Goal: Task Accomplishment & Management: Manage account settings

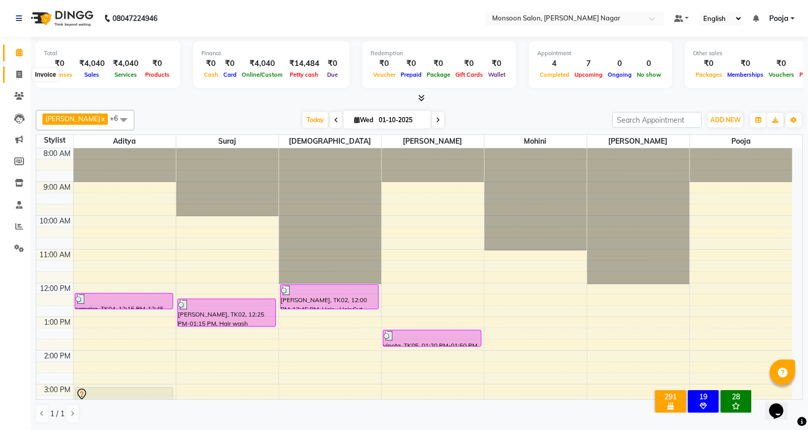
click at [18, 73] on icon at bounding box center [19, 75] width 6 height 8
select select "service"
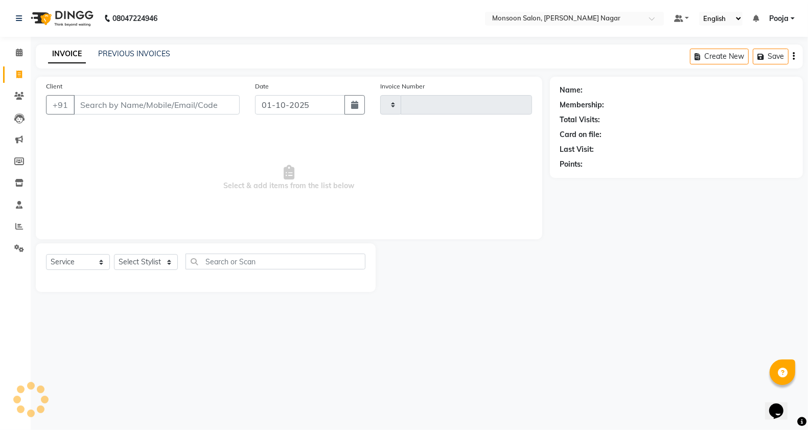
type input "3077"
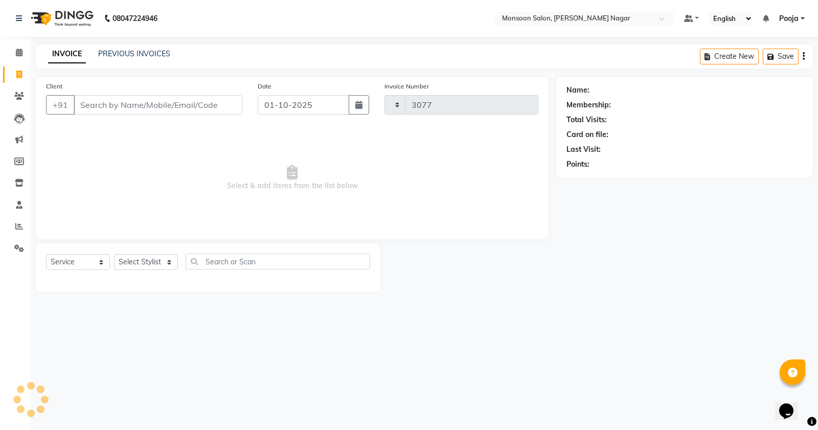
select select "4905"
click at [130, 106] on input "Client" at bounding box center [158, 104] width 169 height 19
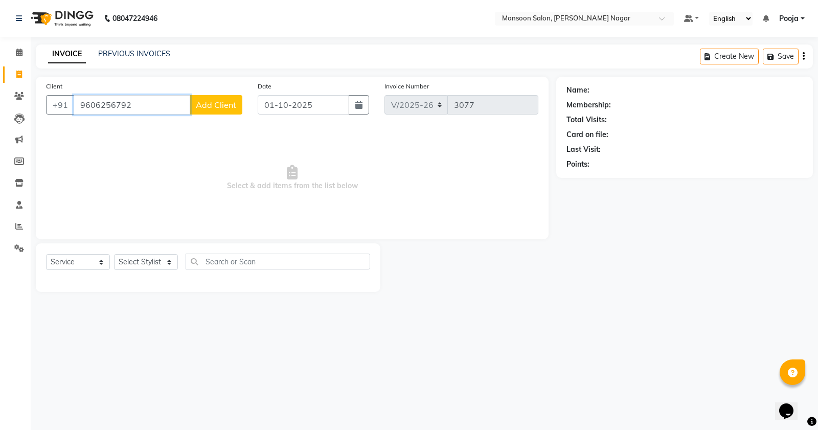
type input "9606256792"
click at [224, 103] on span "Add Client" at bounding box center [216, 105] width 40 height 10
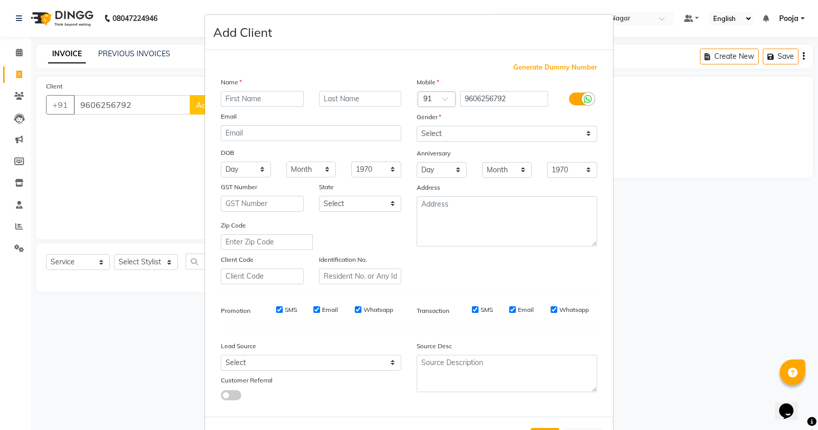
click at [244, 97] on input "text" at bounding box center [262, 99] width 83 height 16
type input "Tejsweeni"
click at [435, 131] on select "Select [DEMOGRAPHIC_DATA] [DEMOGRAPHIC_DATA] Other Prefer Not To Say" at bounding box center [507, 134] width 180 height 16
select select "[DEMOGRAPHIC_DATA]"
click at [417, 126] on select "Select [DEMOGRAPHIC_DATA] [DEMOGRAPHIC_DATA] Other Prefer Not To Say" at bounding box center [507, 134] width 180 height 16
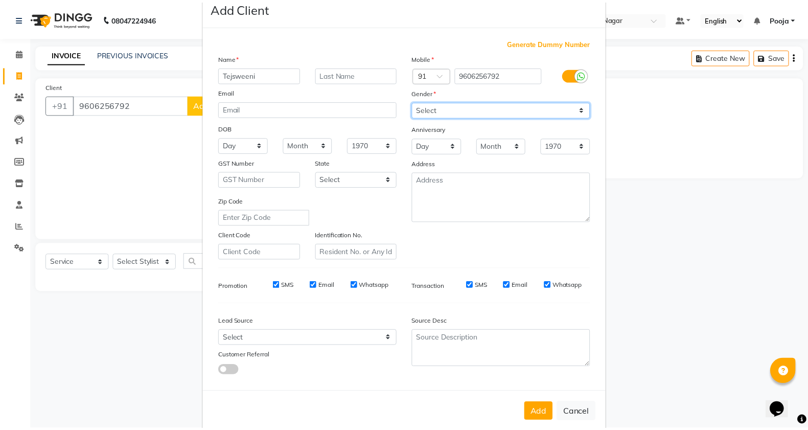
scroll to position [38, 0]
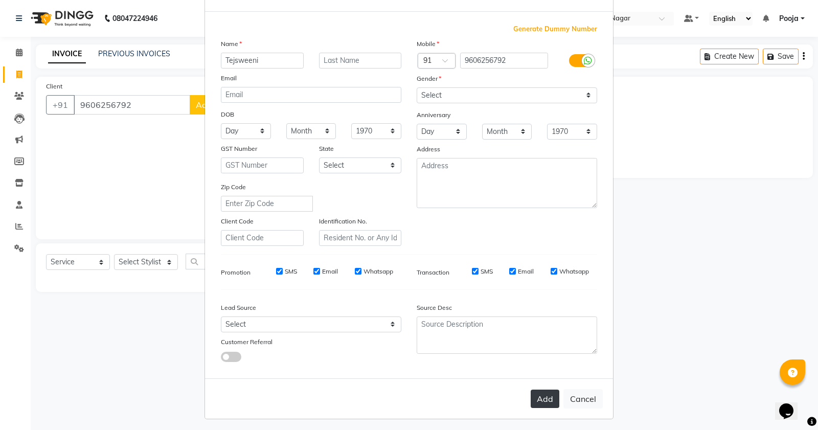
click at [540, 395] on button "Add" at bounding box center [545, 399] width 29 height 18
type input "96******92"
select select
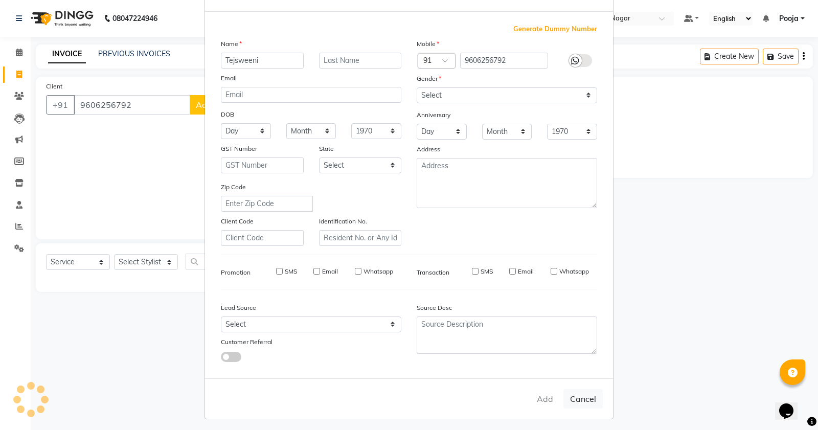
select select
checkbox input "false"
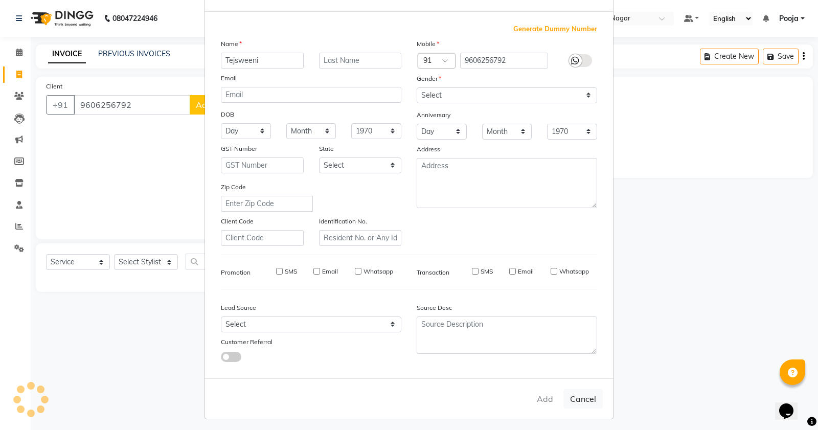
checkbox input "false"
select select "1: Object"
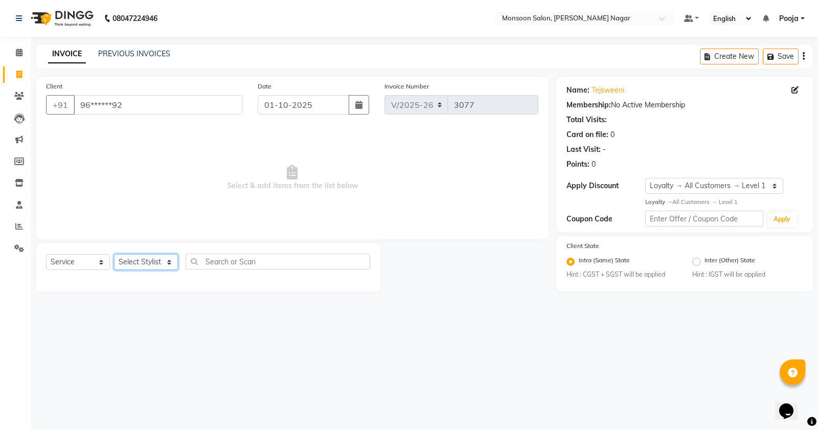
click at [133, 261] on select "Select Stylist [PERSON_NAME] [PERSON_NAME] [PERSON_NAME] [PERSON_NAME] [PERSON_…" at bounding box center [146, 262] width 64 height 16
select select "58969"
click at [114, 254] on select "Select Stylist [PERSON_NAME] [PERSON_NAME] [PERSON_NAME] [PERSON_NAME] [PERSON_…" at bounding box center [146, 262] width 64 height 16
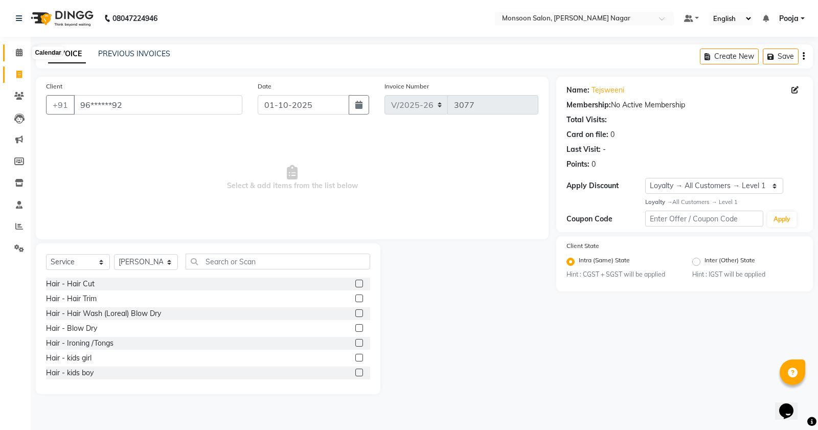
click at [20, 53] on icon at bounding box center [19, 53] width 7 height 8
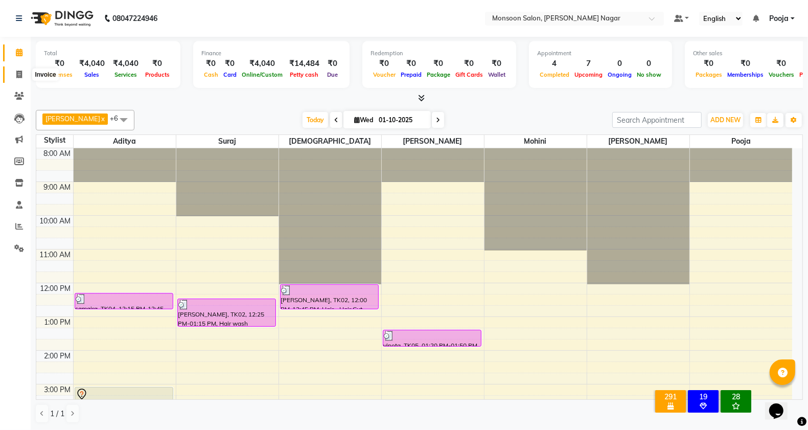
click at [19, 77] on icon at bounding box center [19, 75] width 6 height 8
select select "4905"
select select "service"
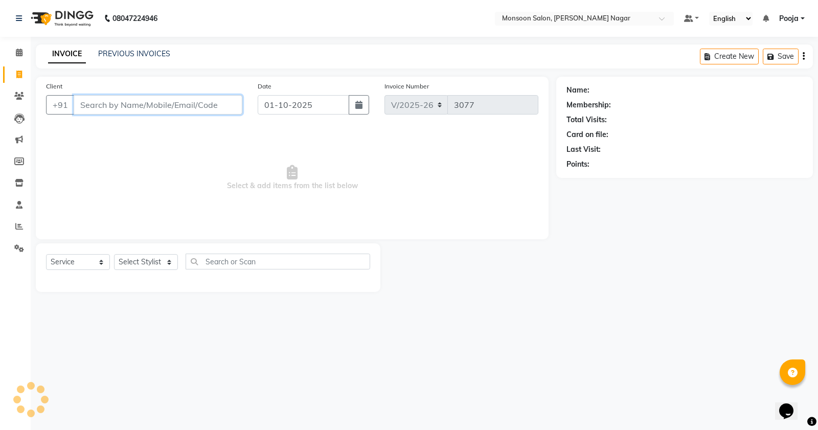
click at [142, 106] on input "Client" at bounding box center [158, 104] width 169 height 19
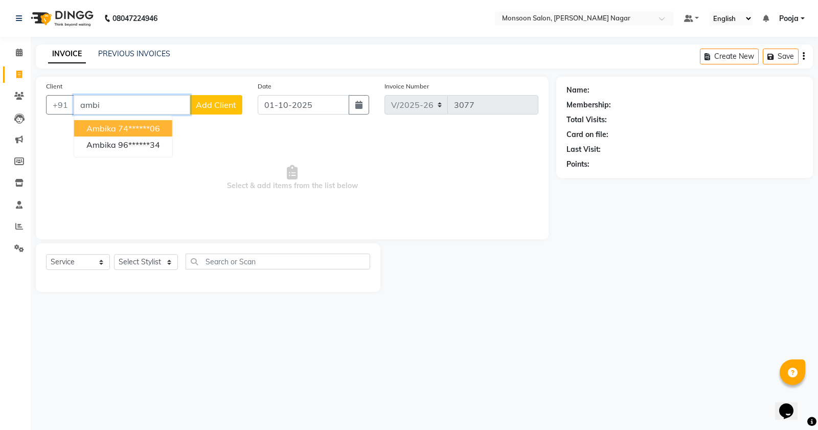
click at [160, 133] on ngb-highlight "74******06" at bounding box center [139, 128] width 42 height 10
type input "74******06"
select select "1: Object"
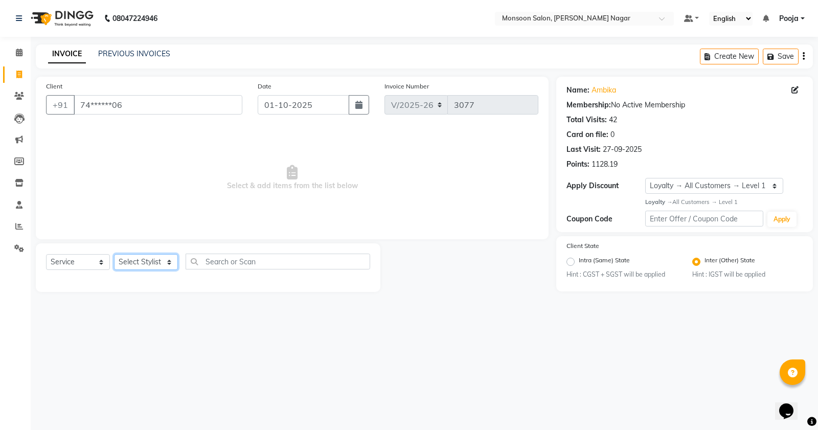
click at [131, 262] on select "Select Stylist [PERSON_NAME] [PERSON_NAME] [PERSON_NAME] [PERSON_NAME] [PERSON_…" at bounding box center [146, 262] width 64 height 16
select select "51999"
click at [114, 254] on select "Select Stylist [PERSON_NAME] [PERSON_NAME] [PERSON_NAME] [PERSON_NAME] [PERSON_…" at bounding box center [146, 262] width 64 height 16
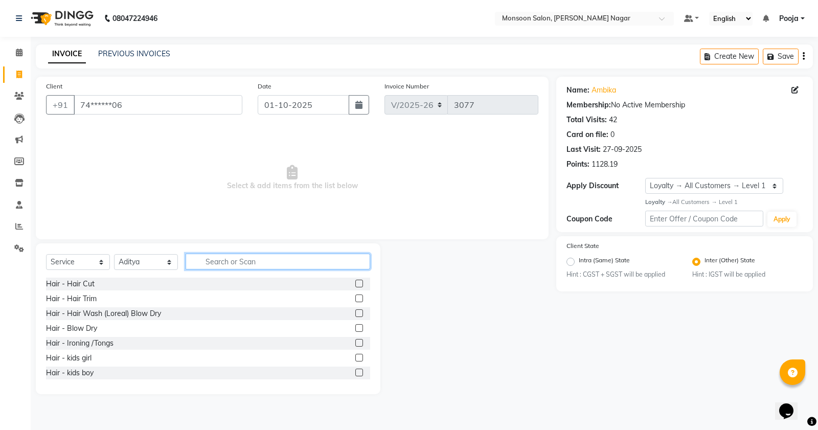
click at [229, 257] on input "text" at bounding box center [278, 262] width 185 height 16
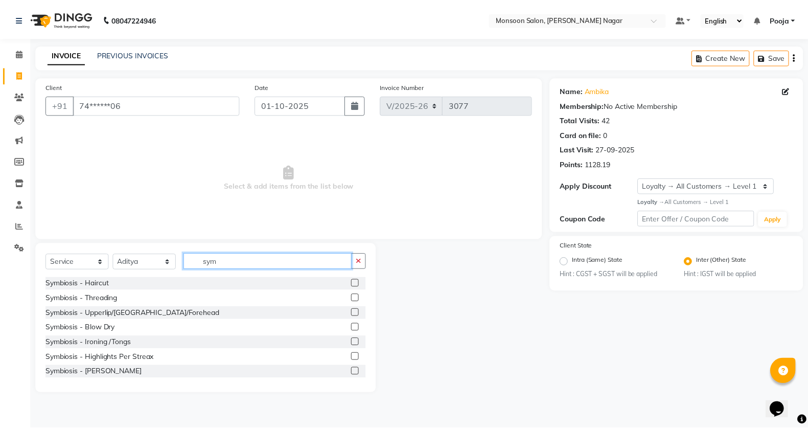
scroll to position [267, 0]
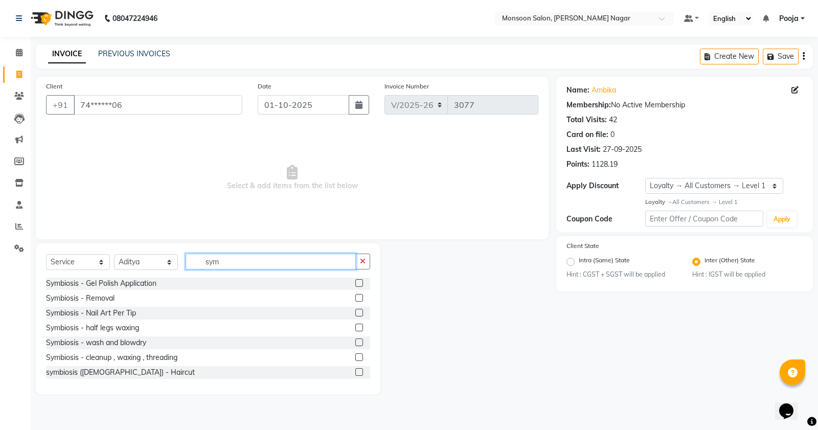
type input "sym"
click at [355, 370] on label at bounding box center [359, 372] width 8 height 8
click at [355, 370] on input "checkbox" at bounding box center [358, 372] width 7 height 7
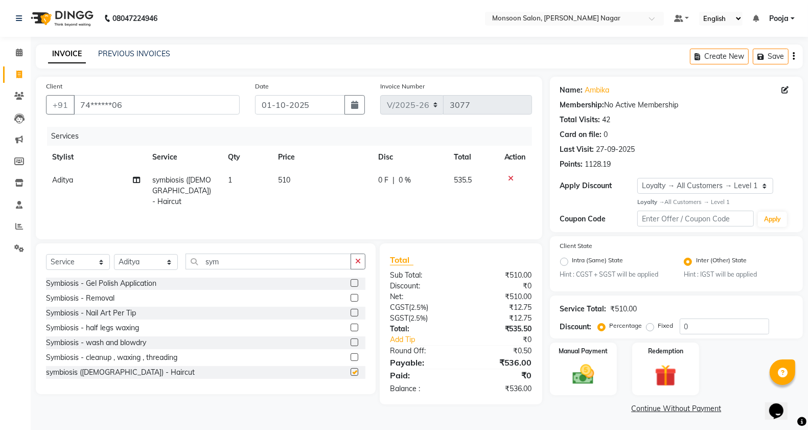
checkbox input "false"
click at [248, 172] on td "1" at bounding box center [247, 191] width 51 height 44
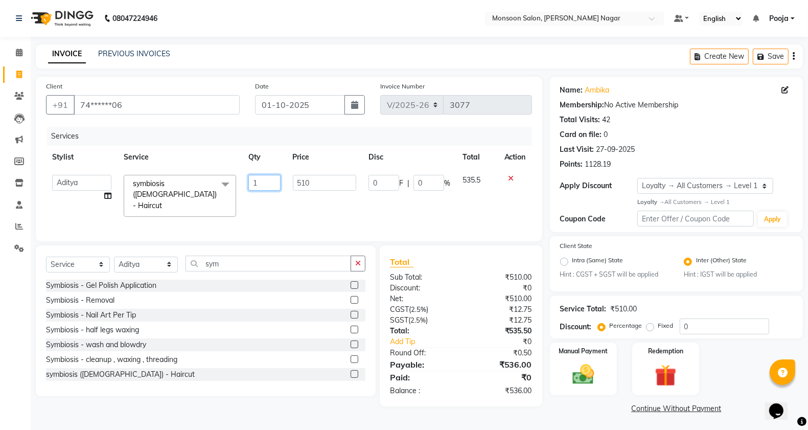
click at [267, 177] on input "1" at bounding box center [264, 183] width 32 height 16
type input "2"
click at [321, 49] on div "INVOICE PREVIOUS INVOICES Create New Save" at bounding box center [419, 56] width 767 height 24
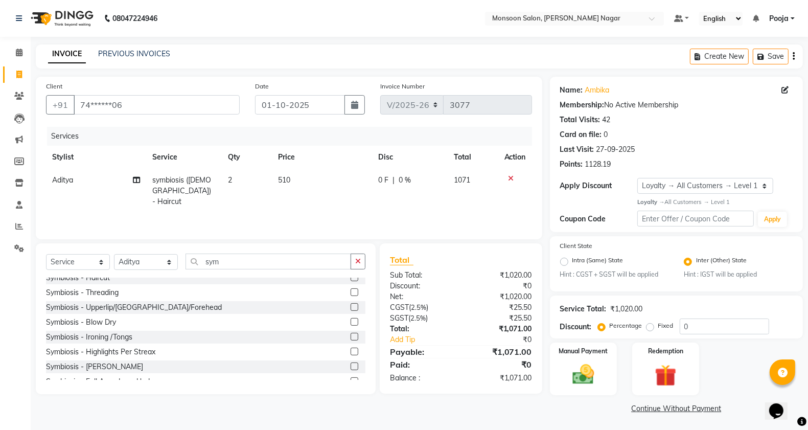
scroll to position [0, 0]
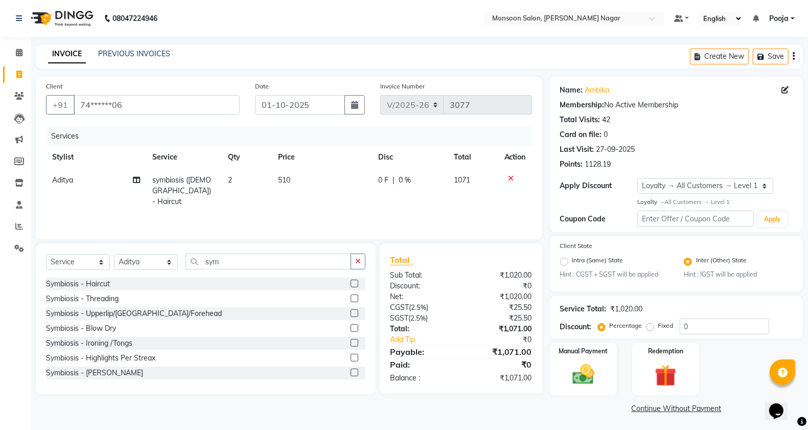
click at [351, 372] on label at bounding box center [355, 373] width 8 height 8
click at [351, 372] on input "checkbox" at bounding box center [354, 373] width 7 height 7
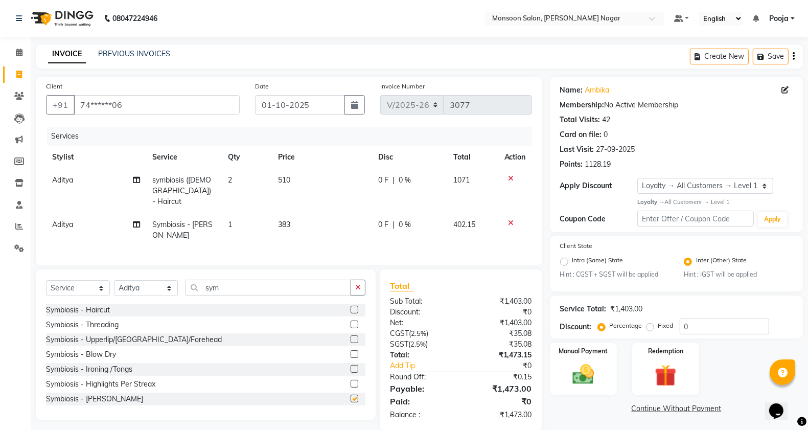
checkbox input "false"
click at [327, 219] on td "383" at bounding box center [322, 230] width 100 height 34
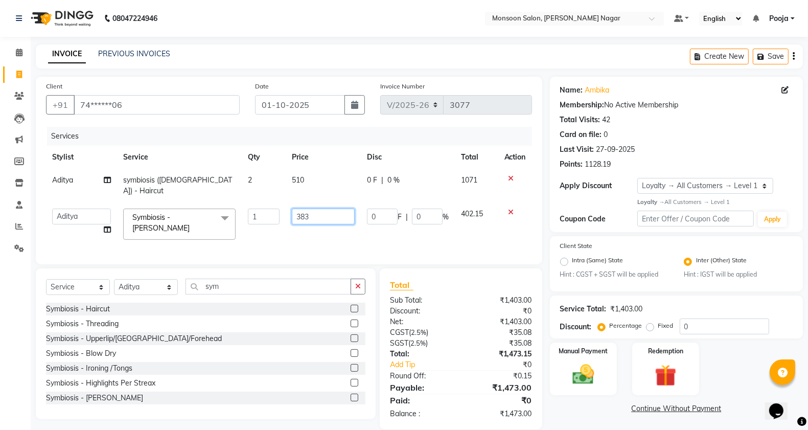
click at [341, 210] on input "383" at bounding box center [323, 217] width 63 height 16
type input "350"
click at [374, 79] on div "Client +91 74******06 Date [DATE] Invoice Number V/2025 V/[PHONE_NUMBER] Servic…" at bounding box center [289, 171] width 507 height 188
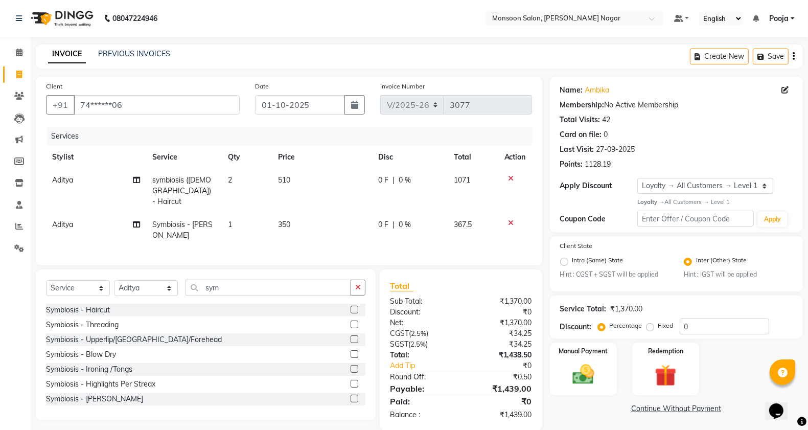
click at [794, 56] on icon "button" at bounding box center [794, 56] width 2 height 1
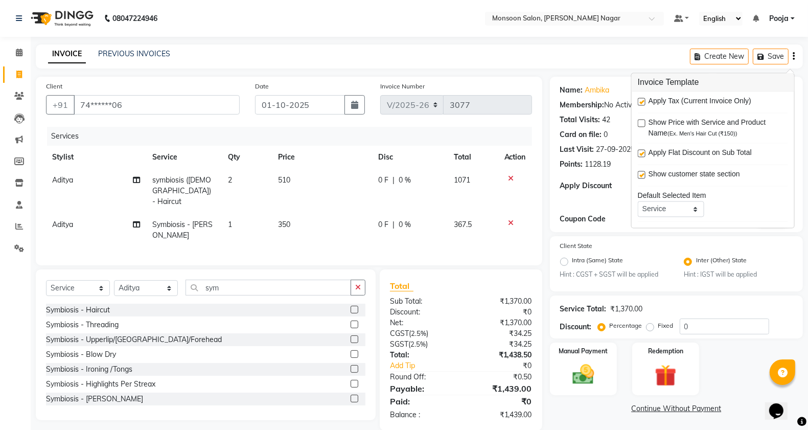
click at [640, 102] on label at bounding box center [642, 102] width 8 height 8
click at [640, 102] on input "checkbox" at bounding box center [641, 102] width 7 height 7
checkbox input "false"
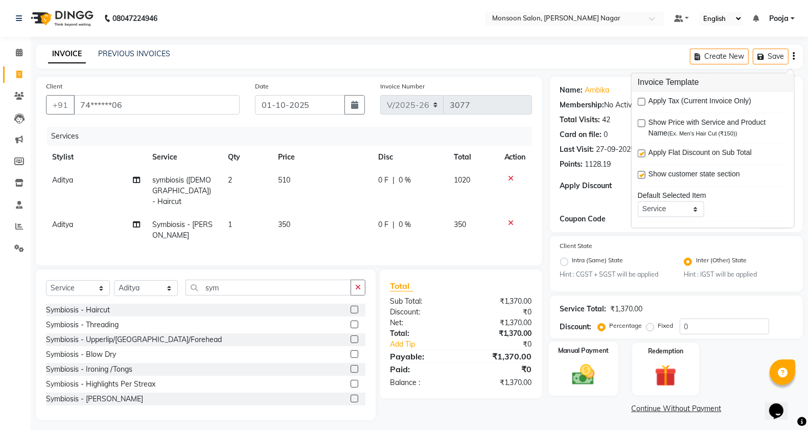
click at [590, 371] on img at bounding box center [583, 375] width 36 height 26
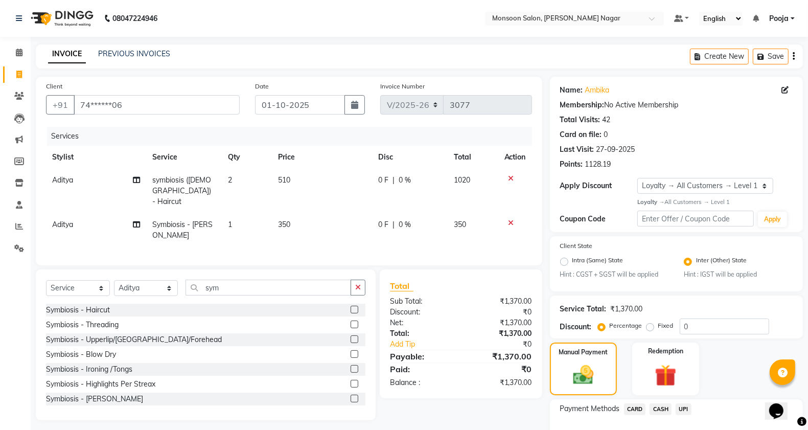
click at [686, 410] on span "UPI" at bounding box center [684, 409] width 16 height 12
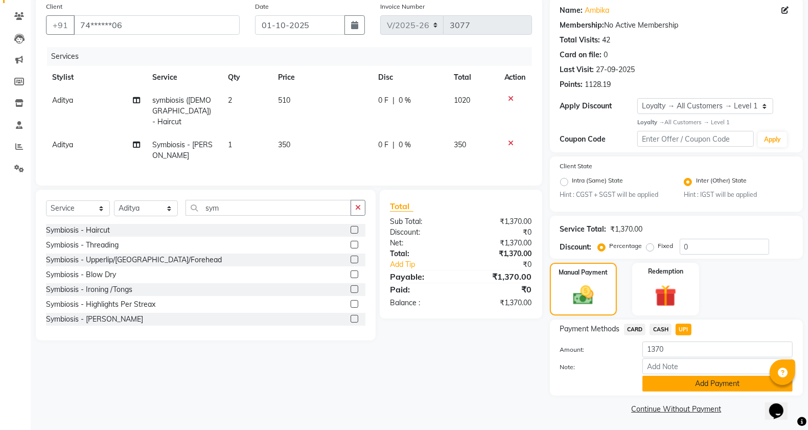
click at [681, 377] on button "Add Payment" at bounding box center [718, 384] width 150 height 16
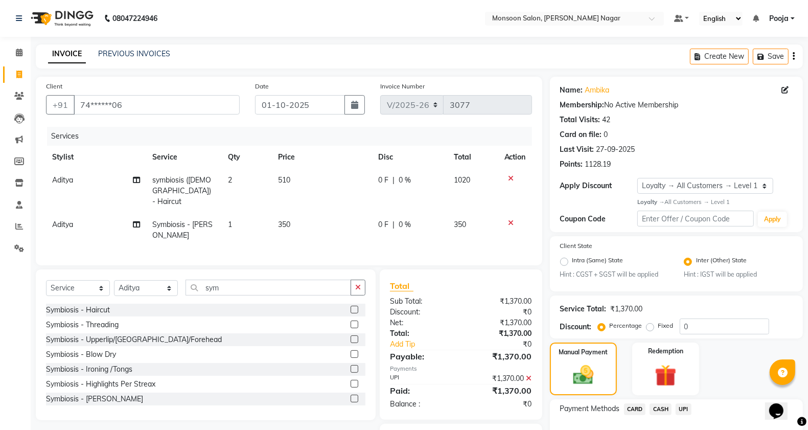
scroll to position [124, 0]
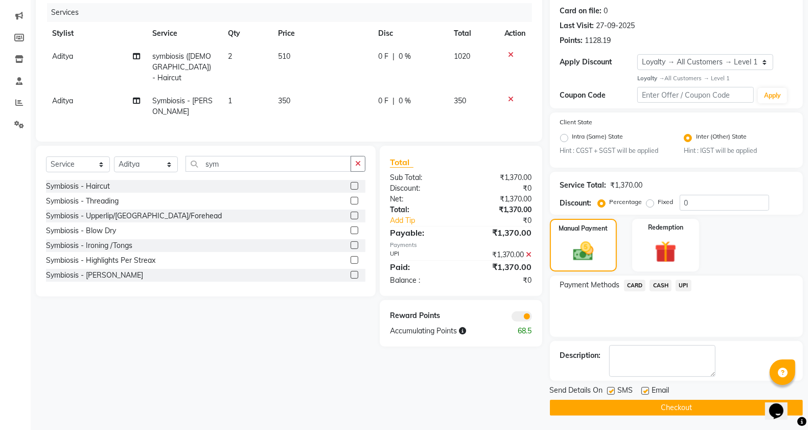
click at [612, 387] on label at bounding box center [611, 391] width 8 height 8
click at [612, 388] on input "checkbox" at bounding box center [610, 391] width 7 height 7
checkbox input "false"
click at [645, 391] on label at bounding box center [646, 391] width 8 height 8
click at [645, 391] on input "checkbox" at bounding box center [645, 391] width 7 height 7
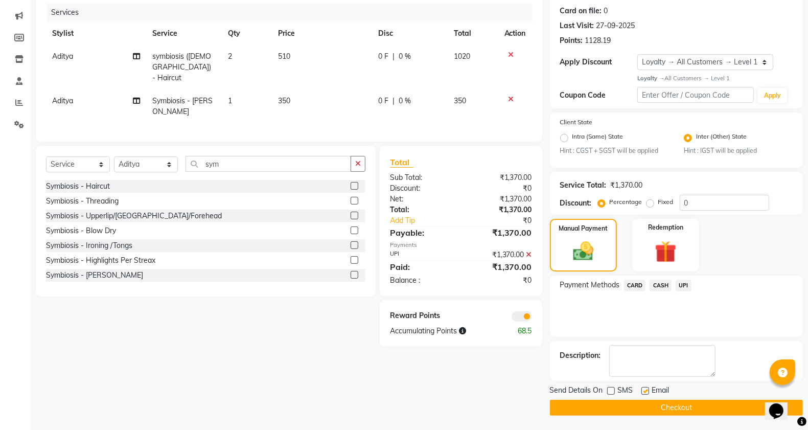
checkbox input "false"
click at [643, 412] on button "Checkout" at bounding box center [676, 408] width 253 height 16
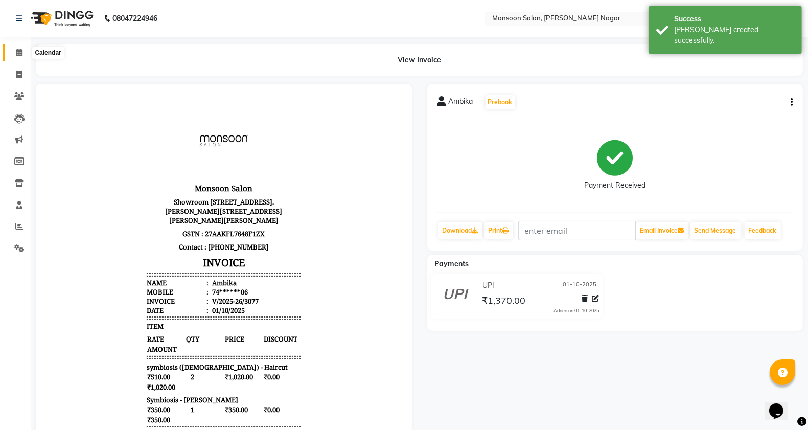
click at [15, 47] on span at bounding box center [19, 53] width 18 height 12
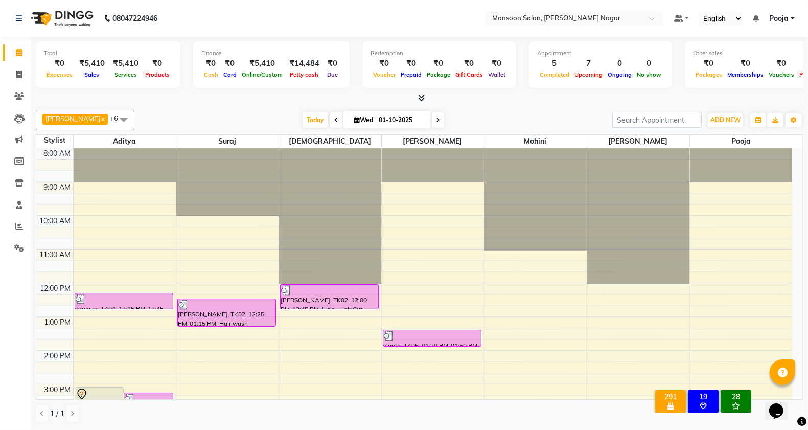
scroll to position [170, 0]
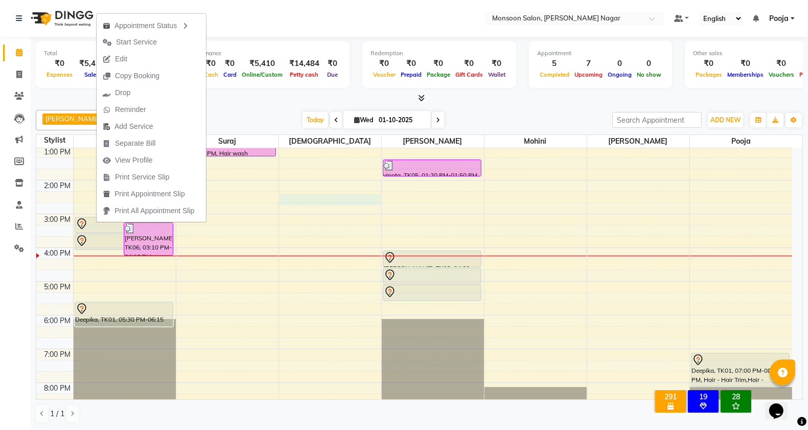
click at [372, 198] on div "8:00 AM 9:00 AM 10:00 AM 11:00 AM 12:00 PM 1:00 PM 2:00 PM 3:00 PM 4:00 PM 5:00…" at bounding box center [414, 231] width 756 height 506
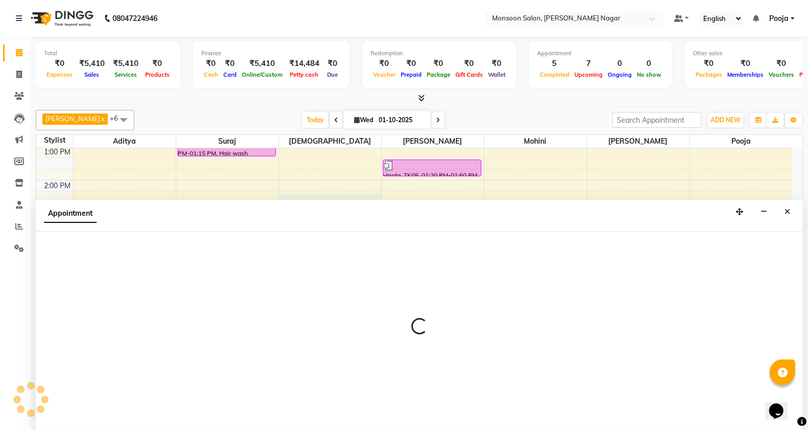
scroll to position [1, 0]
select select "89609"
select select "tentative"
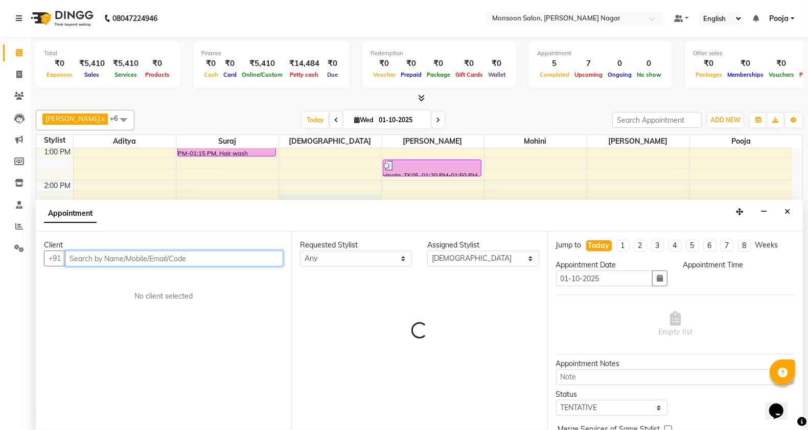
select select "855"
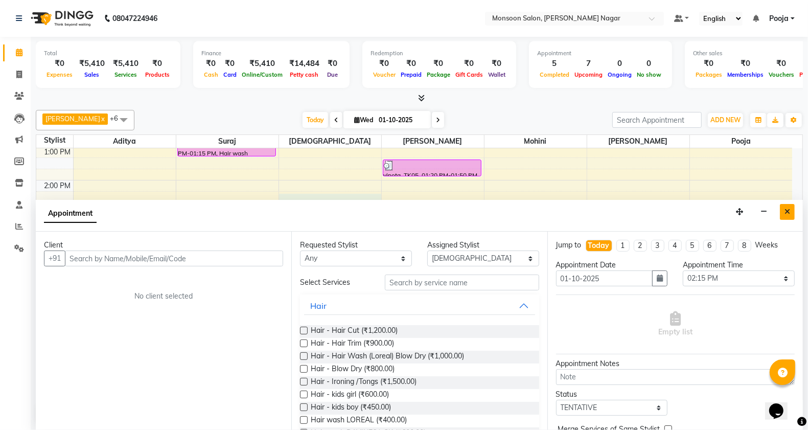
click at [788, 211] on icon "Close" at bounding box center [788, 211] width 6 height 7
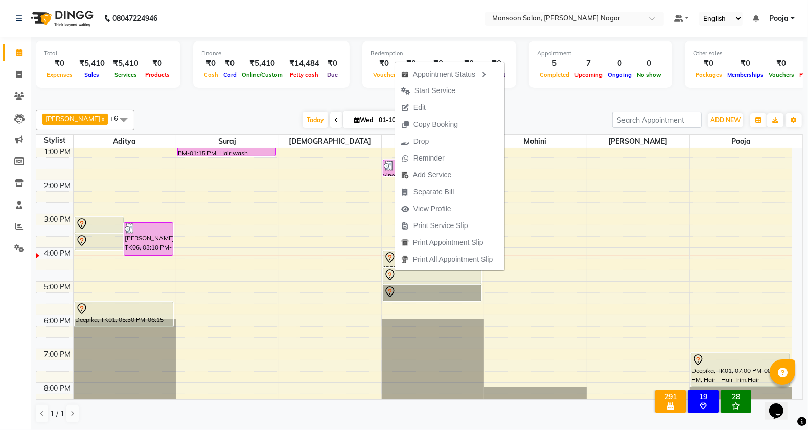
drag, startPoint x: 395, startPoint y: 271, endPoint x: 440, endPoint y: 298, distance: 52.5
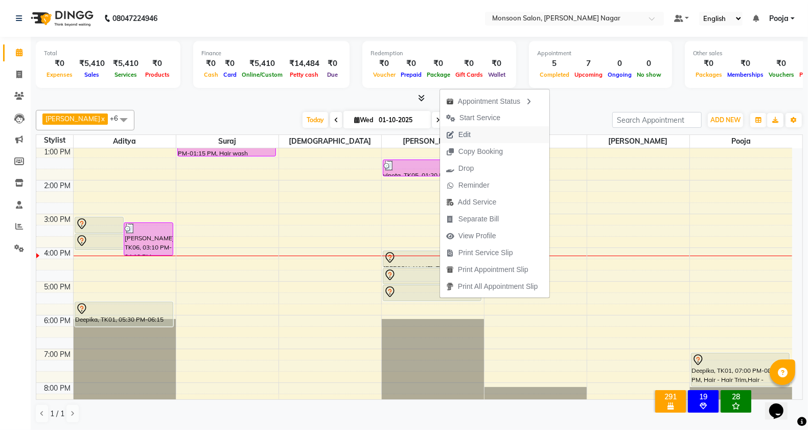
click at [464, 133] on span "Edit" at bounding box center [465, 134] width 12 height 11
select select "tentative"
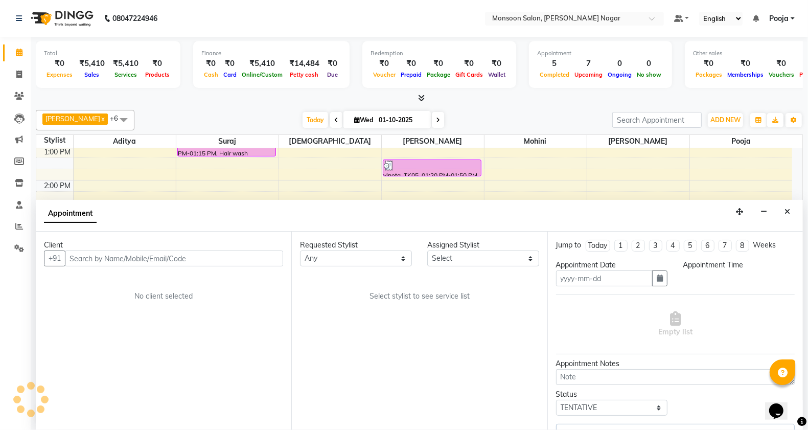
type input "01-10-2025"
select select "58969"
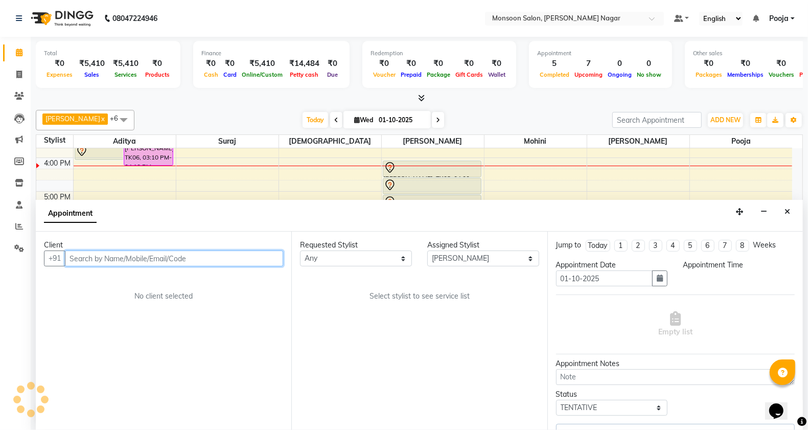
select select "900"
select select "2167"
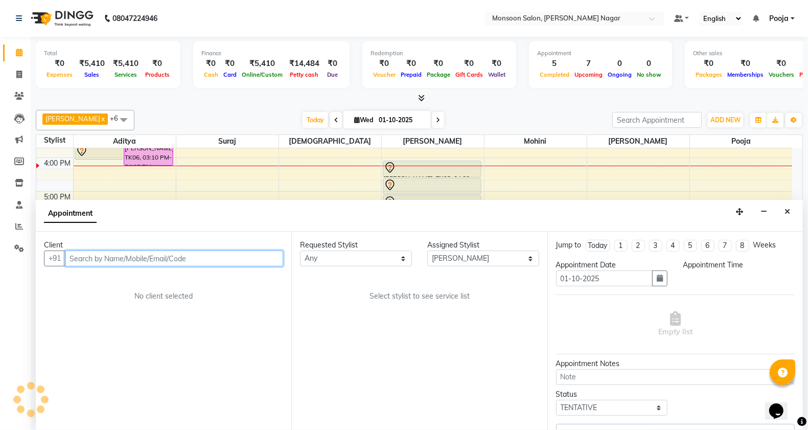
select select "2167"
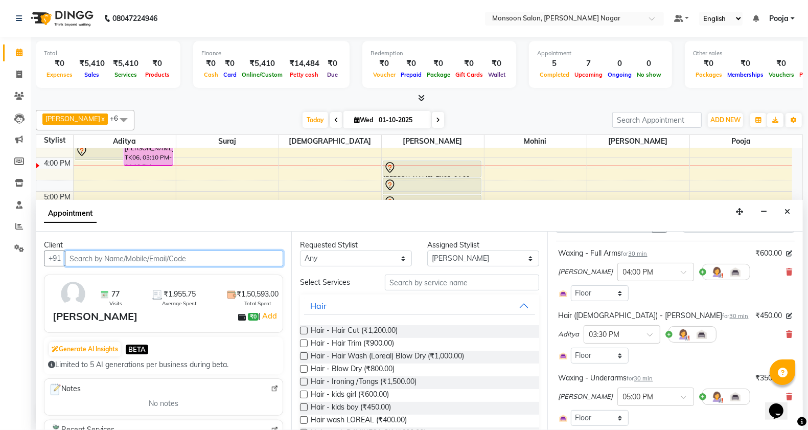
scroll to position [77, 0]
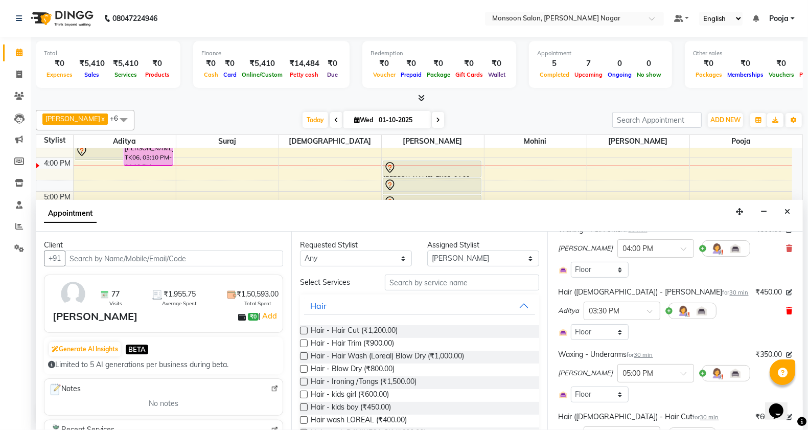
click at [786, 312] on icon at bounding box center [789, 310] width 6 height 7
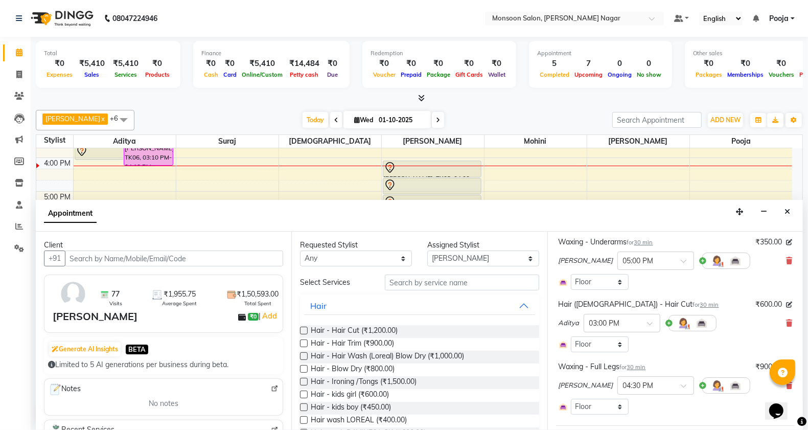
scroll to position [149, 0]
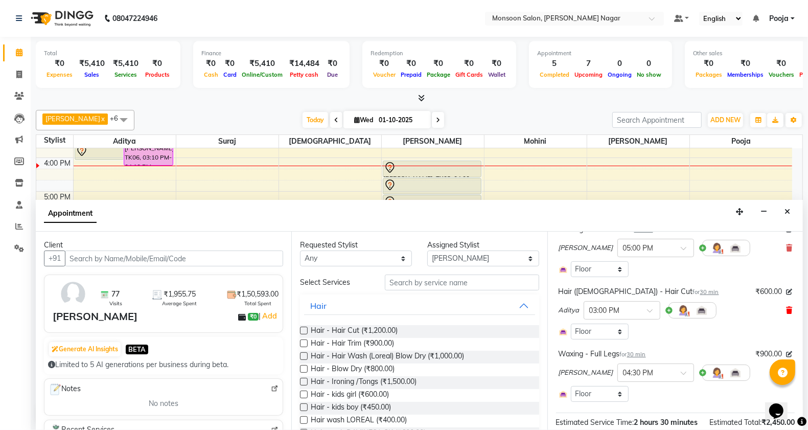
click at [786, 310] on icon at bounding box center [789, 310] width 6 height 7
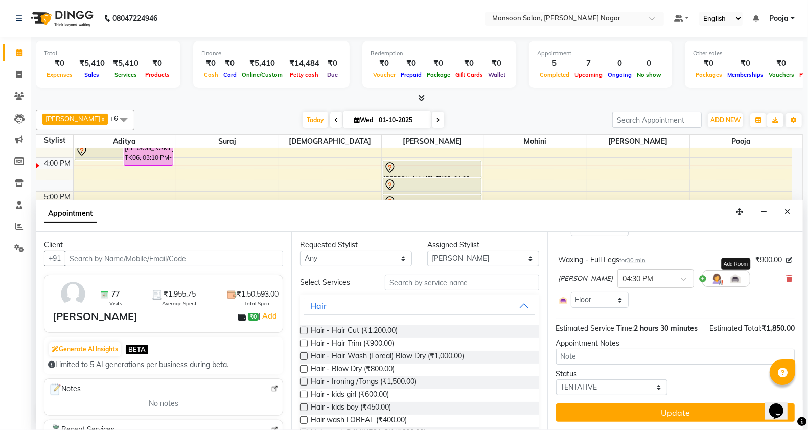
scroll to position [0, 0]
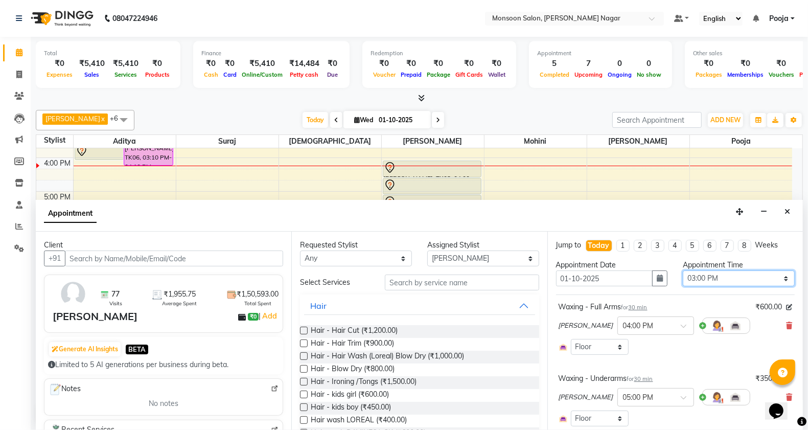
click at [717, 277] on select "Select 09:00 AM 09:15 AM 09:30 AM 09:45 AM 10:00 AM 10:15 AM 10:30 AM 10:45 AM …" at bounding box center [739, 278] width 112 height 16
select select "1050"
click at [683, 270] on select "Select 09:00 AM 09:15 AM 09:30 AM 09:45 AM 10:00 AM 10:15 AM 10:30 AM 10:45 AM …" at bounding box center [739, 278] width 112 height 16
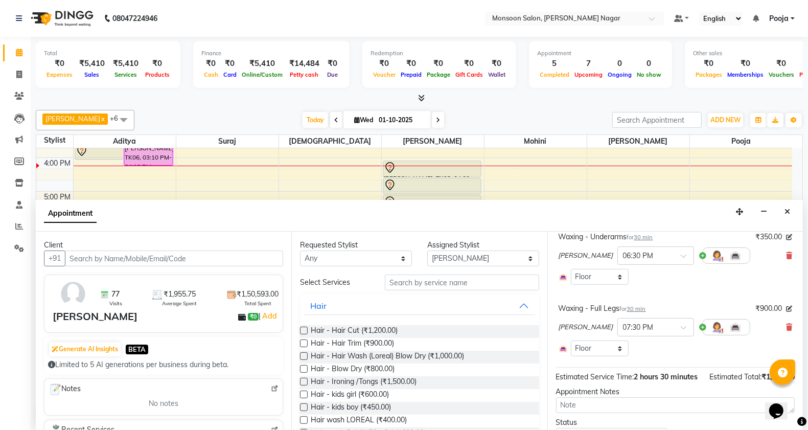
scroll to position [201, 0]
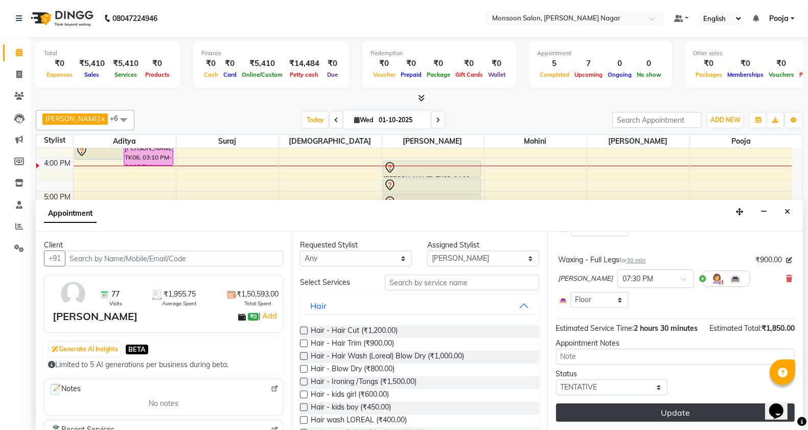
click at [631, 408] on button "Update" at bounding box center [675, 412] width 239 height 18
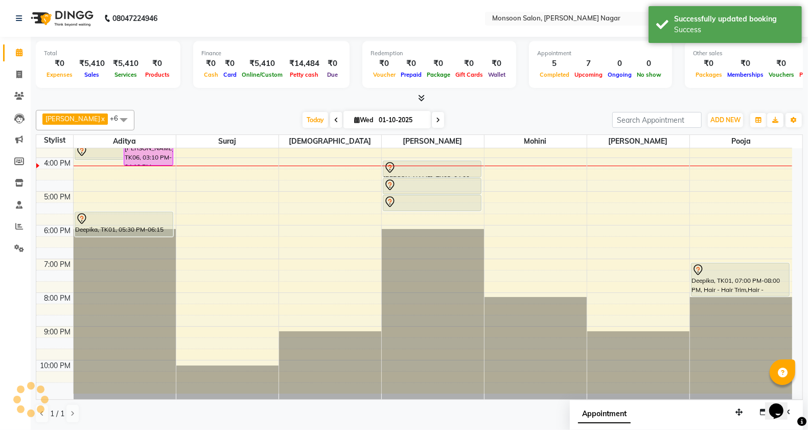
scroll to position [0, 0]
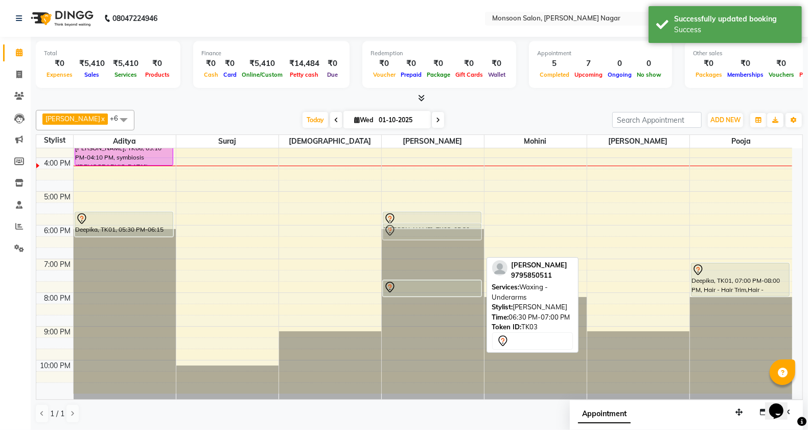
drag, startPoint x: 433, startPoint y: 253, endPoint x: 436, endPoint y: 235, distance: 18.2
click at [436, 235] on div "vinota, TK05, 01:20 PM-01:50 PM, Threading - Upperlip/[GEOGRAPHIC_DATA]/Forehea…" at bounding box center [433, 141] width 102 height 506
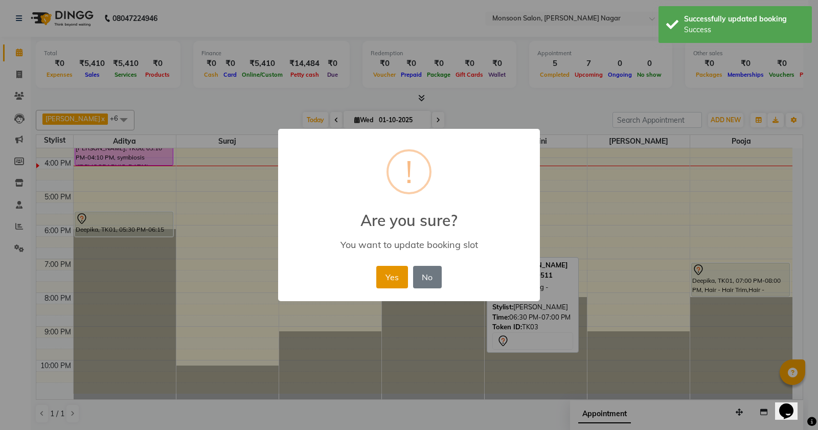
click at [400, 280] on button "Yes" at bounding box center [391, 277] width 31 height 22
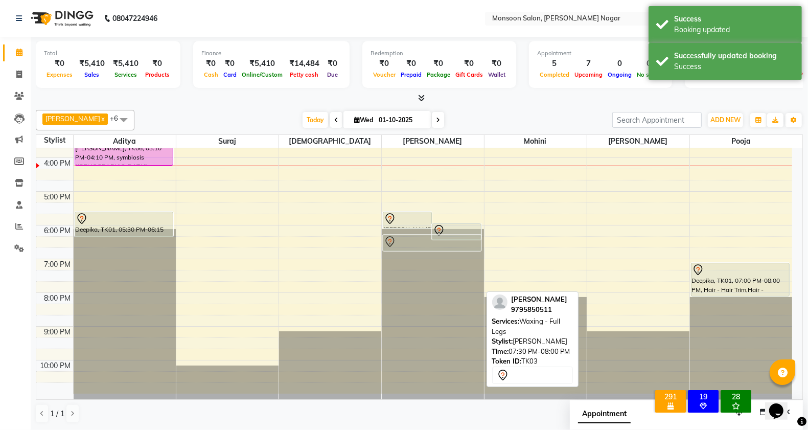
drag, startPoint x: 443, startPoint y: 292, endPoint x: 444, endPoint y: 252, distance: 40.4
click at [444, 252] on div "[PERSON_NAME], TK03, 05:30 PM-06:00 PM, Waxing - Full Arms [PERSON_NAME], TK03,…" at bounding box center [433, 141] width 102 height 506
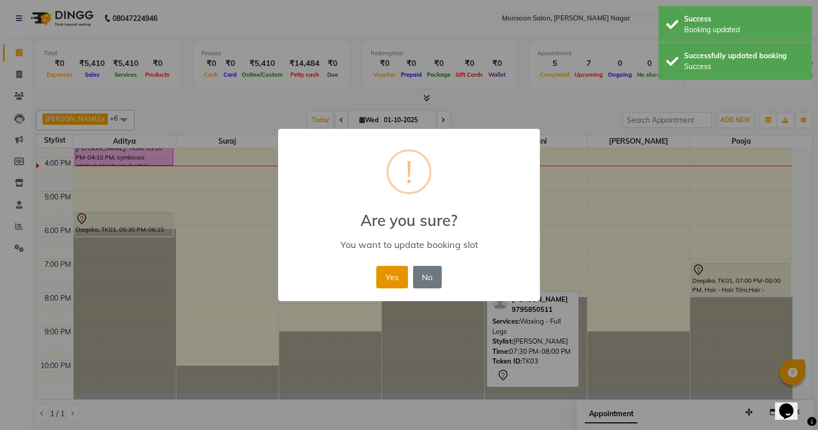
click at [378, 282] on button "Yes" at bounding box center [391, 277] width 31 height 22
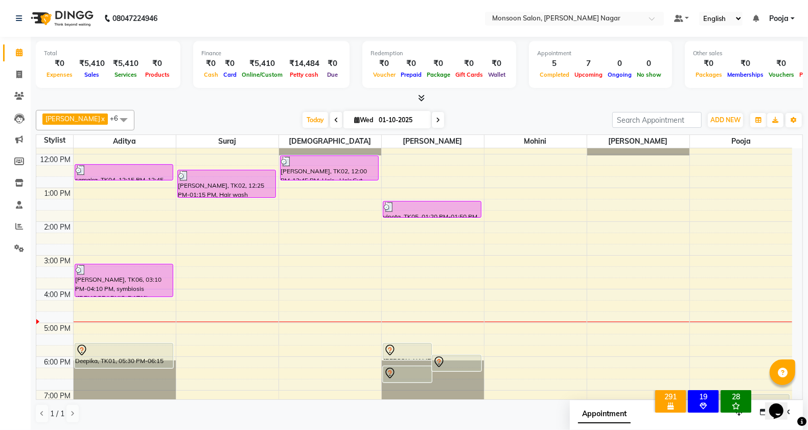
scroll to position [90, 0]
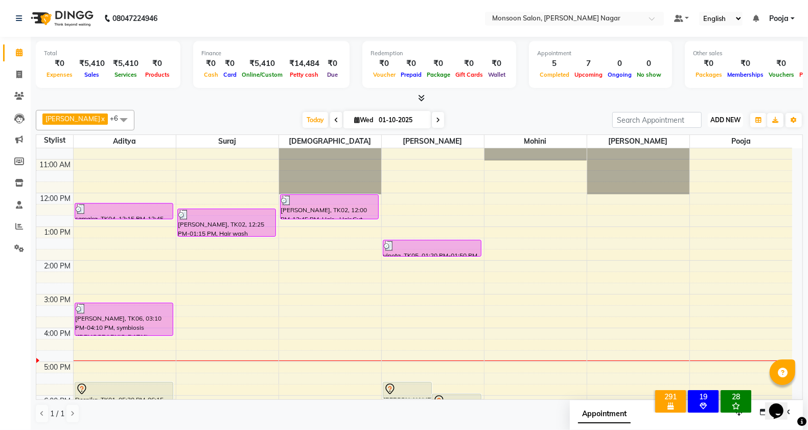
click at [723, 123] on span "ADD NEW" at bounding box center [726, 120] width 30 height 8
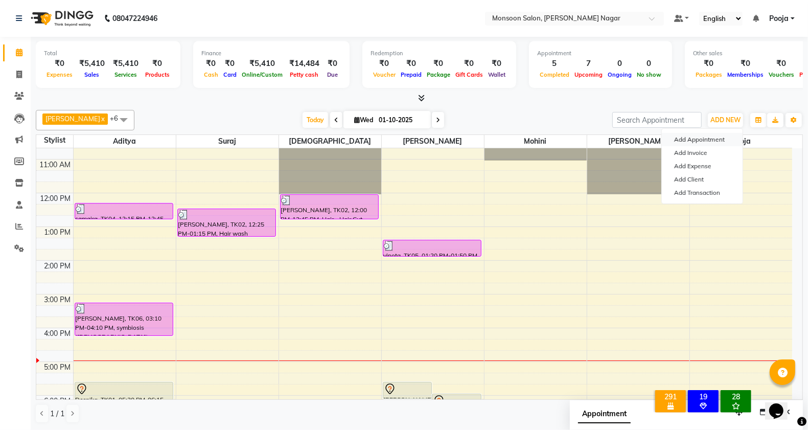
drag, startPoint x: 695, startPoint y: 140, endPoint x: 691, endPoint y: 145, distance: 6.9
click at [695, 142] on button "Add Appointment" at bounding box center [702, 139] width 81 height 13
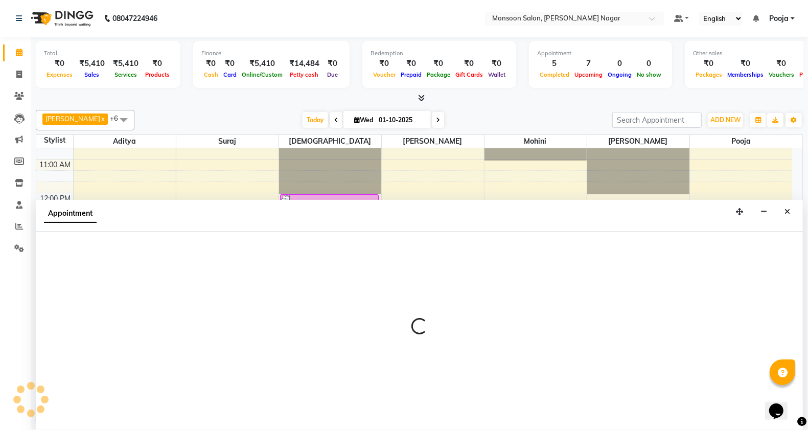
scroll to position [1, 0]
select select "540"
select select "tentative"
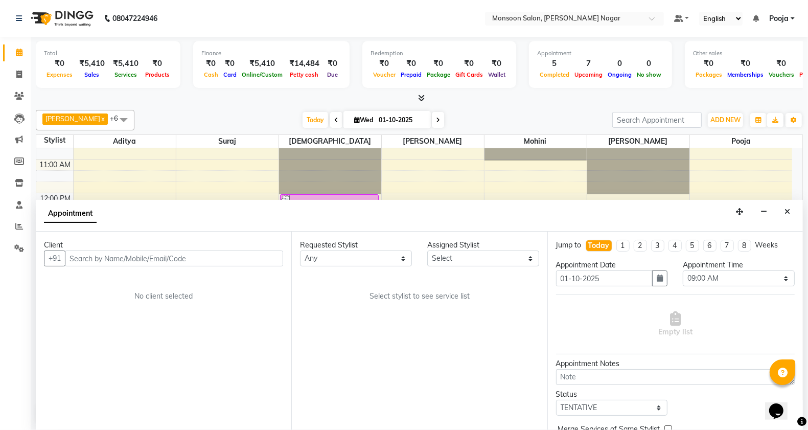
click at [257, 259] on input "text" at bounding box center [174, 259] width 218 height 16
drag, startPoint x: 480, startPoint y: 260, endPoint x: 479, endPoint y: 254, distance: 5.7
click at [480, 260] on select "Select [PERSON_NAME] [PERSON_NAME] [PERSON_NAME] [PERSON_NAME] [PERSON_NAME] Po…" at bounding box center [483, 259] width 112 height 16
select select "62989"
click at [427, 251] on select "Select [PERSON_NAME] [PERSON_NAME] [PERSON_NAME] [PERSON_NAME] [PERSON_NAME] Po…" at bounding box center [483, 259] width 112 height 16
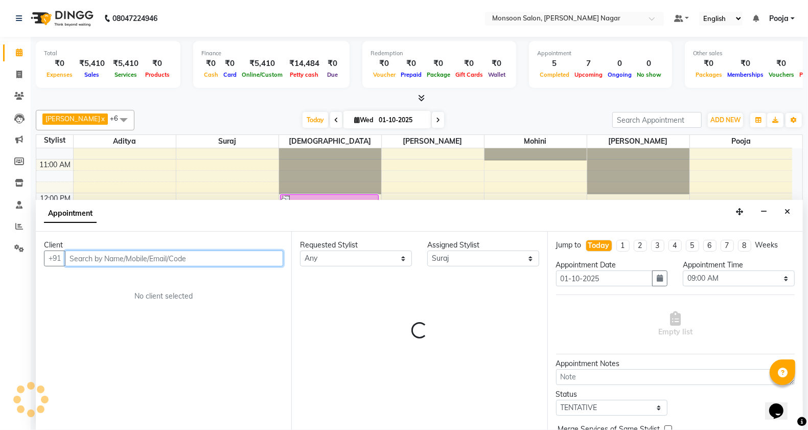
click at [222, 262] on input "text" at bounding box center [174, 259] width 218 height 16
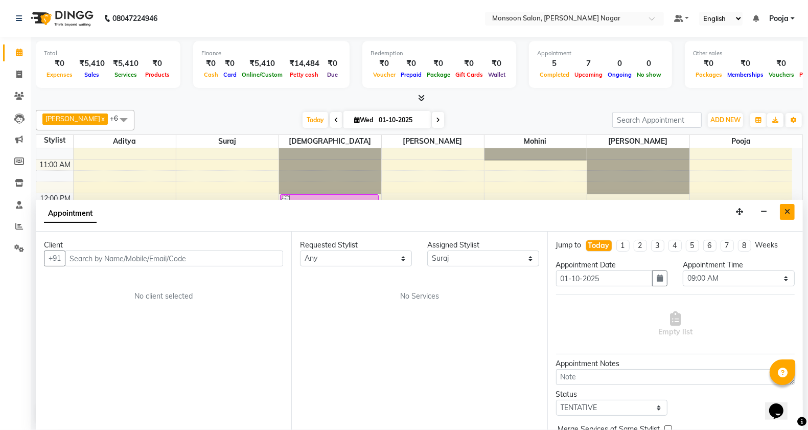
click at [783, 208] on button "Close" at bounding box center [787, 212] width 15 height 16
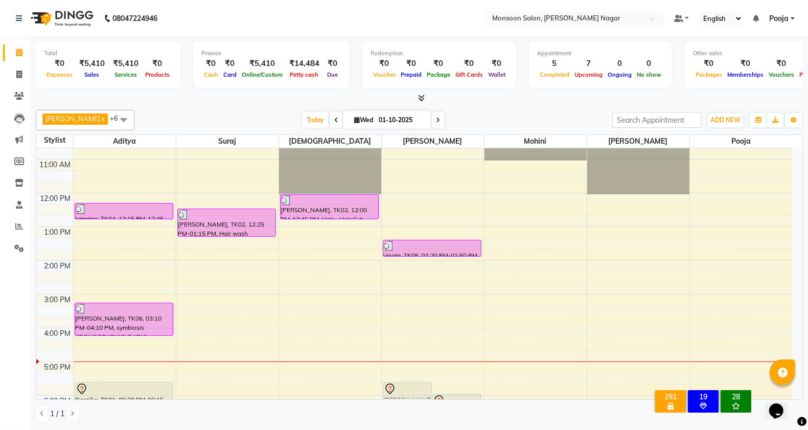
scroll to position [261, 0]
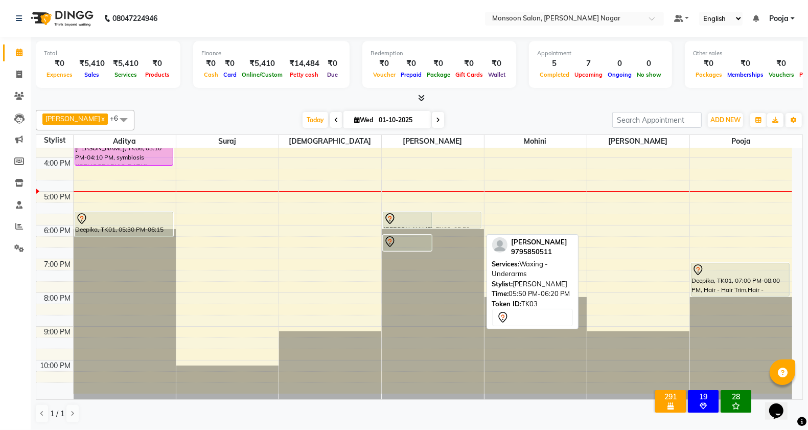
drag, startPoint x: 452, startPoint y: 228, endPoint x: 453, endPoint y: 216, distance: 11.8
click at [453, 216] on div "[PERSON_NAME], TK03, 05:30 PM-06:00 PM, Waxing - Full Arms [PERSON_NAME], TK03,…" at bounding box center [433, 141] width 102 height 506
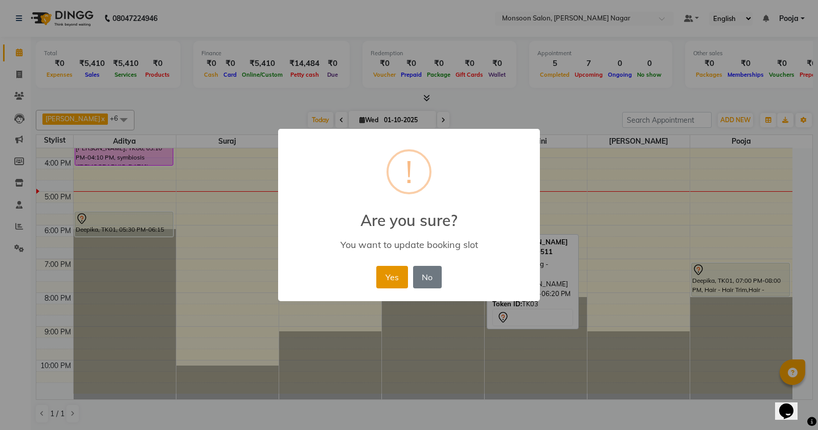
click at [402, 277] on button "Yes" at bounding box center [391, 277] width 31 height 22
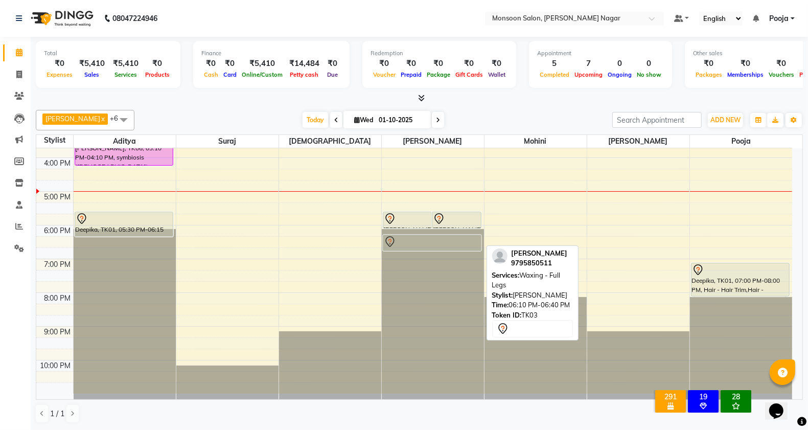
click at [447, 239] on div "[PERSON_NAME], TK03, 05:30 PM-06:00 PM, Waxing - Full Arms [PERSON_NAME], TK03,…" at bounding box center [433, 141] width 102 height 506
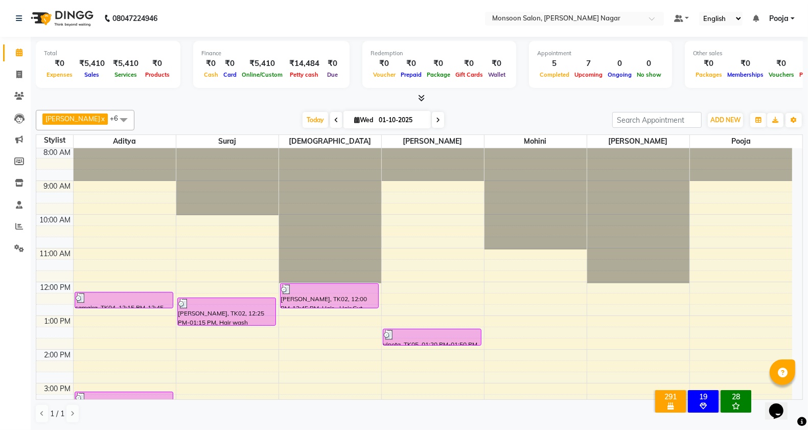
scroll to position [0, 0]
click at [22, 75] on span at bounding box center [19, 75] width 18 height 12
select select "4905"
select select "service"
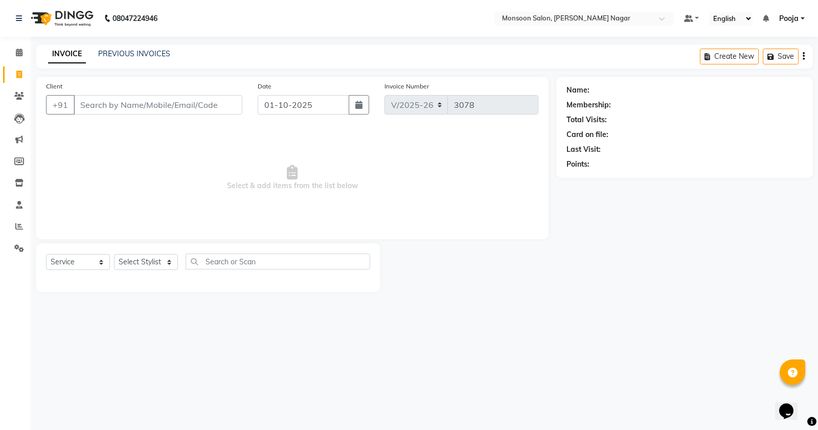
click at [143, 98] on input "Client" at bounding box center [158, 104] width 169 height 19
click at [18, 96] on icon at bounding box center [19, 96] width 10 height 8
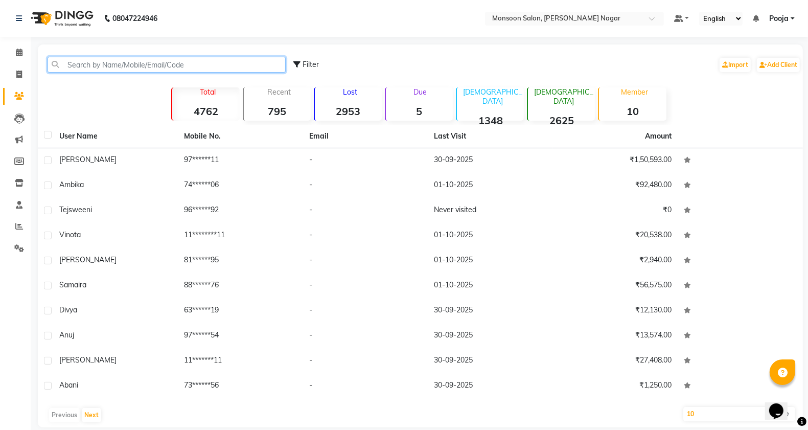
click at [185, 59] on input "text" at bounding box center [167, 65] width 238 height 16
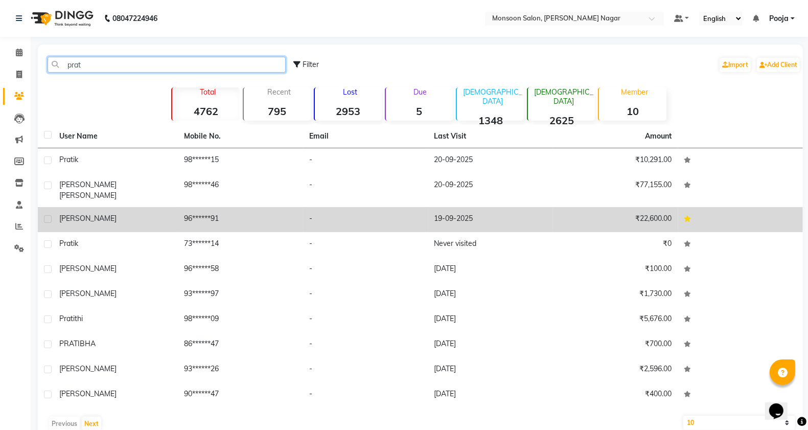
type input "prat"
click at [484, 215] on td "19-09-2025" at bounding box center [490, 219] width 125 height 25
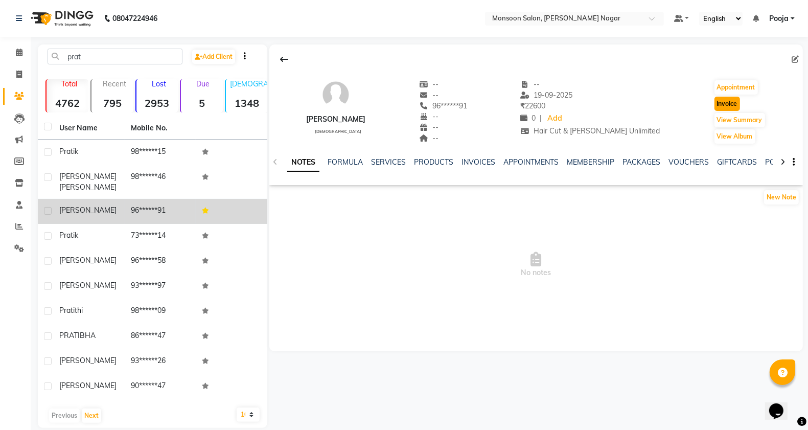
click at [725, 102] on button "Invoice" at bounding box center [728, 104] width 26 height 14
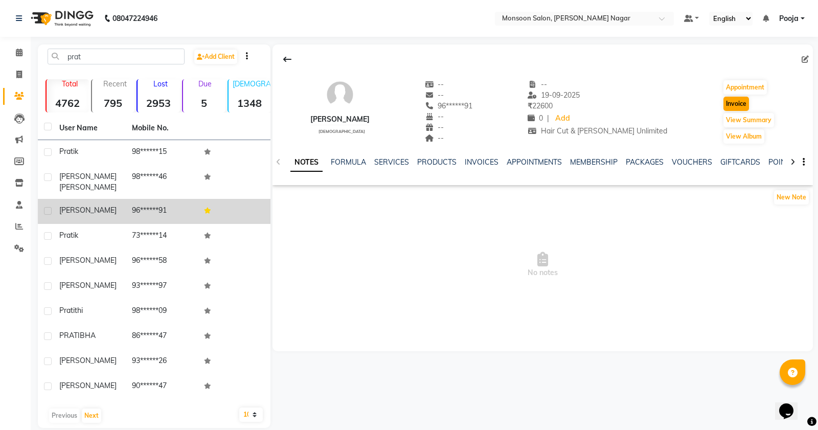
select select "4905"
select select "service"
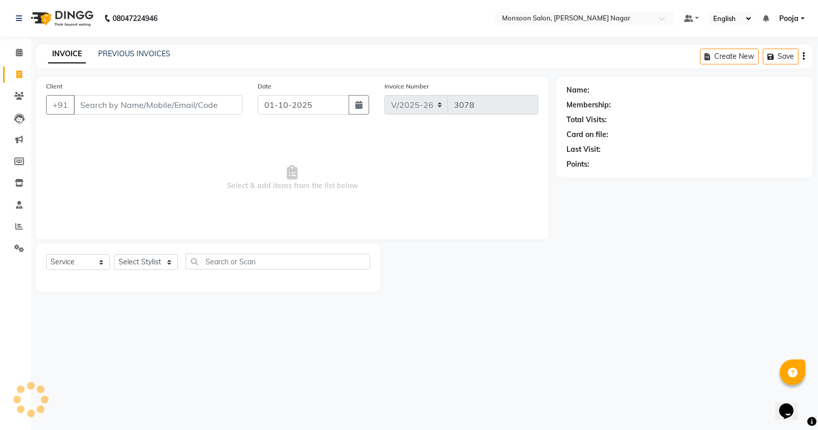
type input "96******91"
click at [123, 262] on select "Select Stylist [PERSON_NAME] [PERSON_NAME] [PERSON_NAME] [PERSON_NAME] [PERSON_…" at bounding box center [146, 262] width 64 height 16
select select "51999"
click at [114, 254] on select "Select Stylist [PERSON_NAME] [PERSON_NAME] [PERSON_NAME] [PERSON_NAME] [PERSON_…" at bounding box center [146, 262] width 64 height 16
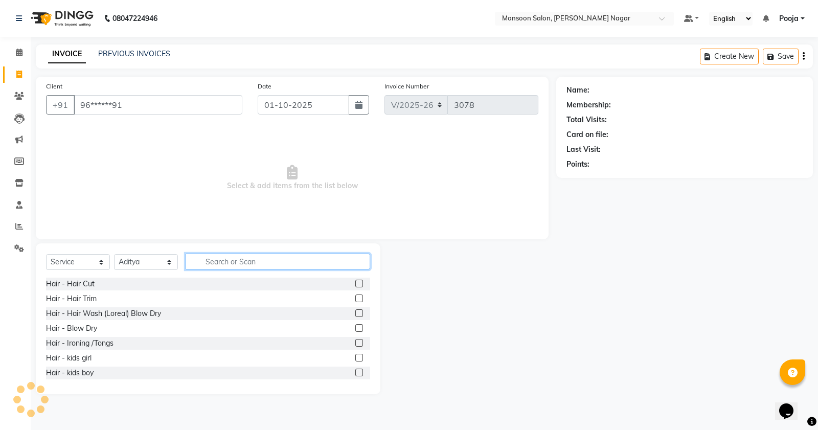
click at [229, 266] on input "text" at bounding box center [278, 262] width 185 height 16
select select "2: Object"
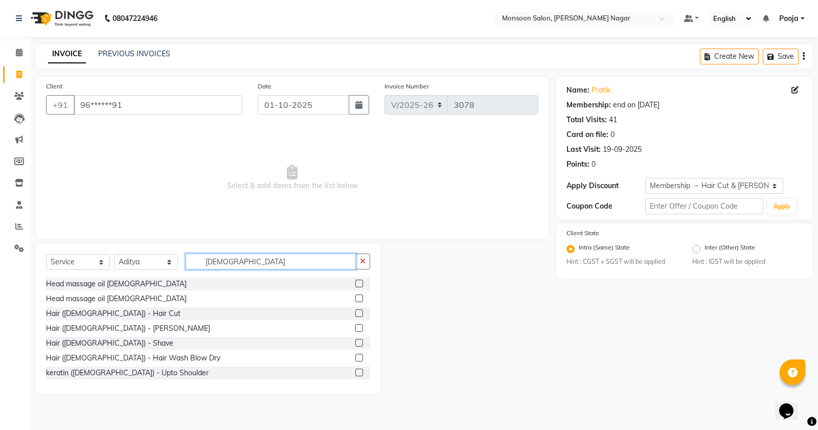
type input "[DEMOGRAPHIC_DATA]"
click at [355, 314] on label at bounding box center [359, 313] width 8 height 8
click at [355, 314] on input "checkbox" at bounding box center [358, 313] width 7 height 7
checkbox input "true"
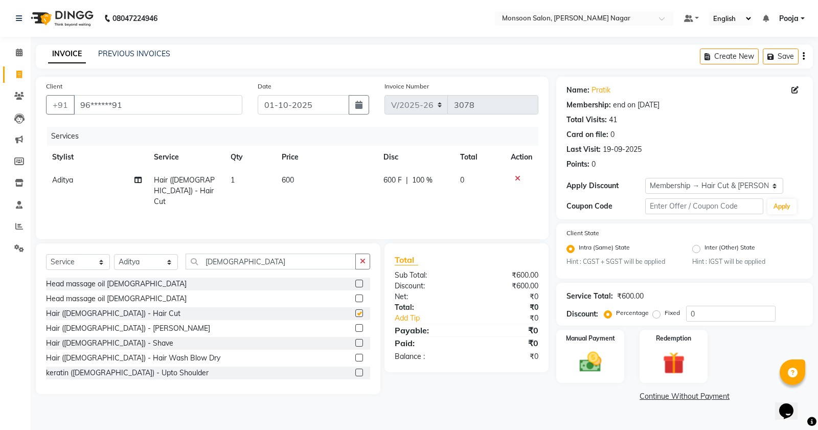
click at [355, 328] on label at bounding box center [359, 328] width 8 height 8
click at [355, 328] on input "checkbox" at bounding box center [358, 328] width 7 height 7
checkbox input "true"
checkbox input "false"
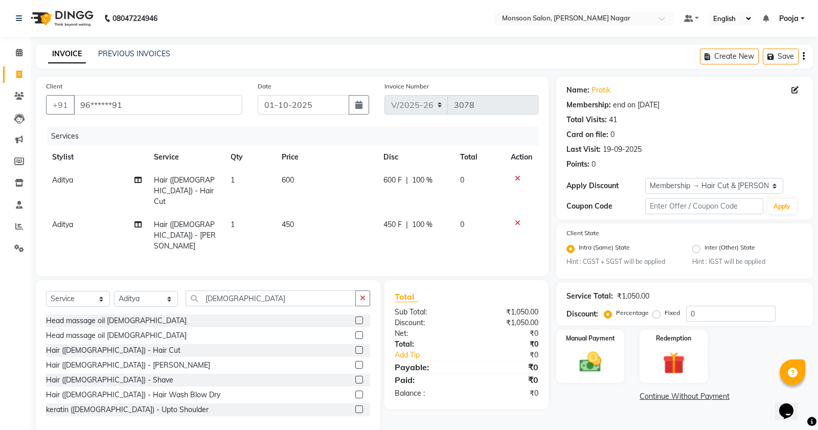
checkbox input "false"
click at [670, 362] on img at bounding box center [673, 363] width 37 height 28
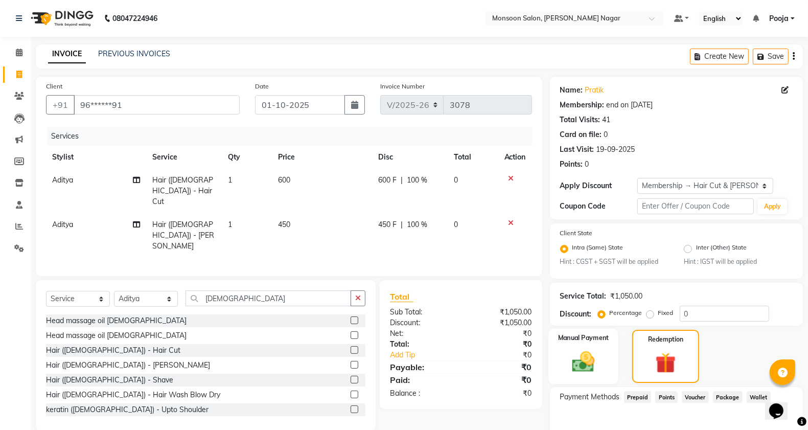
click at [596, 372] on img at bounding box center [583, 362] width 36 height 26
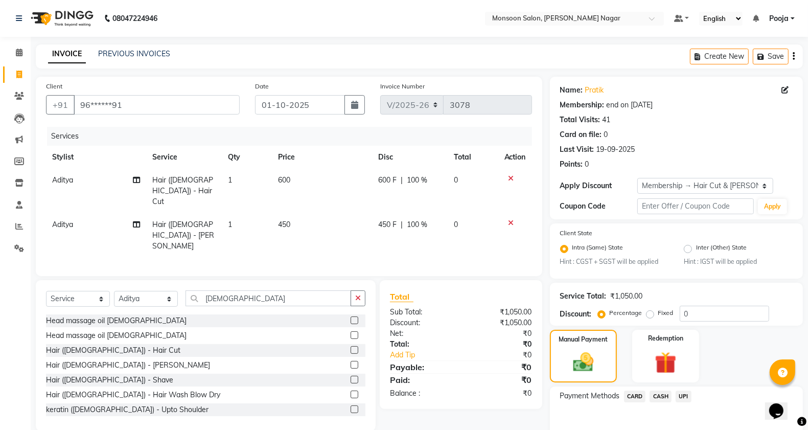
click at [689, 394] on span "UPI" at bounding box center [684, 397] width 16 height 12
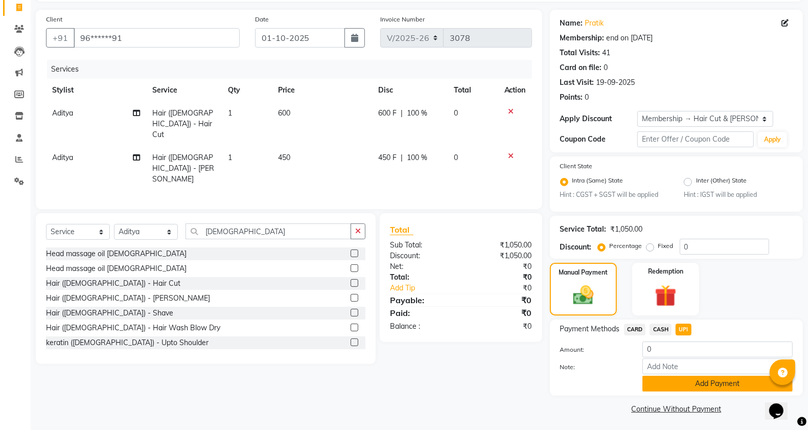
click at [686, 377] on button "Add Payment" at bounding box center [718, 384] width 150 height 16
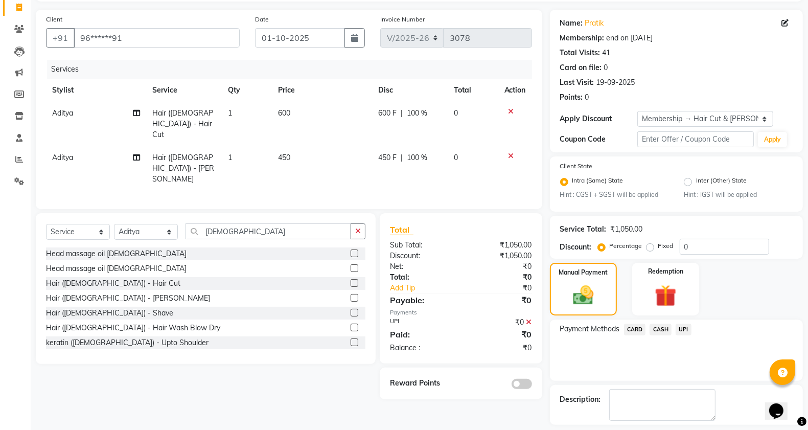
scroll to position [111, 0]
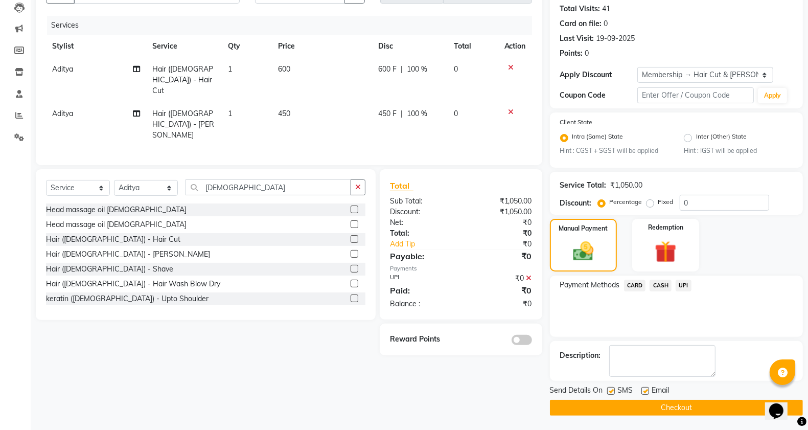
click at [630, 410] on button "Checkout" at bounding box center [676, 408] width 253 height 16
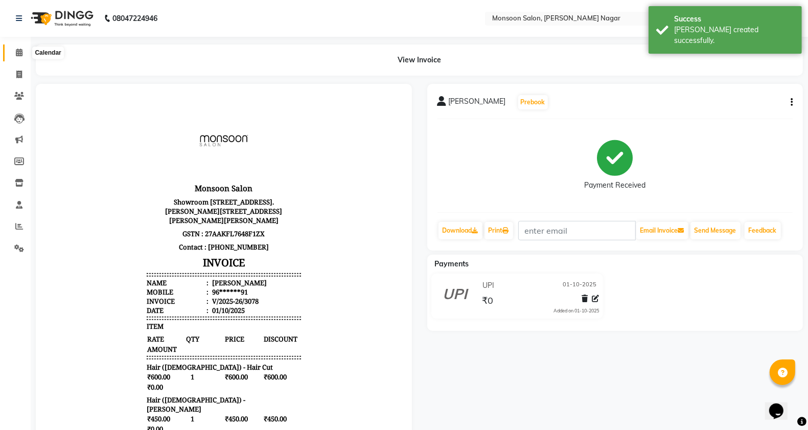
click at [20, 57] on span at bounding box center [19, 53] width 18 height 12
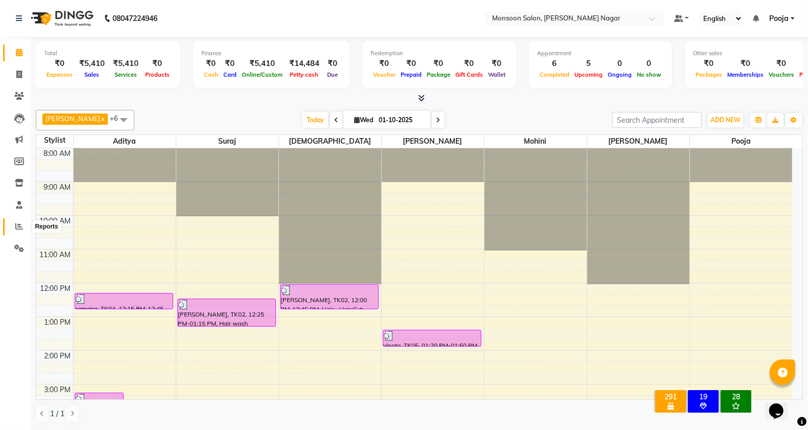
click at [16, 230] on icon at bounding box center [19, 226] width 8 height 8
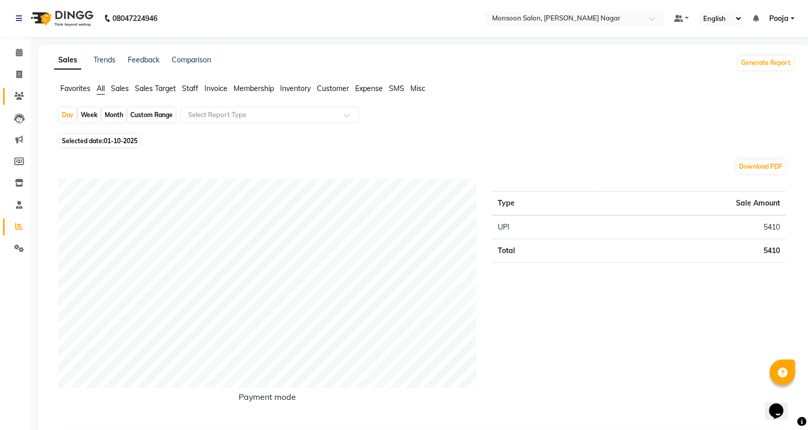
click at [19, 93] on icon at bounding box center [19, 96] width 10 height 8
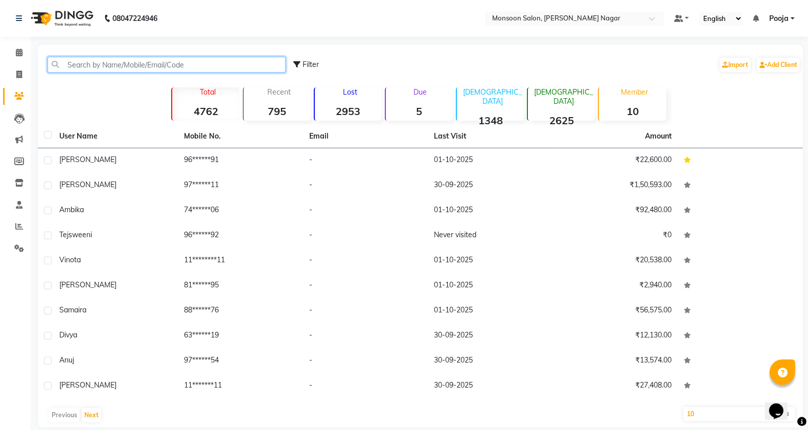
click at [142, 65] on input "text" at bounding box center [167, 65] width 238 height 16
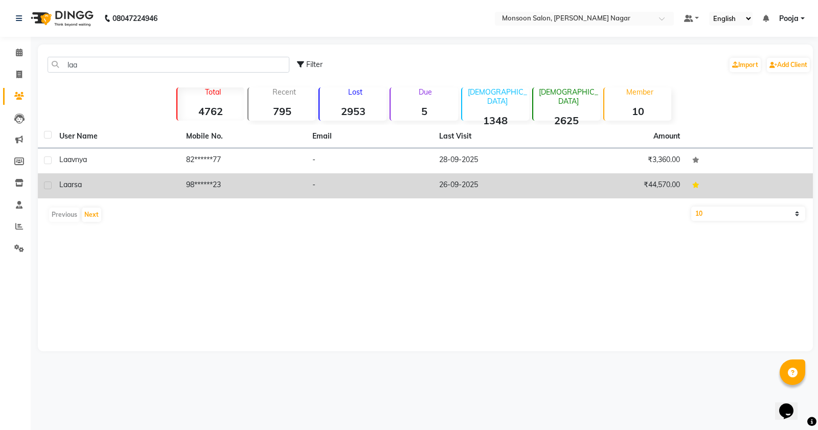
click at [332, 180] on td "-" at bounding box center [369, 185] width 127 height 25
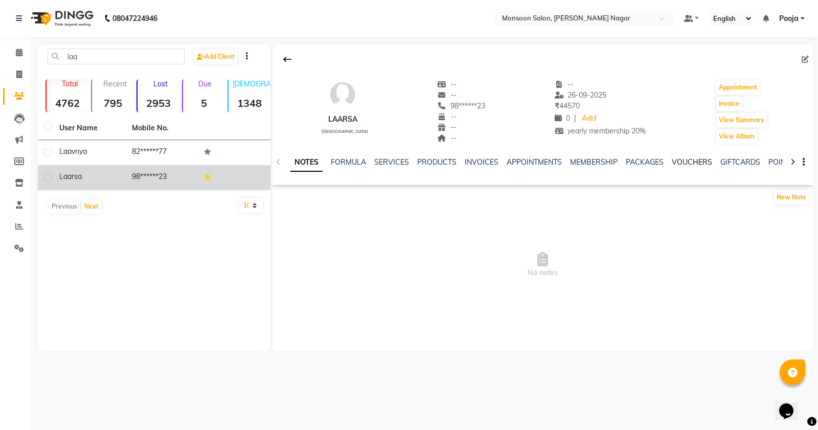
click at [684, 160] on link "VOUCHERS" at bounding box center [692, 161] width 40 height 9
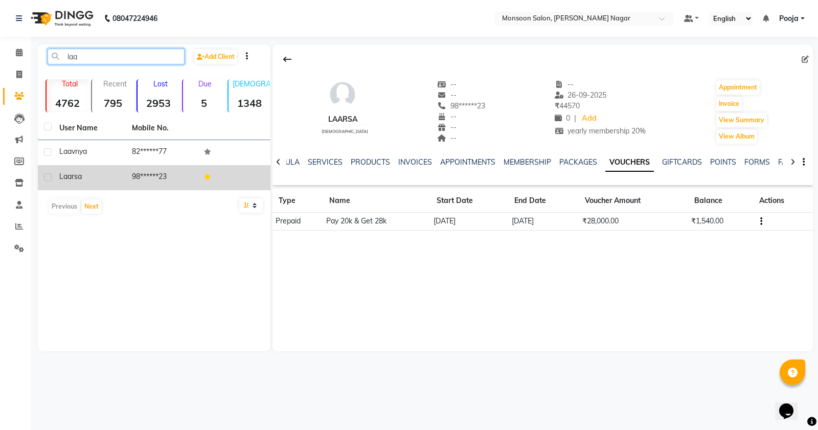
click at [125, 52] on input "laa" at bounding box center [116, 57] width 137 height 16
type input "l"
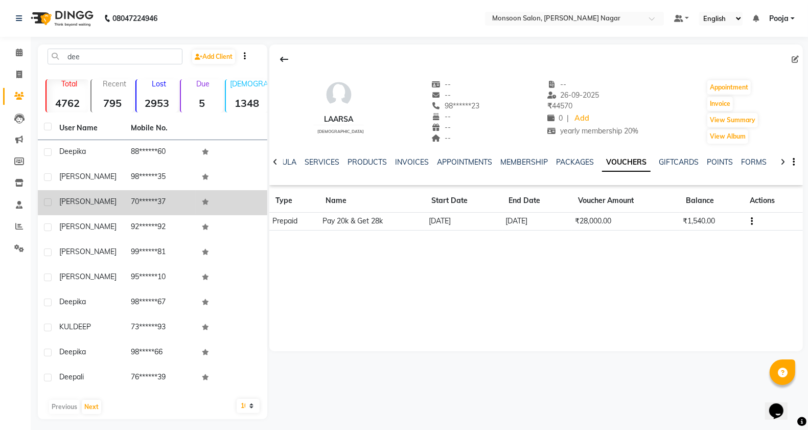
click at [168, 200] on td "70******37" at bounding box center [161, 202] width 72 height 25
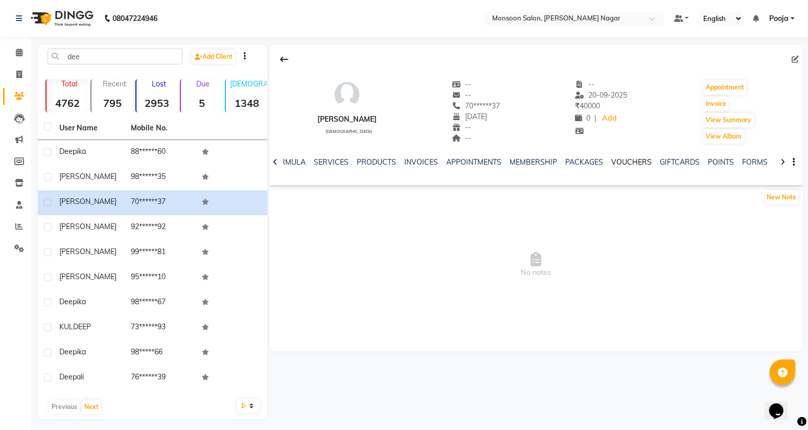
click at [611, 157] on link "VOUCHERS" at bounding box center [631, 161] width 40 height 9
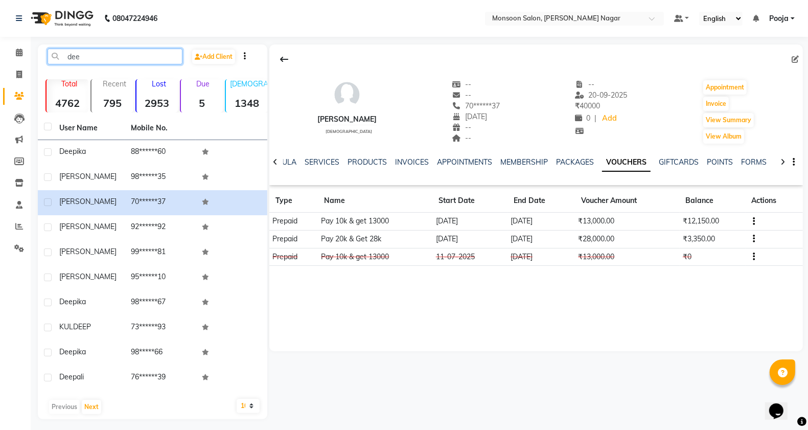
click at [114, 62] on input "dee" at bounding box center [115, 57] width 135 height 16
type input "d"
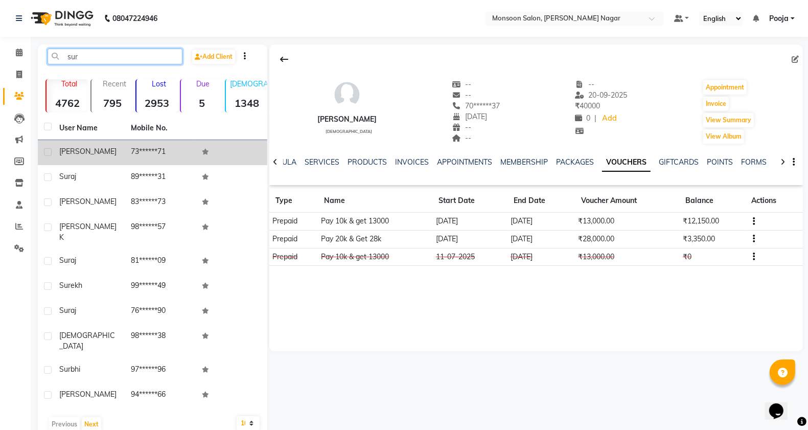
type input "sur"
click at [147, 157] on td "73******71" at bounding box center [161, 152] width 72 height 25
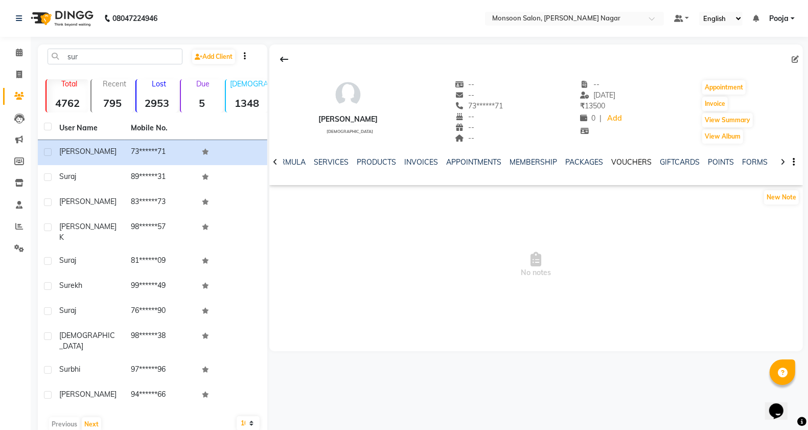
click at [622, 160] on link "VOUCHERS" at bounding box center [631, 161] width 40 height 9
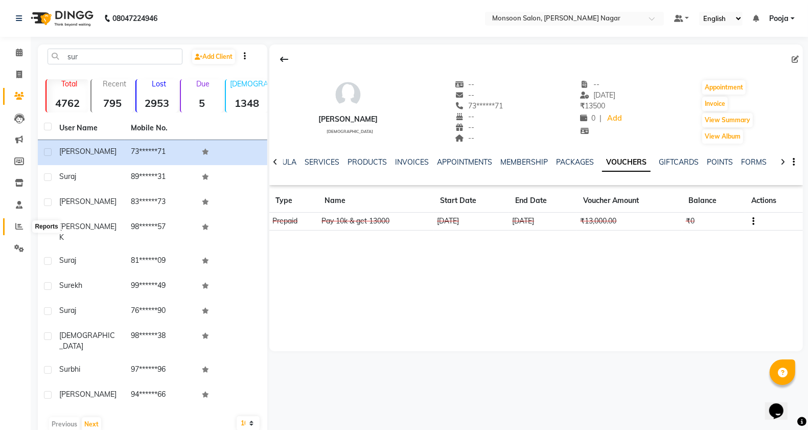
click at [15, 231] on span at bounding box center [19, 227] width 18 height 12
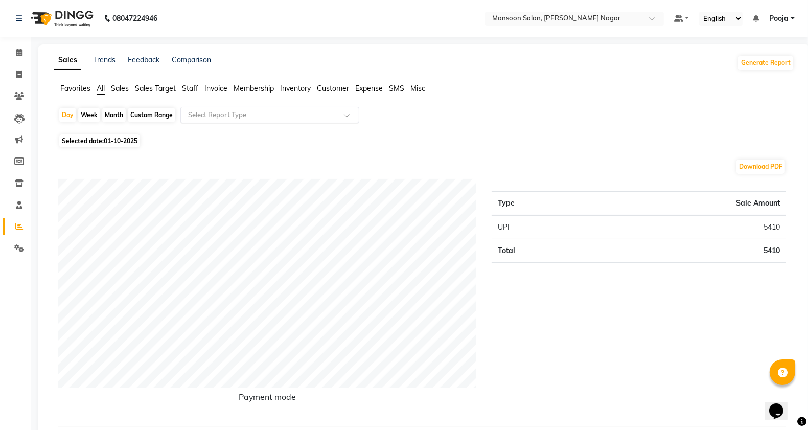
click at [239, 113] on input "text" at bounding box center [259, 115] width 147 height 10
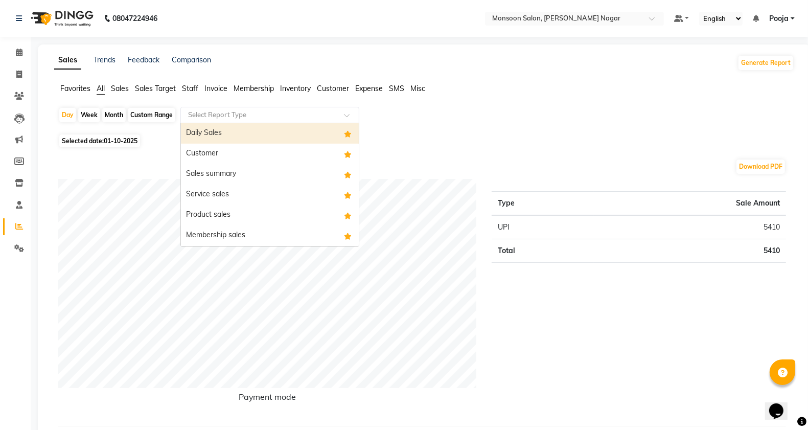
click at [254, 84] on span "Membership" at bounding box center [254, 88] width 40 height 9
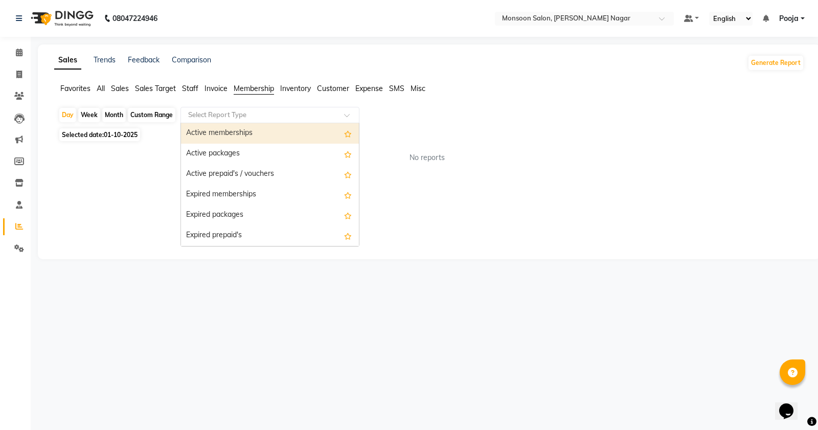
click at [232, 118] on input "text" at bounding box center [259, 115] width 147 height 10
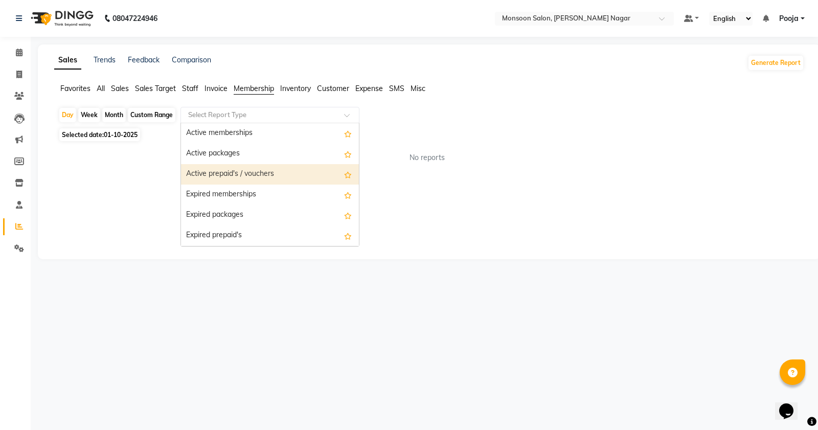
click at [246, 174] on div "Active prepaid's / vouchers" at bounding box center [270, 174] width 178 height 20
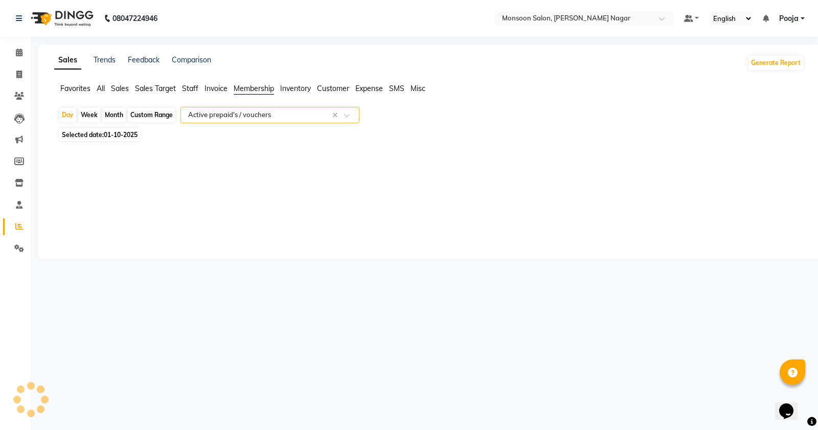
select select "full_report"
select select "csv"
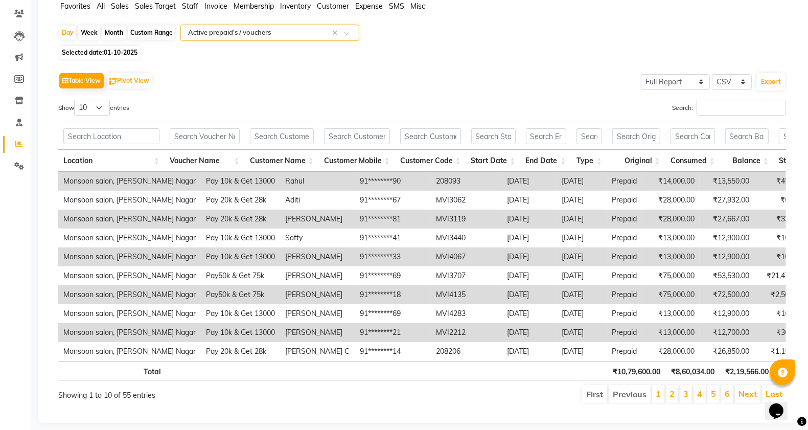
scroll to position [91, 0]
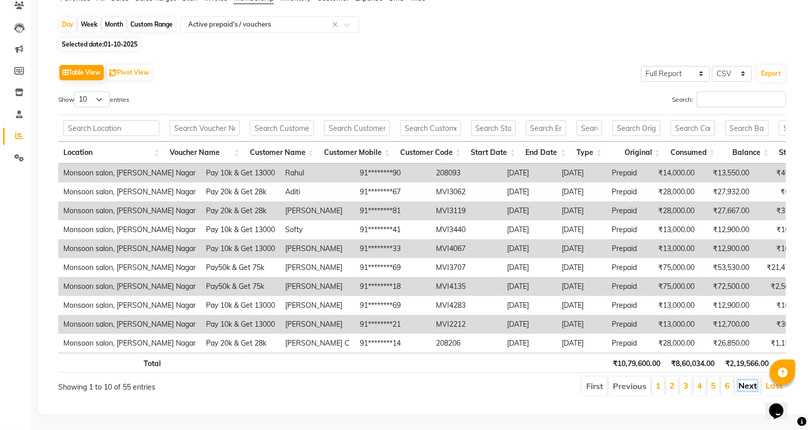
click at [749, 391] on link "Next" at bounding box center [748, 385] width 18 height 10
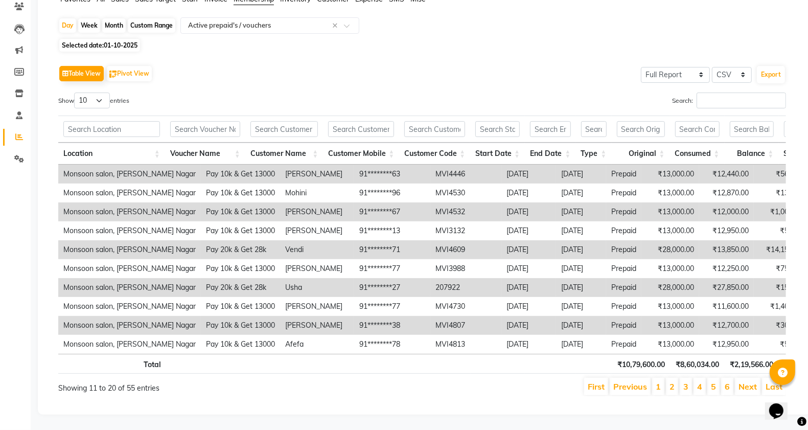
click at [749, 392] on link "Next" at bounding box center [748, 386] width 18 height 10
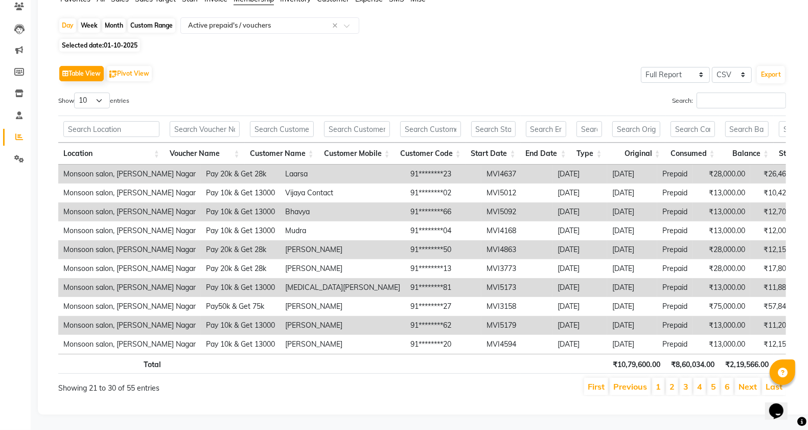
click at [749, 392] on link "Next" at bounding box center [748, 386] width 18 height 10
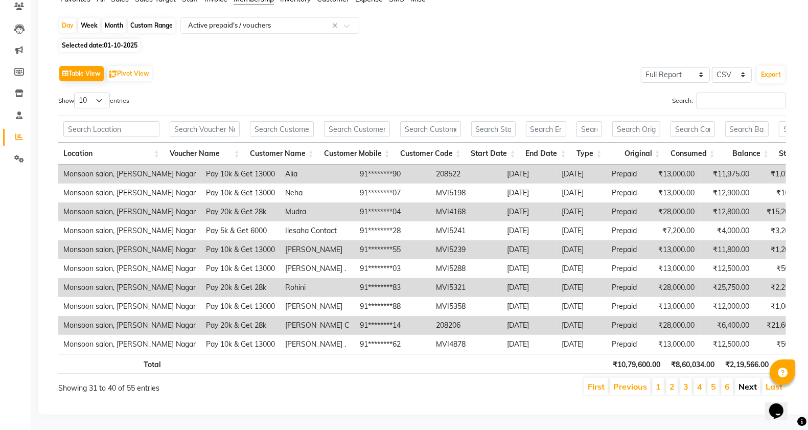
click at [748, 392] on link "Next" at bounding box center [748, 386] width 18 height 10
click at [749, 392] on link "Next" at bounding box center [748, 386] width 18 height 10
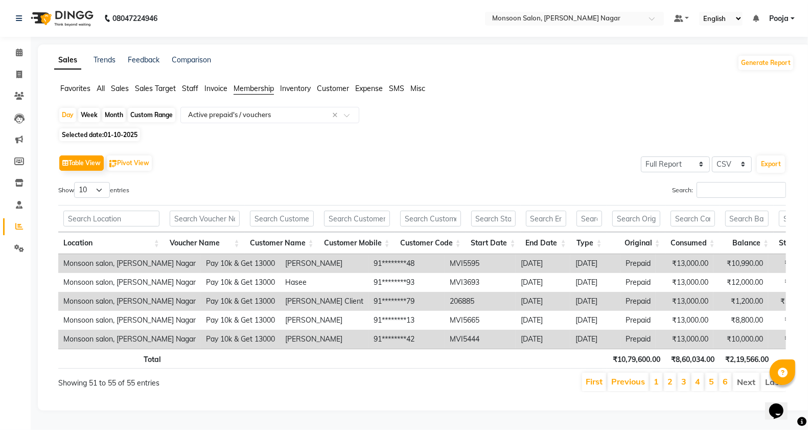
scroll to position [16, 0]
click at [742, 374] on li "Next" at bounding box center [746, 382] width 27 height 18
click at [18, 92] on icon at bounding box center [19, 96] width 10 height 8
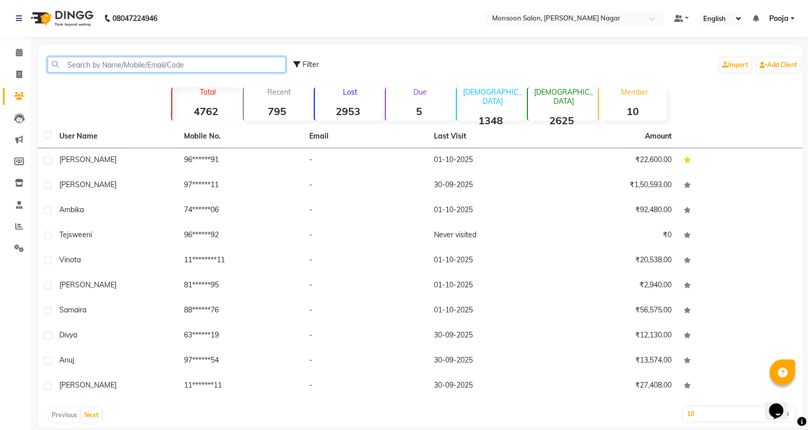
click at [173, 67] on input "text" at bounding box center [167, 65] width 238 height 16
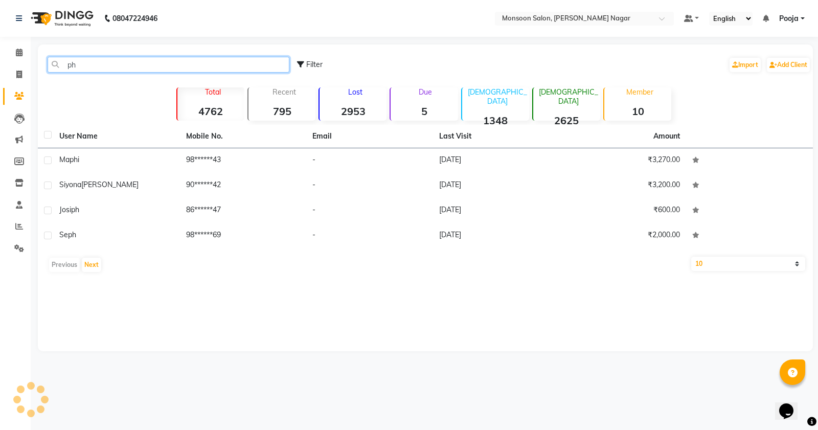
type input "p"
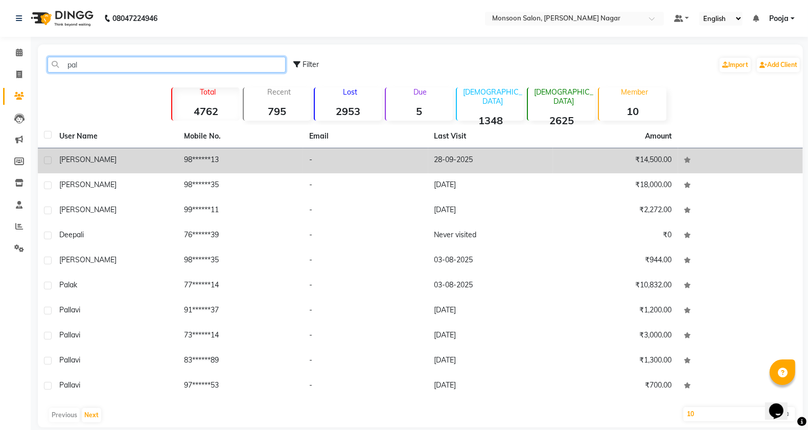
type input "pal"
click at [462, 162] on td "28-09-2025" at bounding box center [490, 160] width 125 height 25
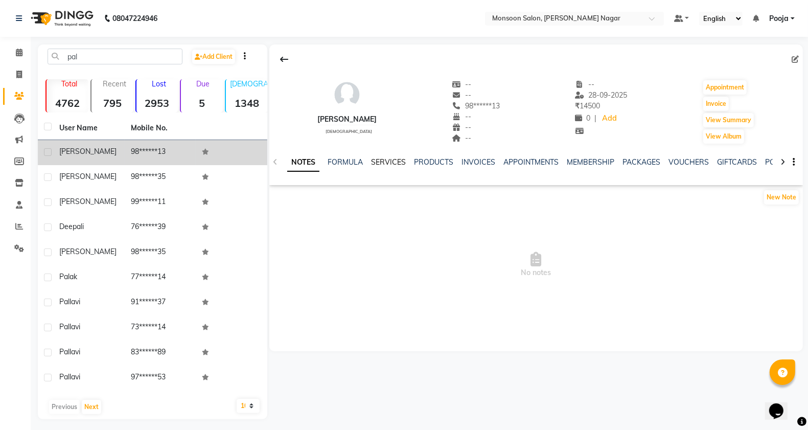
click at [387, 158] on link "SERVICES" at bounding box center [388, 161] width 35 height 9
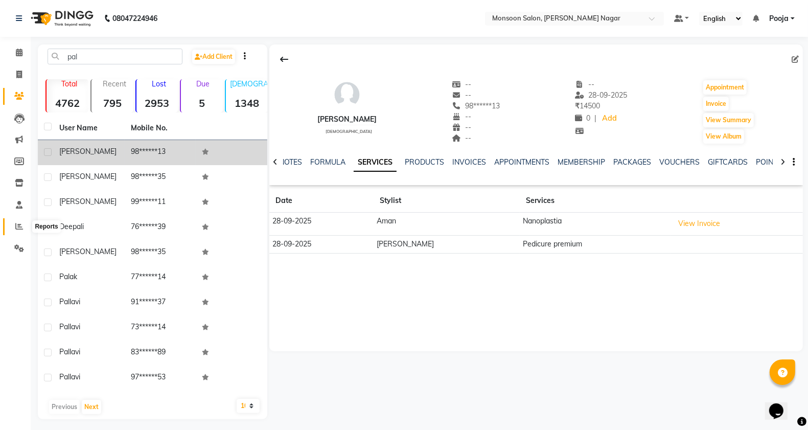
click at [17, 224] on icon at bounding box center [19, 226] width 8 height 8
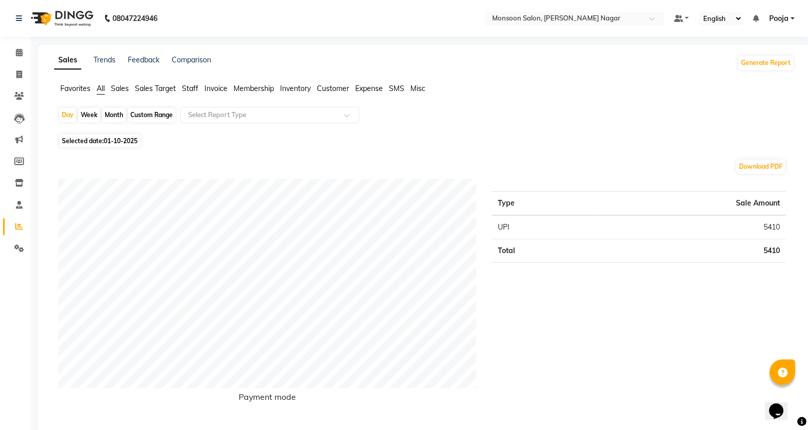
click at [195, 87] on span "Staff" at bounding box center [190, 88] width 16 height 9
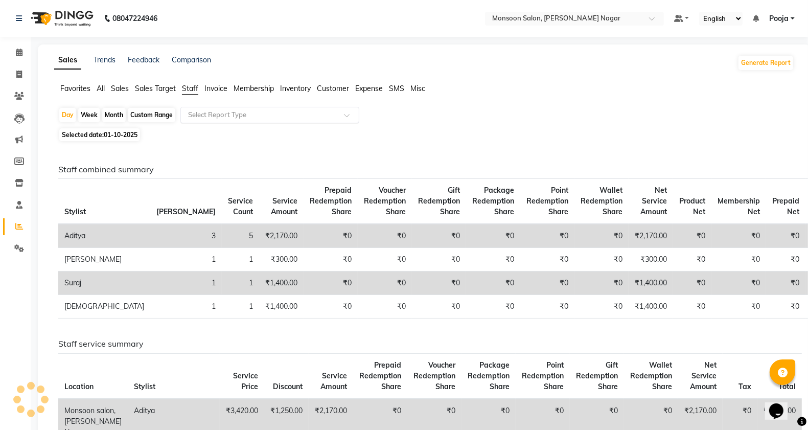
click at [221, 115] on input "text" at bounding box center [259, 115] width 147 height 10
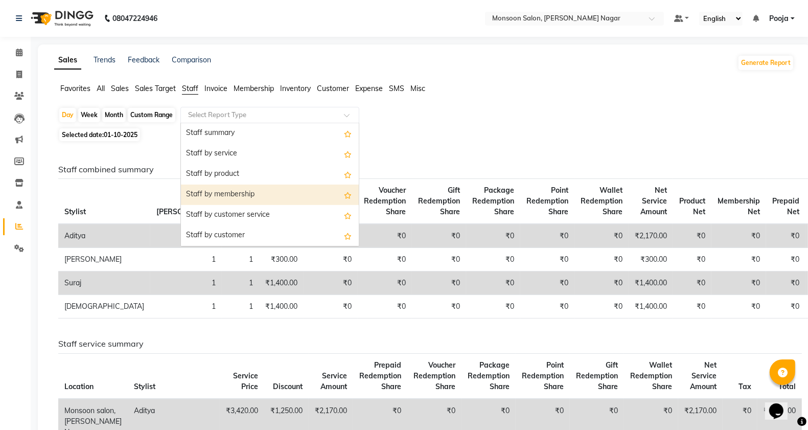
click at [248, 194] on div "Staff by membership" at bounding box center [270, 195] width 178 height 20
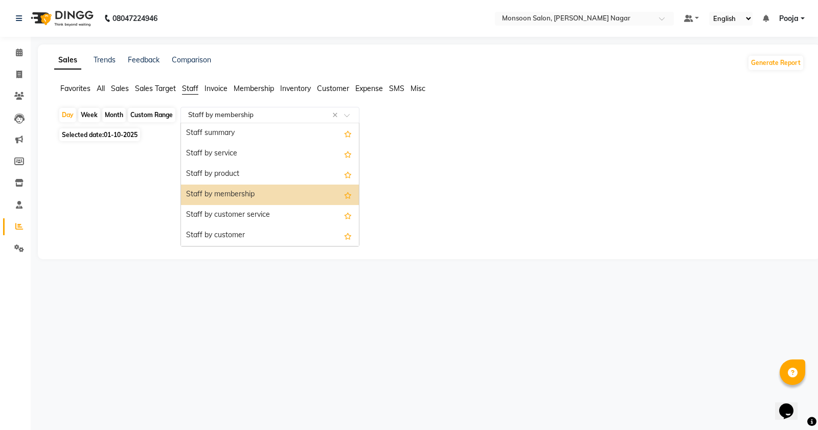
click at [280, 113] on input "text" at bounding box center [259, 115] width 147 height 10
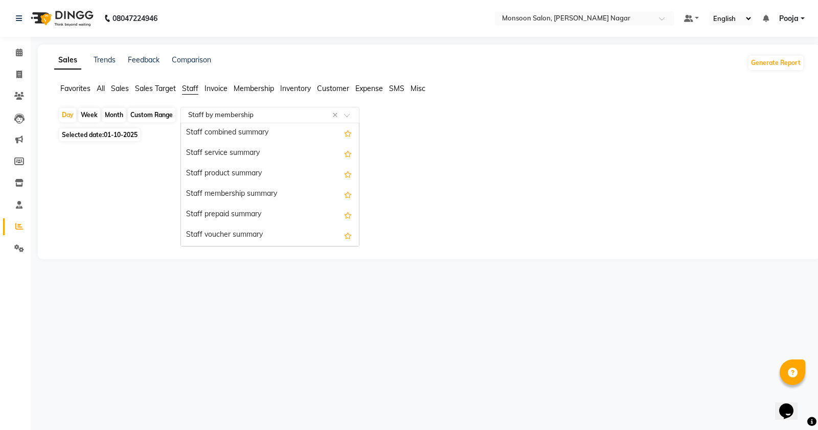
scroll to position [231, 0]
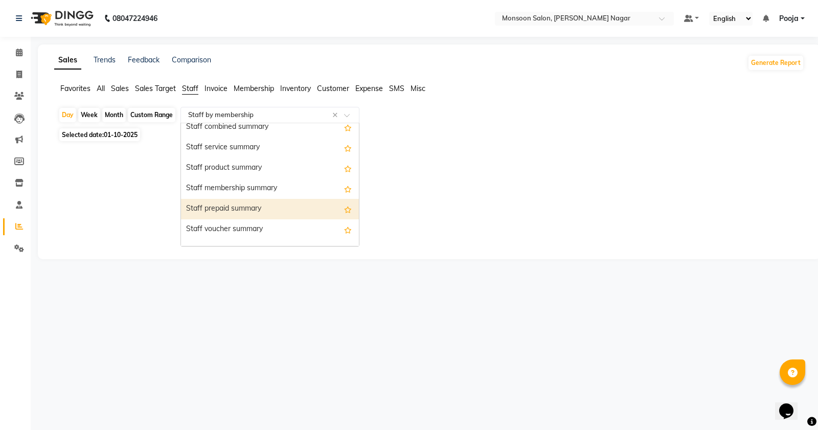
click at [285, 216] on div "Staff prepaid summary" at bounding box center [270, 209] width 178 height 20
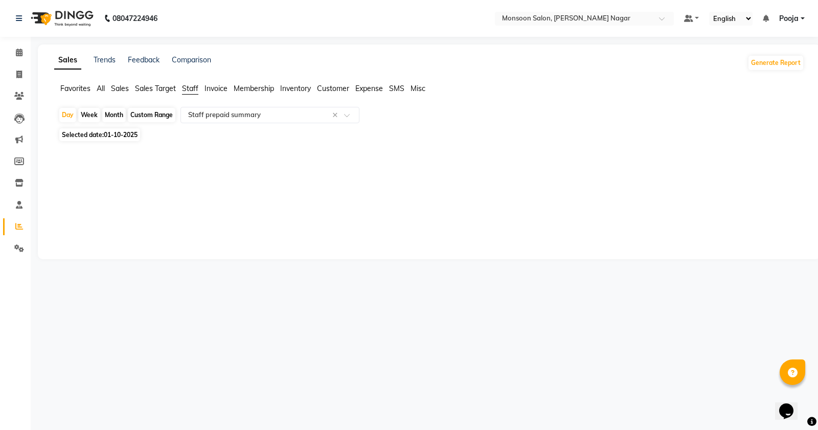
click at [151, 108] on div "Custom Range" at bounding box center [152, 115] width 48 height 14
select select "10"
select select "2025"
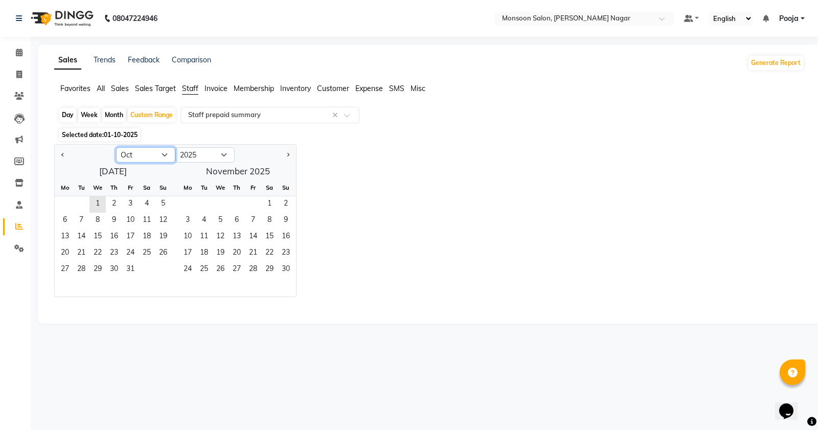
click at [144, 151] on select "Jan Feb Mar Apr May Jun [DATE] Aug Sep Oct Nov Dec" at bounding box center [145, 154] width 59 height 15
click at [116, 148] on select "Jan Feb Mar Apr May Jun [DATE] Aug Sep Oct Nov Dec" at bounding box center [145, 154] width 59 height 15
click at [117, 206] on span "1" at bounding box center [114, 204] width 16 height 16
click at [146, 157] on select "Jan Feb Mar Apr May Jun [DATE] Aug Sep Oct Nov Dec" at bounding box center [145, 154] width 59 height 15
select select "10"
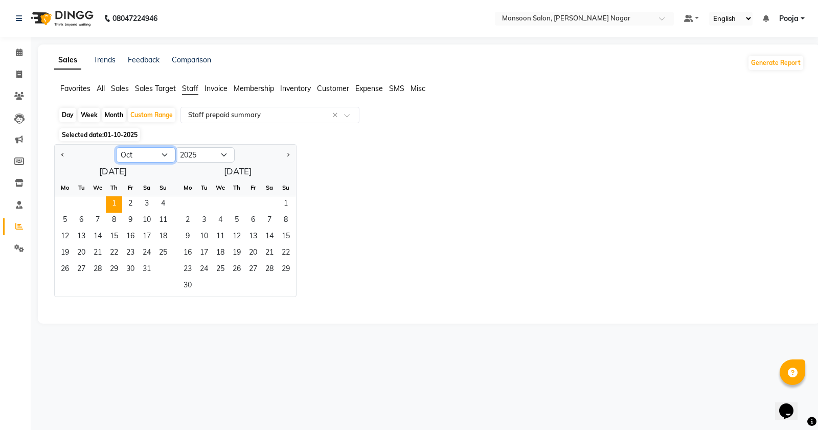
click at [116, 148] on select "Jan Feb Mar Apr May Jun [DATE] Aug Sep Oct Nov Dec" at bounding box center [145, 154] width 59 height 15
click at [94, 207] on span "1" at bounding box center [97, 204] width 16 height 16
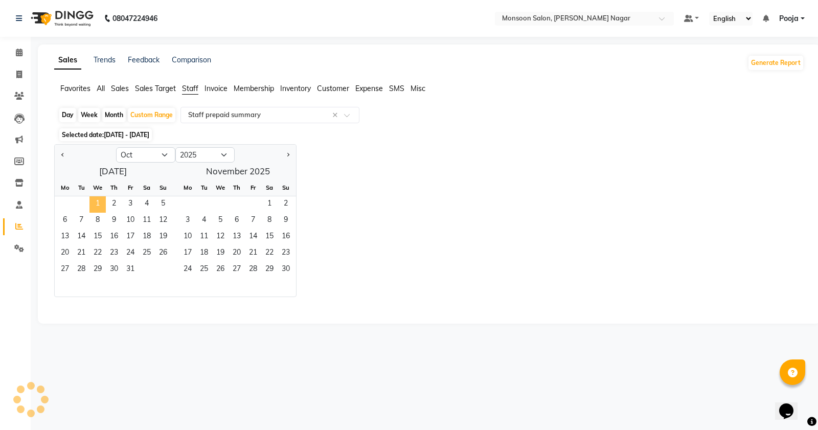
select select "full_report"
select select "csv"
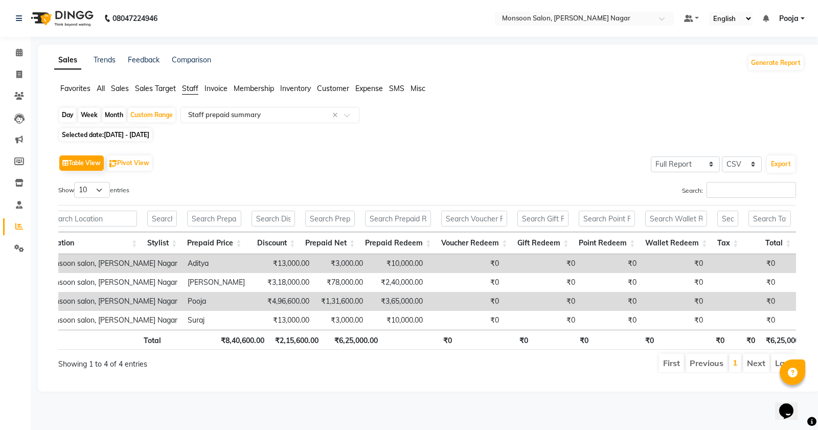
scroll to position [0, 18]
click at [20, 95] on icon at bounding box center [19, 96] width 10 height 8
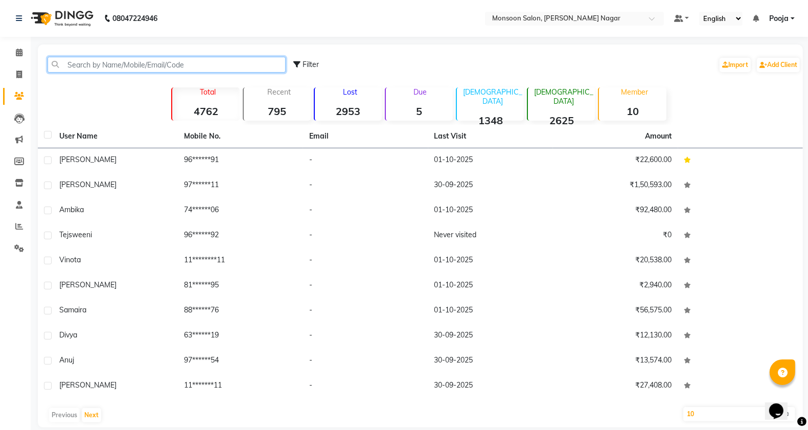
click at [153, 69] on input "text" at bounding box center [167, 65] width 238 height 16
click at [167, 60] on input "text" at bounding box center [167, 65] width 238 height 16
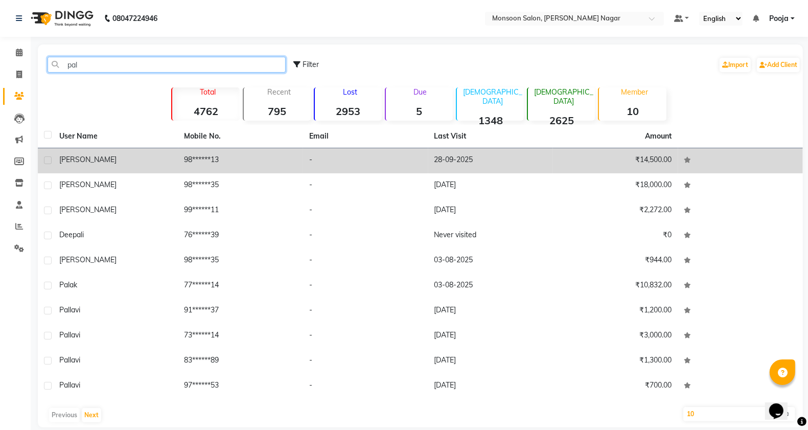
type input "pal"
click at [215, 160] on td "98******13" at bounding box center [240, 160] width 125 height 25
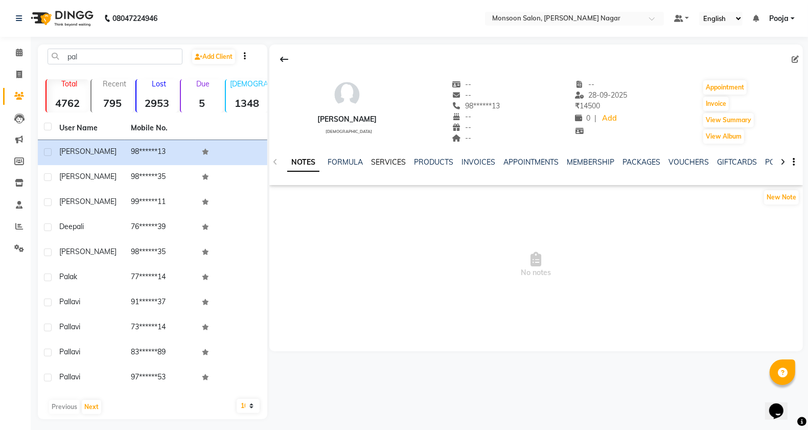
click at [397, 164] on link "SERVICES" at bounding box center [388, 161] width 35 height 9
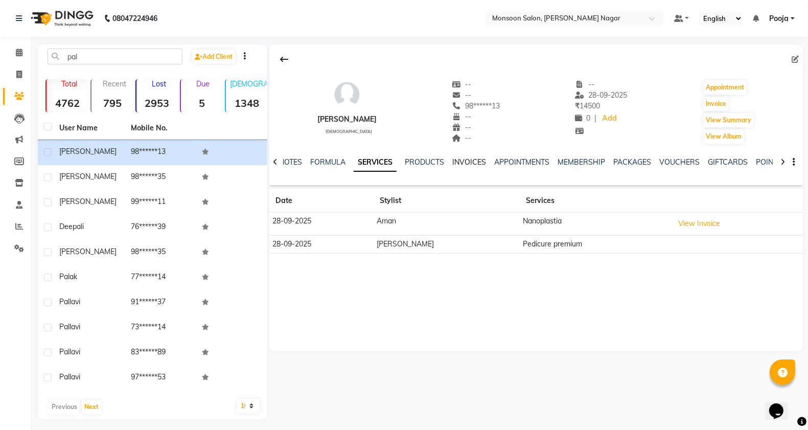
click at [454, 159] on link "INVOICES" at bounding box center [469, 161] width 34 height 9
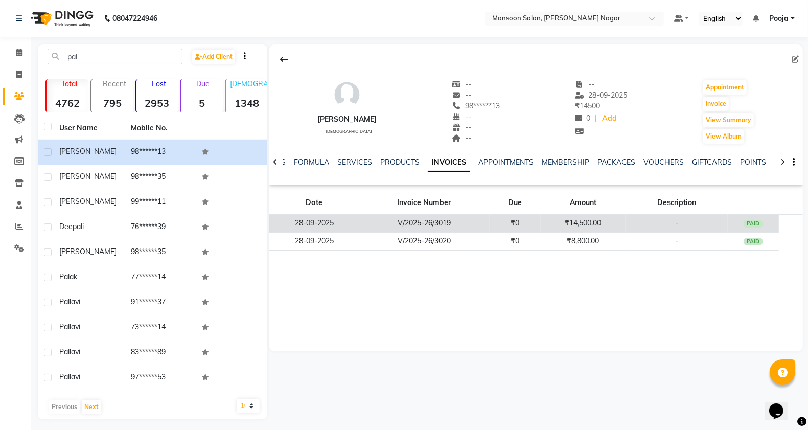
click at [745, 223] on div "PAID" at bounding box center [753, 224] width 19 height 8
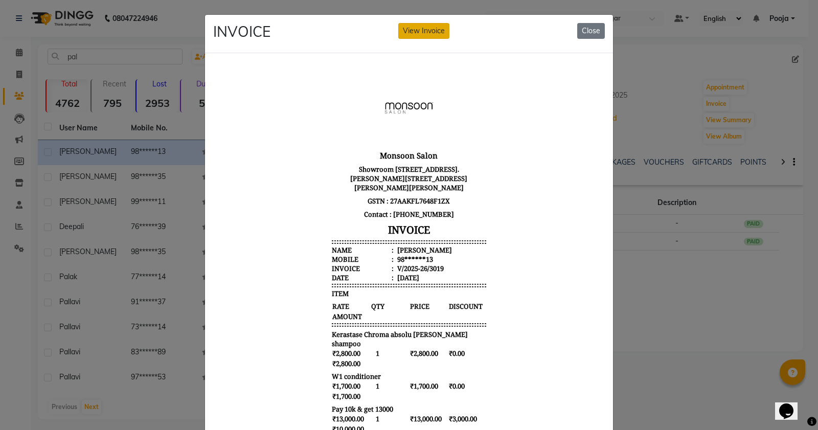
click at [431, 31] on button "View Invoice" at bounding box center [423, 31] width 51 height 16
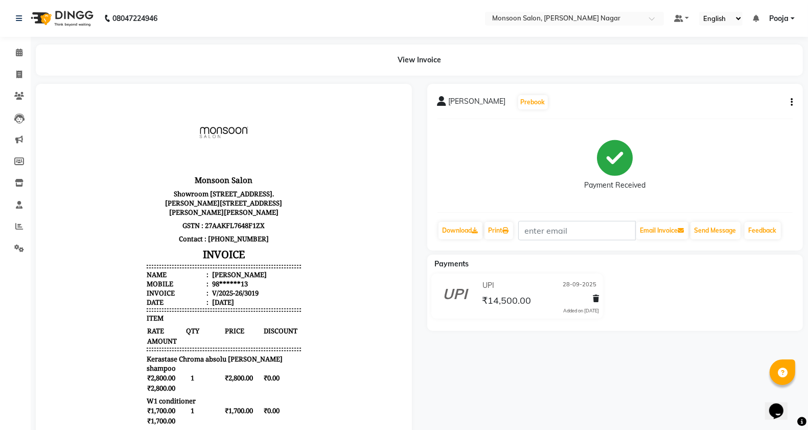
click at [790, 103] on button "button" at bounding box center [790, 102] width 6 height 11
click at [764, 110] on div "Edit Invoice" at bounding box center [750, 108] width 51 height 13
select select "service"
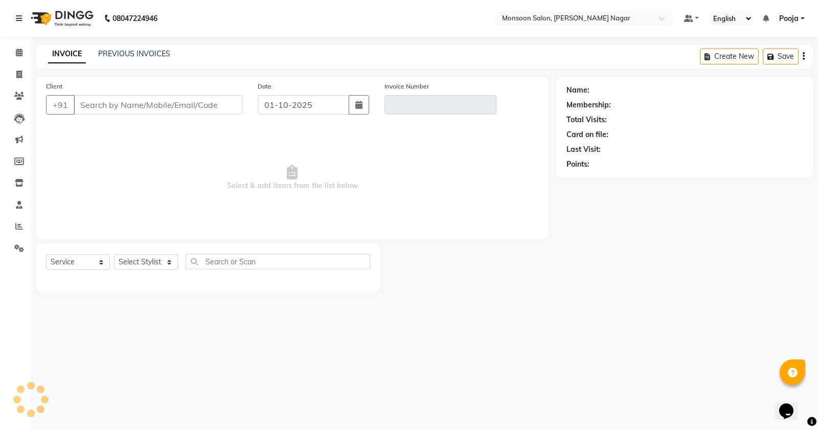
type input "98******13"
type input "V/2025-26/3019"
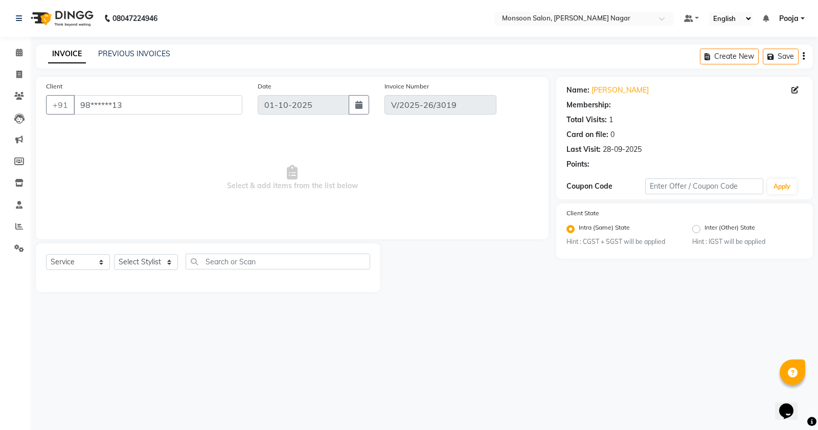
type input "28-09-2025"
select select "select"
select select "1: Object"
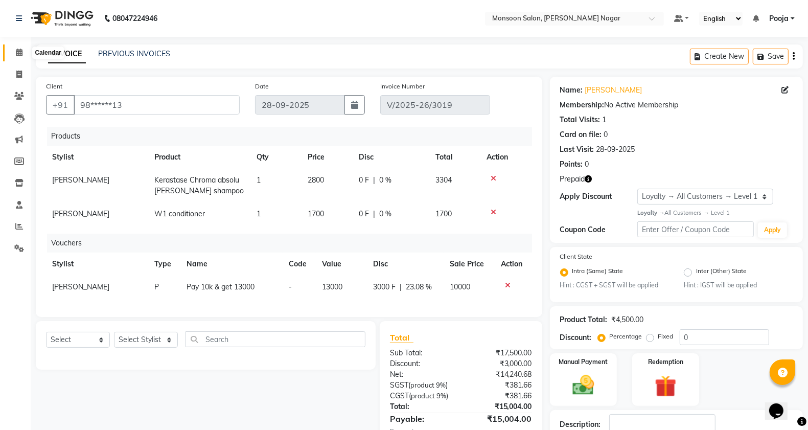
click at [20, 50] on icon at bounding box center [19, 53] width 7 height 8
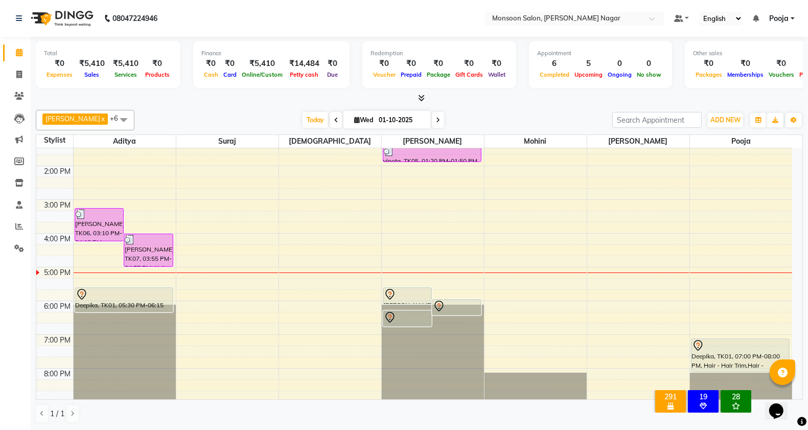
scroll to position [261, 0]
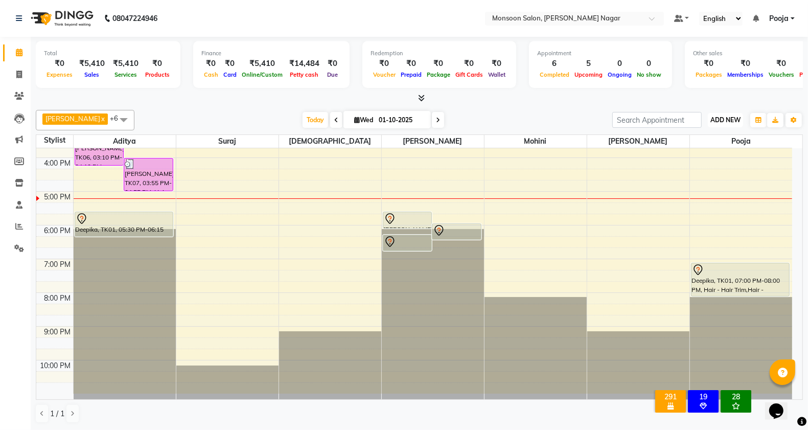
click at [725, 121] on span "ADD NEW" at bounding box center [726, 120] width 30 height 8
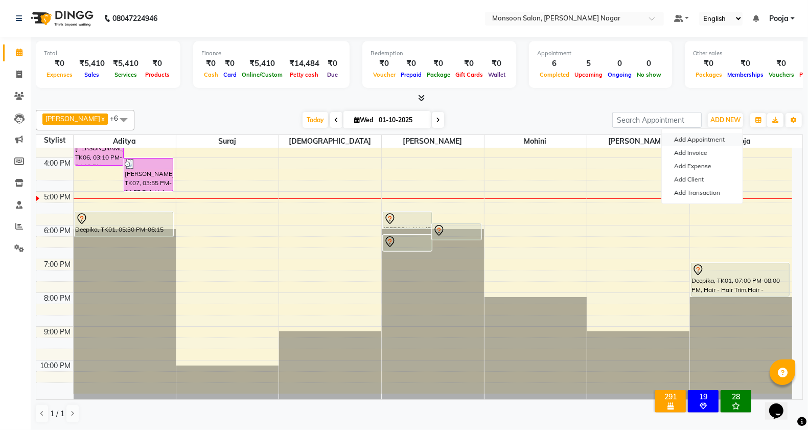
click at [686, 139] on button "Add Appointment" at bounding box center [702, 139] width 81 height 13
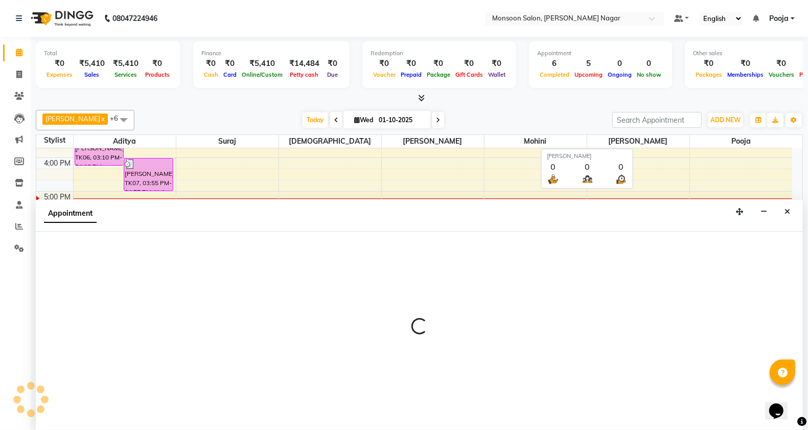
scroll to position [1, 0]
select select "540"
select select "tentative"
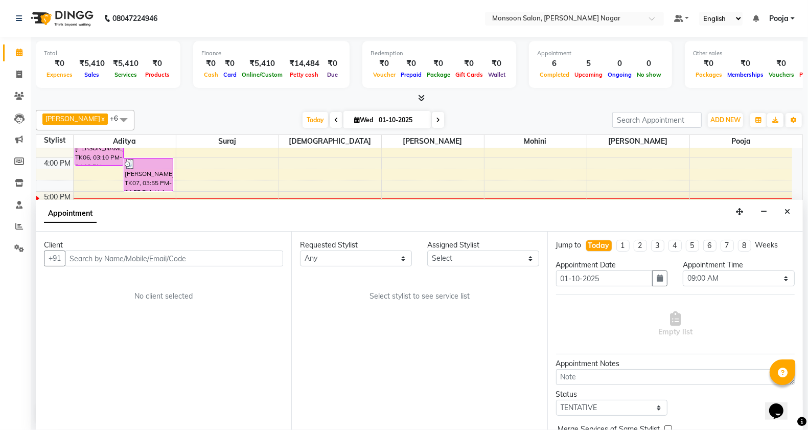
click at [183, 266] on input "text" at bounding box center [174, 259] width 218 height 16
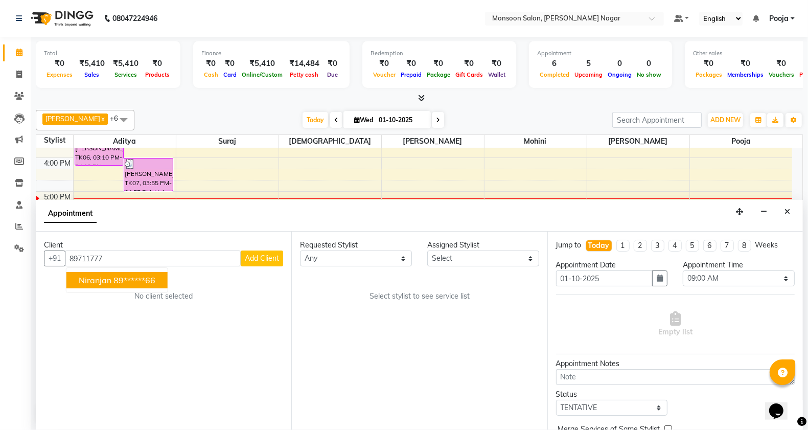
drag, startPoint x: 128, startPoint y: 285, endPoint x: 134, endPoint y: 285, distance: 6.2
click at [129, 285] on button "niranjan 89******66" at bounding box center [116, 280] width 101 height 16
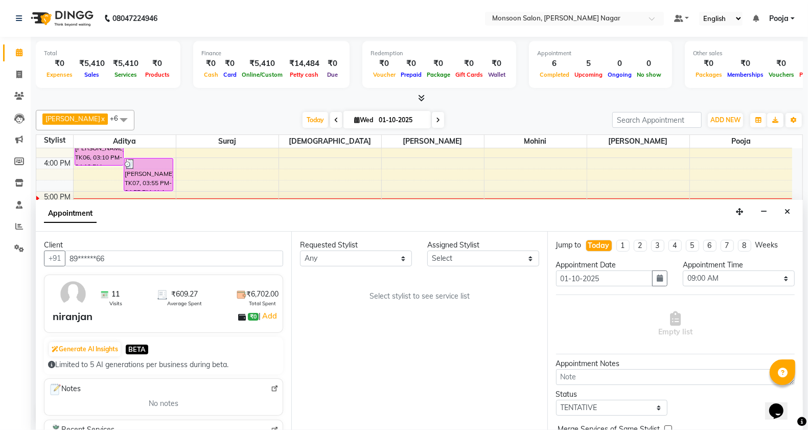
type input "89******66"
click at [448, 262] on select "Select [PERSON_NAME] [PERSON_NAME] [PERSON_NAME] [PERSON_NAME] [PERSON_NAME] Po…" at bounding box center [483, 259] width 112 height 16
select select "37925"
click at [427, 251] on select "Select [PERSON_NAME] [PERSON_NAME] [PERSON_NAME] [PERSON_NAME] [PERSON_NAME] Po…" at bounding box center [483, 259] width 112 height 16
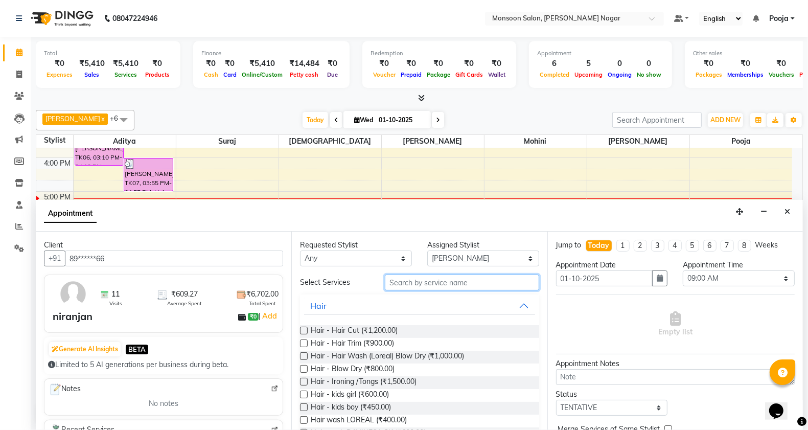
click at [405, 280] on input "text" at bounding box center [462, 283] width 154 height 16
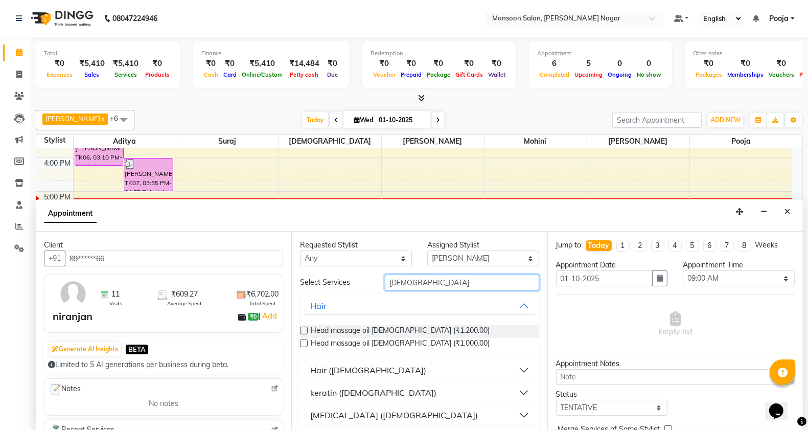
type input "[DEMOGRAPHIC_DATA]"
click at [378, 368] on button "Hair ([DEMOGRAPHIC_DATA])" at bounding box center [419, 370] width 231 height 18
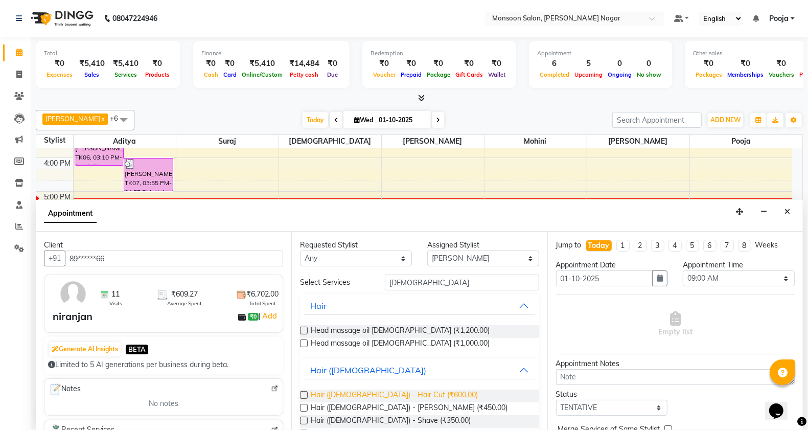
click at [372, 395] on span "Hair ([DEMOGRAPHIC_DATA]) - Hair Cut (₹600.00)" at bounding box center [394, 396] width 167 height 13
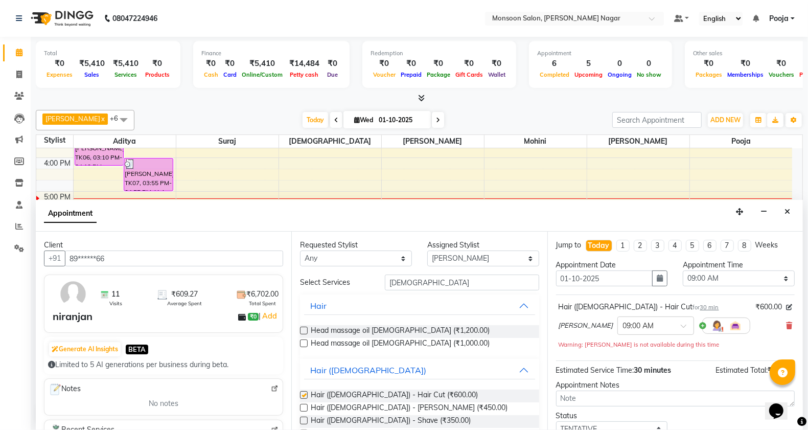
checkbox input "false"
click at [740, 274] on select "Select 09:00 AM 09:15 AM 09:30 AM 09:45 AM 10:00 AM 10:15 AM 10:30 AM 10:45 AM …" at bounding box center [739, 278] width 112 height 16
select select "1140"
click at [683, 270] on select "Select 09:00 AM 09:15 AM 09:30 AM 09:45 AM 10:00 AM 10:15 AM 10:30 AM 10:45 AM …" at bounding box center [739, 278] width 112 height 16
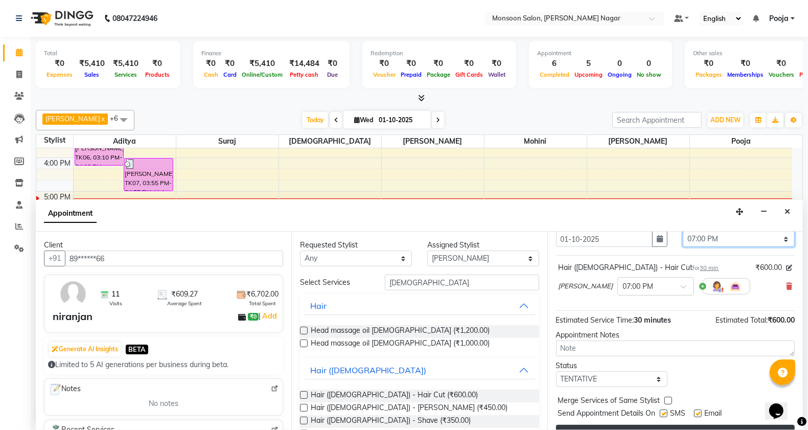
scroll to position [61, 0]
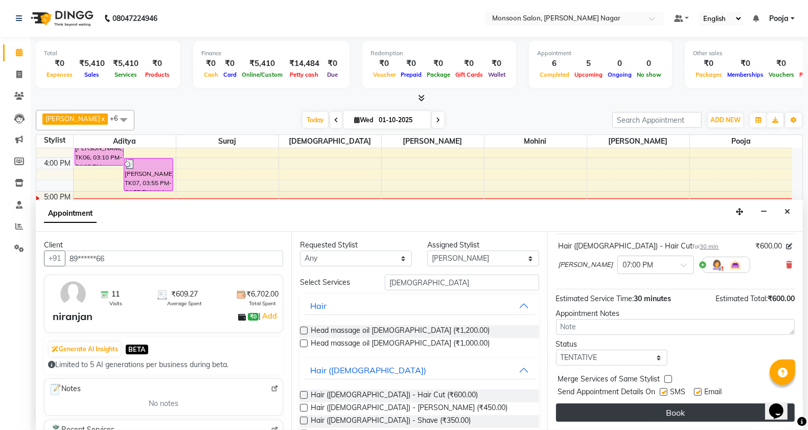
click at [671, 407] on button "Book" at bounding box center [675, 412] width 239 height 18
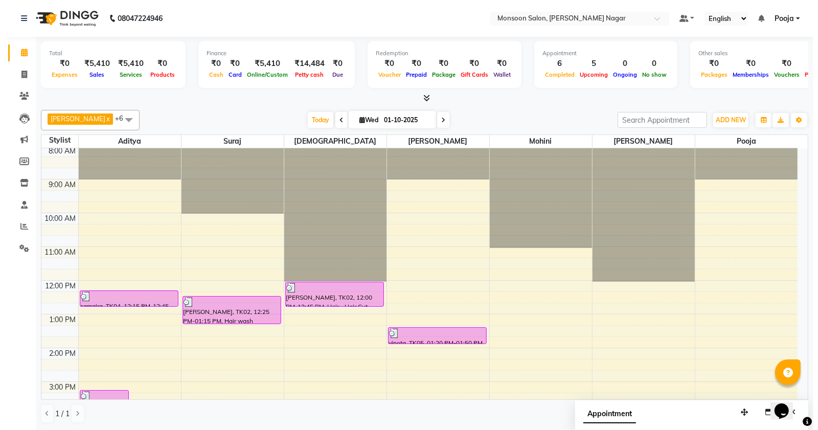
scroll to position [0, 0]
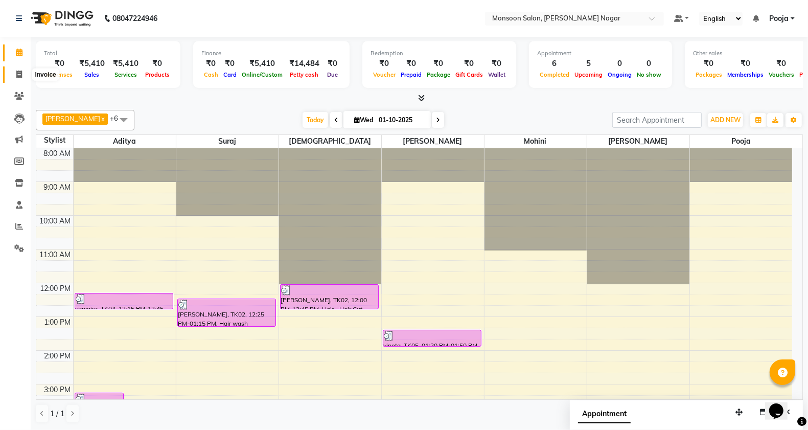
click at [20, 73] on icon at bounding box center [19, 75] width 6 height 8
select select "4905"
select select "service"
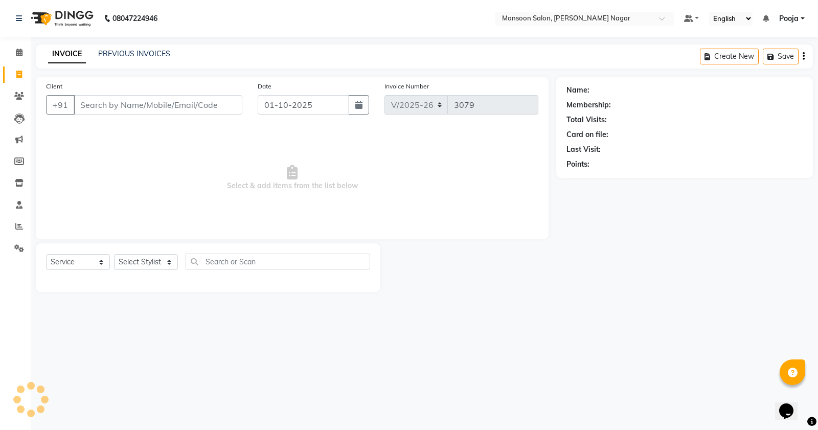
click at [151, 101] on input "Client" at bounding box center [158, 104] width 169 height 19
type input "6006184639"
click at [225, 103] on span "Add Client" at bounding box center [216, 105] width 40 height 10
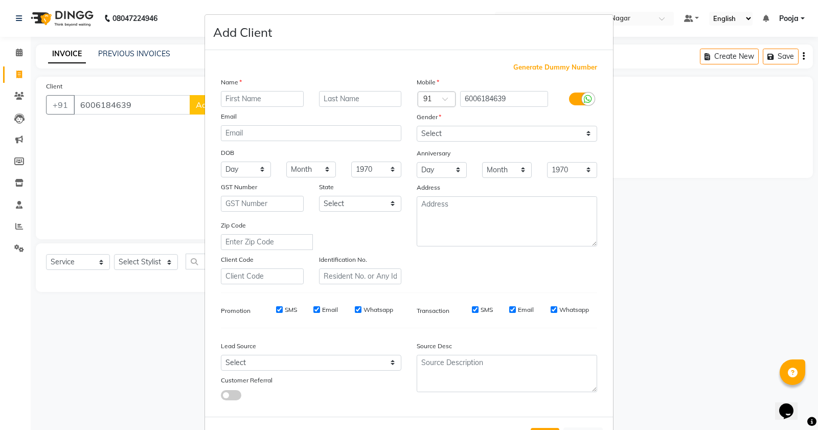
click at [244, 96] on input "text" at bounding box center [262, 99] width 83 height 16
type input "Shweta"
click at [417, 133] on select "Select [DEMOGRAPHIC_DATA] [DEMOGRAPHIC_DATA] Other Prefer Not To Say" at bounding box center [507, 134] width 180 height 16
select select "[DEMOGRAPHIC_DATA]"
click at [417, 126] on select "Select [DEMOGRAPHIC_DATA] [DEMOGRAPHIC_DATA] Other Prefer Not To Say" at bounding box center [507, 134] width 180 height 16
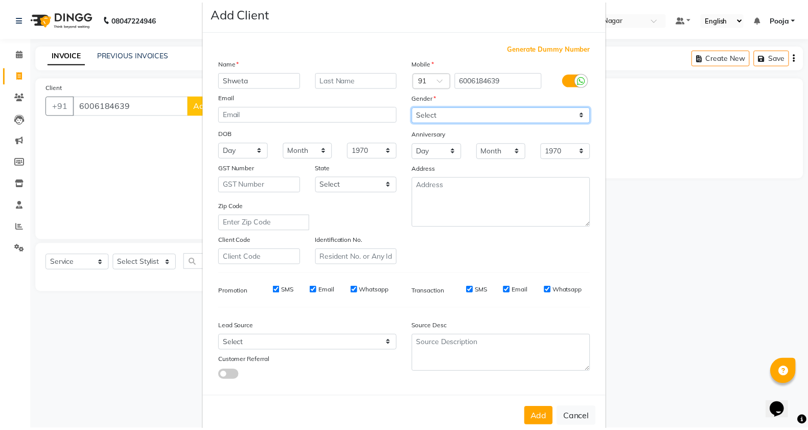
scroll to position [38, 0]
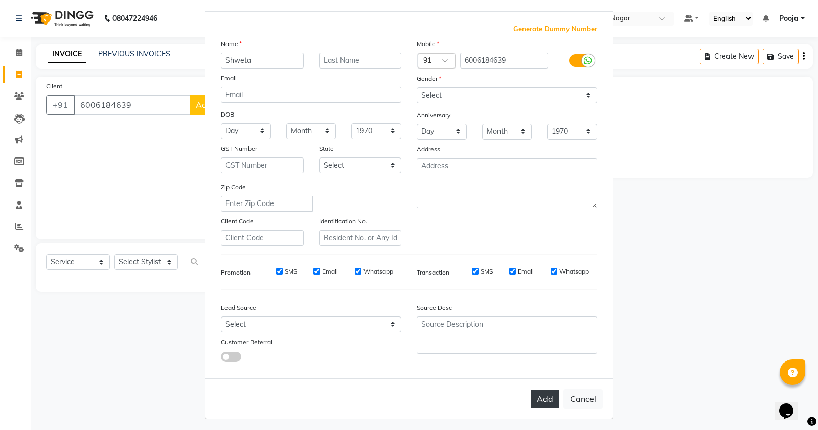
click at [545, 392] on button "Add" at bounding box center [545, 399] width 29 height 18
type input "60******39"
select select
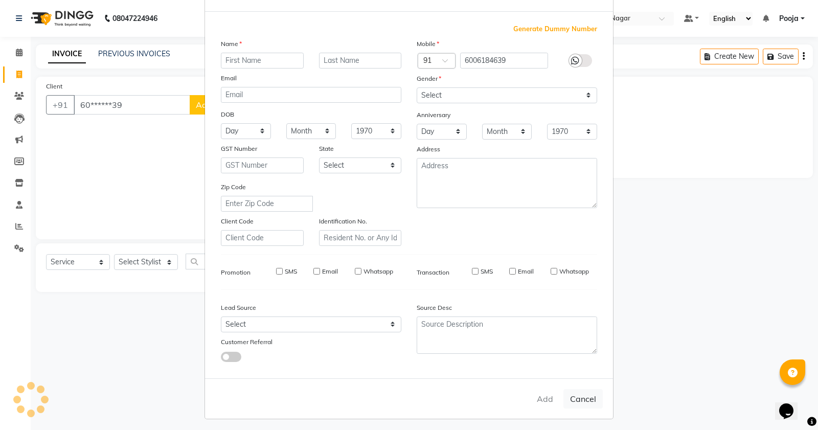
select select
checkbox input "false"
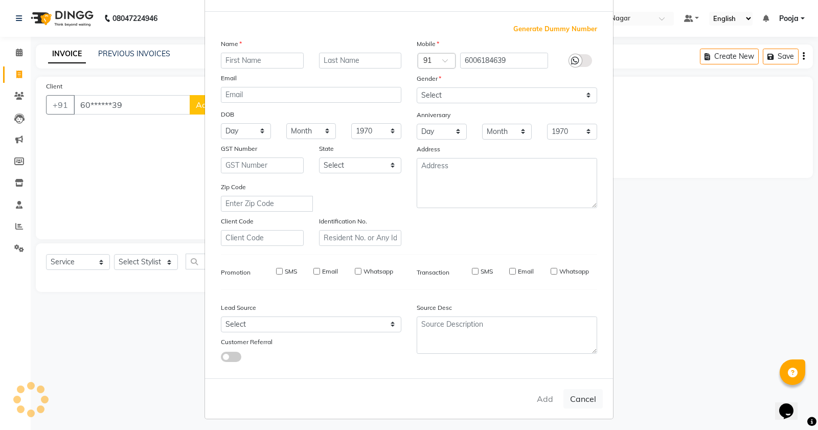
checkbox input "false"
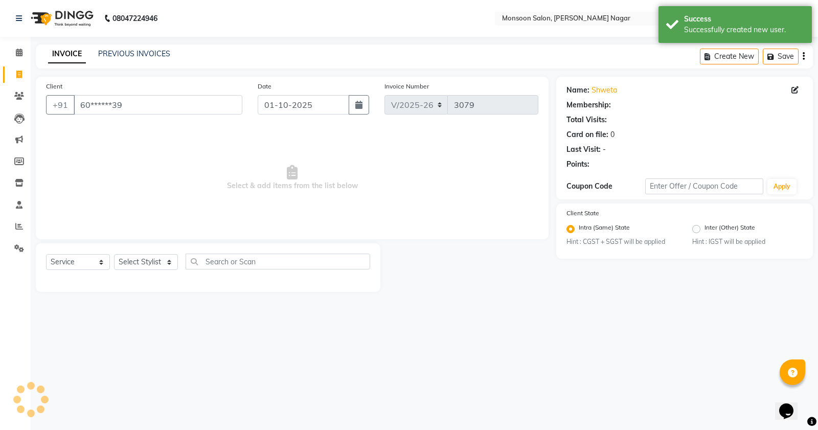
select select "1: Object"
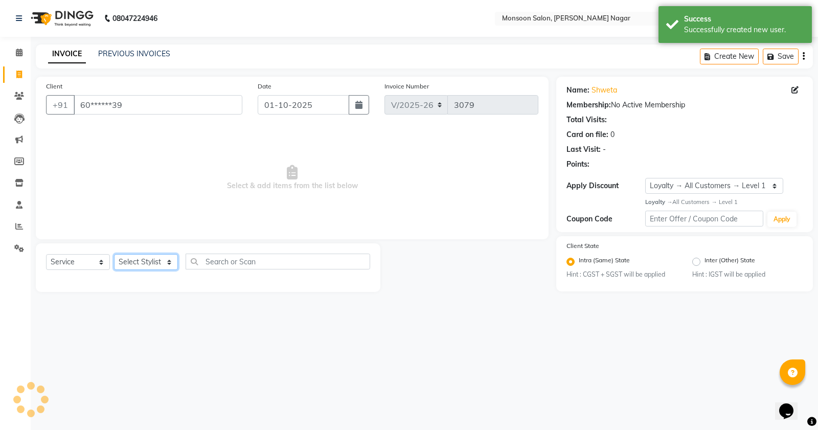
click at [141, 257] on select "Select Stylist [PERSON_NAME] [PERSON_NAME] [PERSON_NAME] [PERSON_NAME] [PERSON_…" at bounding box center [146, 262] width 64 height 16
select select "62989"
click at [114, 254] on select "Select Stylist [PERSON_NAME] [PERSON_NAME] [PERSON_NAME] [PERSON_NAME] [PERSON_…" at bounding box center [146, 262] width 64 height 16
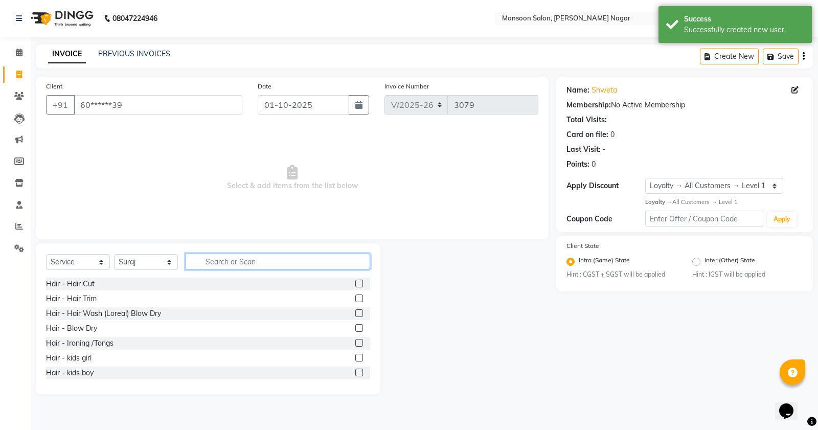
click at [239, 262] on input "text" at bounding box center [278, 262] width 185 height 16
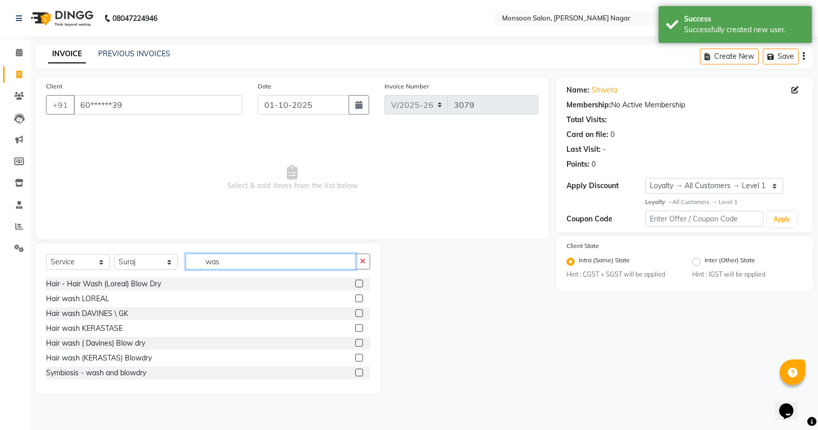
type input "was"
click at [355, 283] on label at bounding box center [359, 284] width 8 height 8
click at [355, 283] on input "checkbox" at bounding box center [358, 284] width 7 height 7
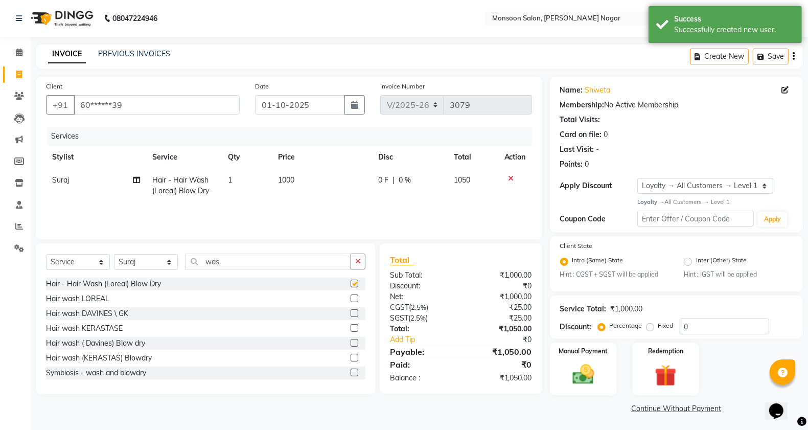
checkbox input "false"
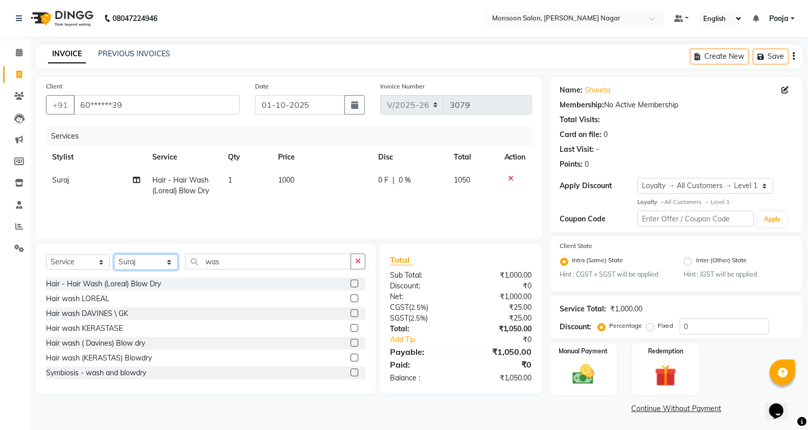
click at [135, 262] on select "Select Stylist [PERSON_NAME] [PERSON_NAME] [PERSON_NAME] [PERSON_NAME] [PERSON_…" at bounding box center [146, 262] width 64 height 16
select select "58969"
click at [114, 254] on select "Select Stylist [PERSON_NAME] [PERSON_NAME] [PERSON_NAME] [PERSON_NAME] [PERSON_…" at bounding box center [146, 262] width 64 height 16
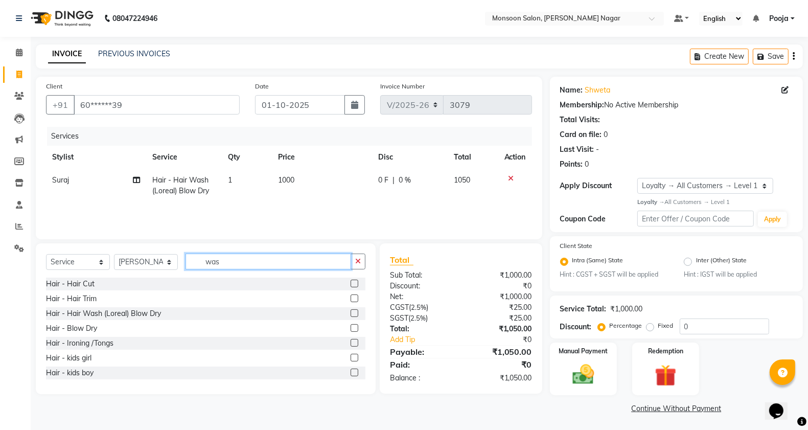
click at [234, 261] on input "was" at bounding box center [269, 262] width 166 height 16
type input "w"
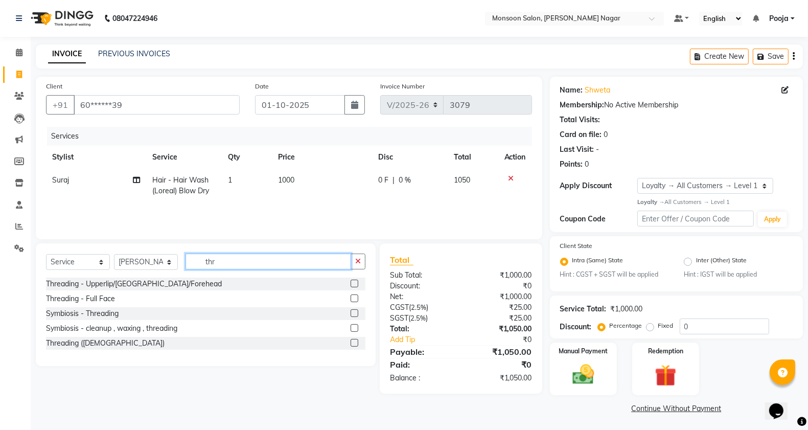
type input "thr"
click at [351, 284] on label at bounding box center [355, 284] width 8 height 8
click at [351, 284] on input "checkbox" at bounding box center [354, 284] width 7 height 7
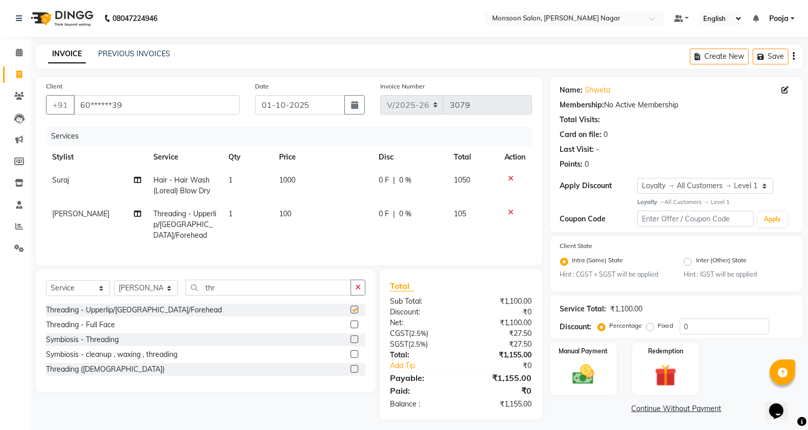
checkbox input "false"
click at [137, 282] on select "Select Stylist [PERSON_NAME] [PERSON_NAME] [PERSON_NAME] [PERSON_NAME] [PERSON_…" at bounding box center [146, 288] width 64 height 16
select select "85326"
click at [114, 280] on select "Select Stylist [PERSON_NAME] [PERSON_NAME] [PERSON_NAME] [PERSON_NAME] [PERSON_…" at bounding box center [146, 288] width 64 height 16
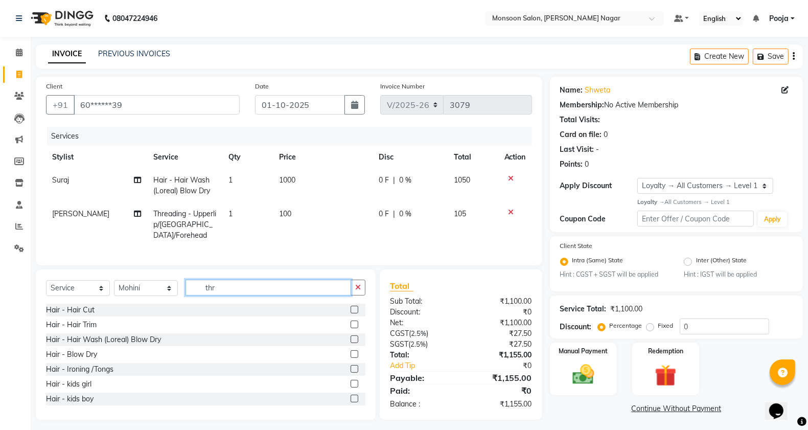
click at [226, 286] on input "thr" at bounding box center [269, 288] width 166 height 16
type input "t"
click at [568, 353] on label "Manual Payment" at bounding box center [583, 351] width 51 height 10
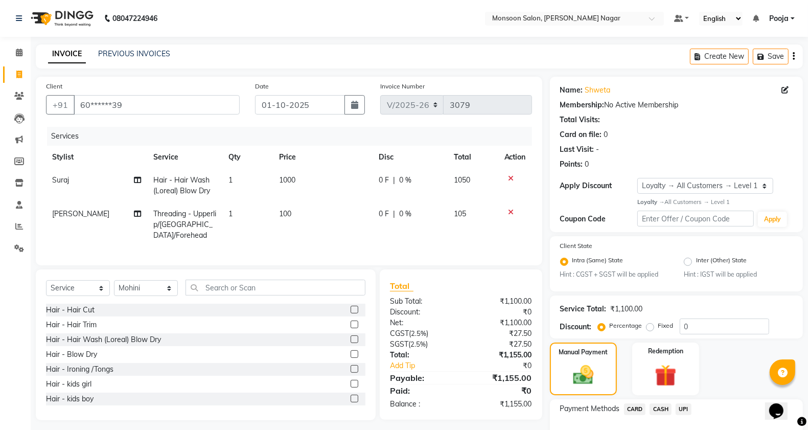
click at [683, 406] on span "UPI" at bounding box center [684, 409] width 16 height 12
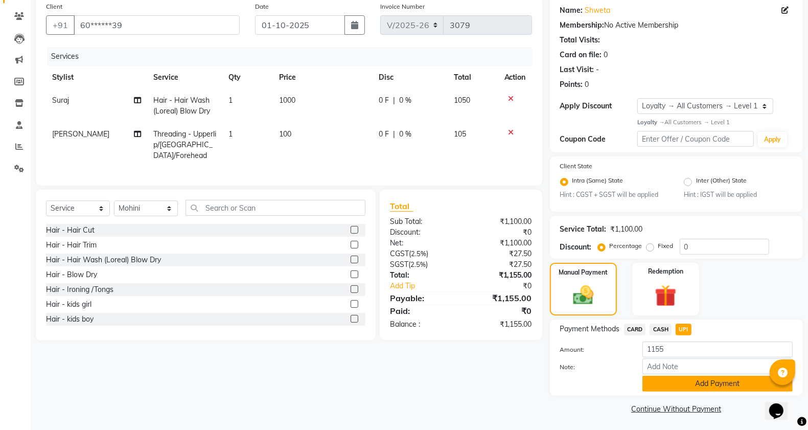
click at [687, 382] on button "Add Payment" at bounding box center [718, 384] width 150 height 16
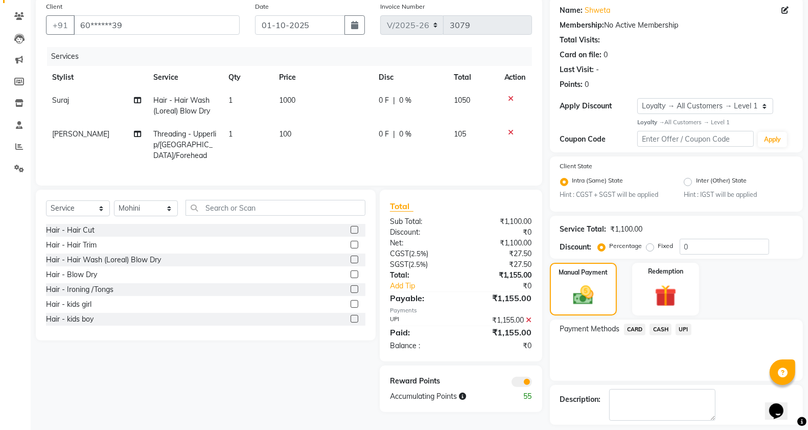
scroll to position [124, 0]
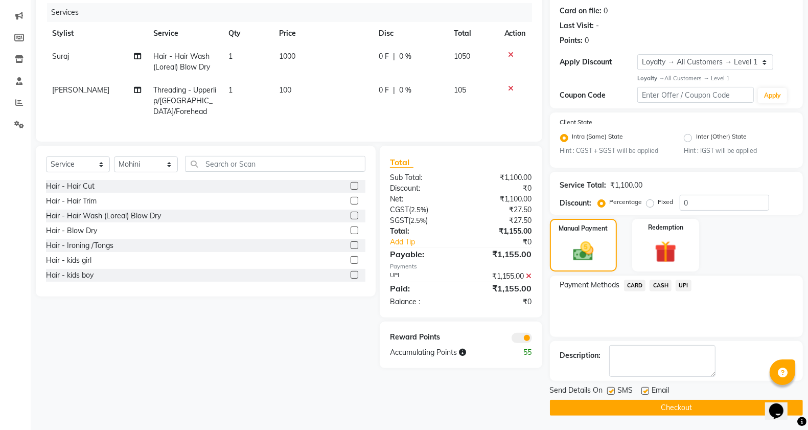
click at [650, 405] on button "Checkout" at bounding box center [676, 408] width 253 height 16
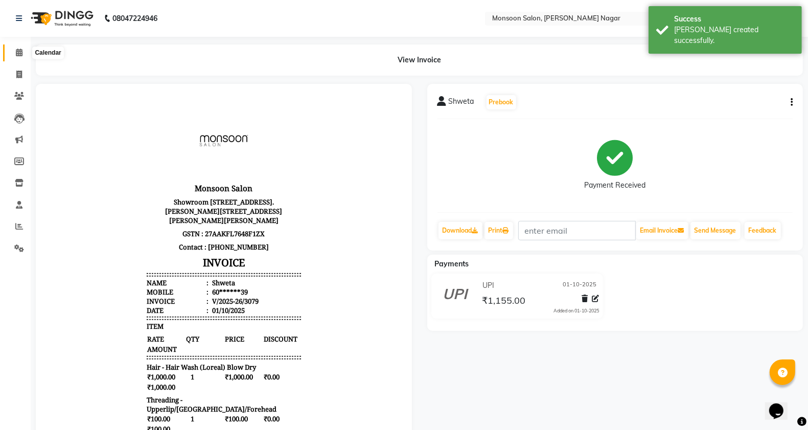
click at [18, 52] on icon at bounding box center [19, 53] width 7 height 8
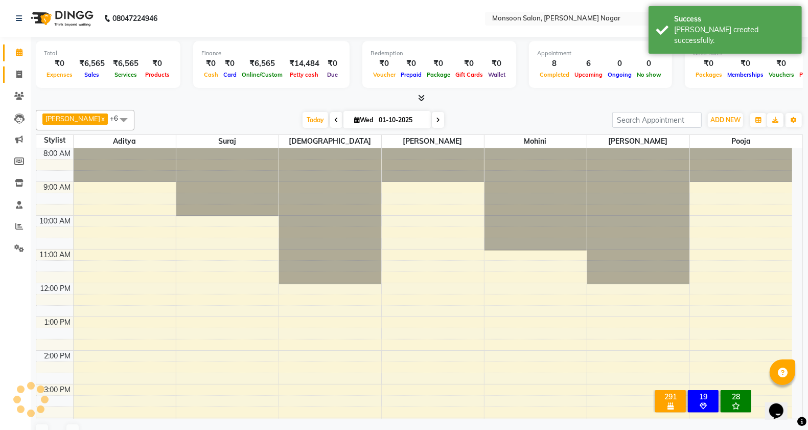
scroll to position [236, 0]
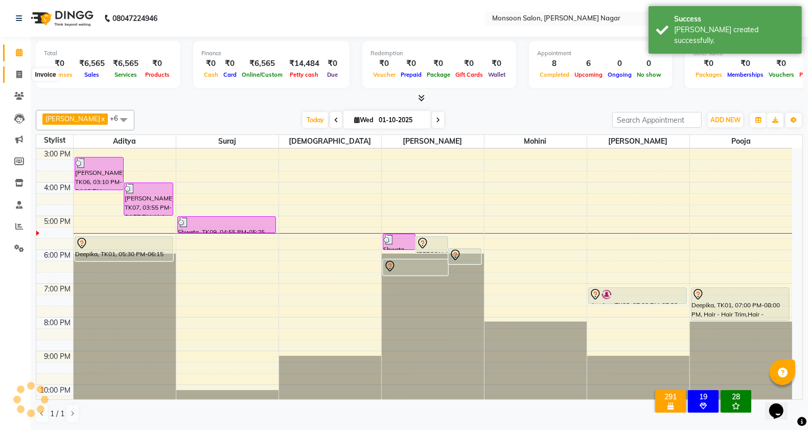
click at [18, 75] on icon at bounding box center [19, 75] width 6 height 8
select select "4905"
select select "service"
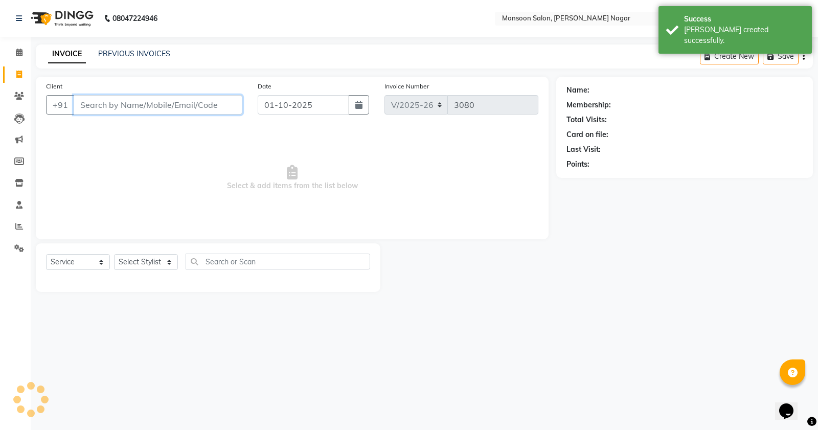
click at [166, 97] on input "Client" at bounding box center [158, 104] width 169 height 19
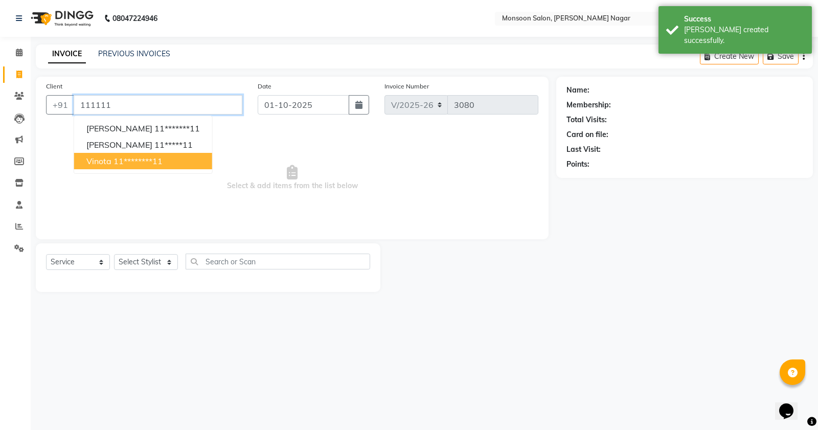
click at [156, 157] on ngb-highlight "11********11" at bounding box center [138, 161] width 49 height 10
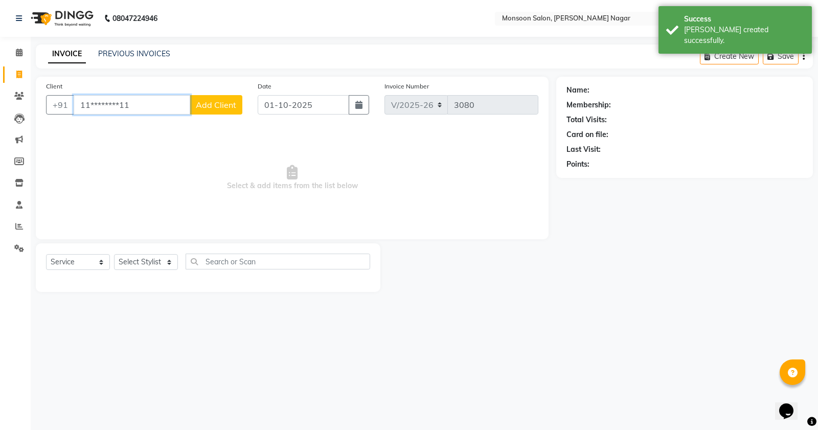
type input "11********11"
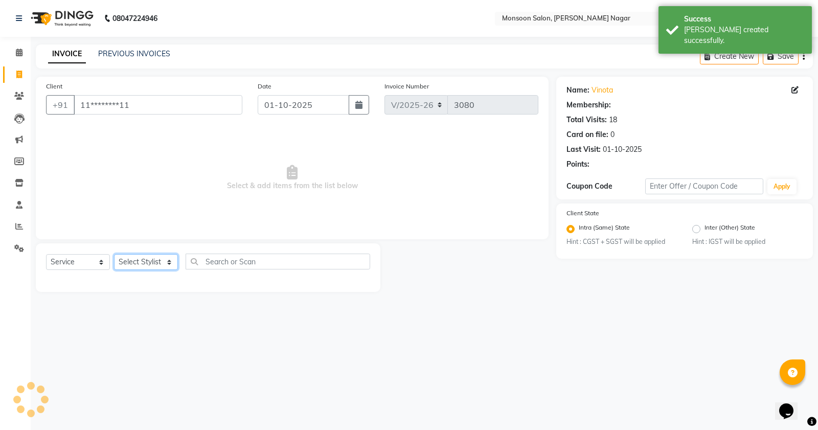
select select "1: Object"
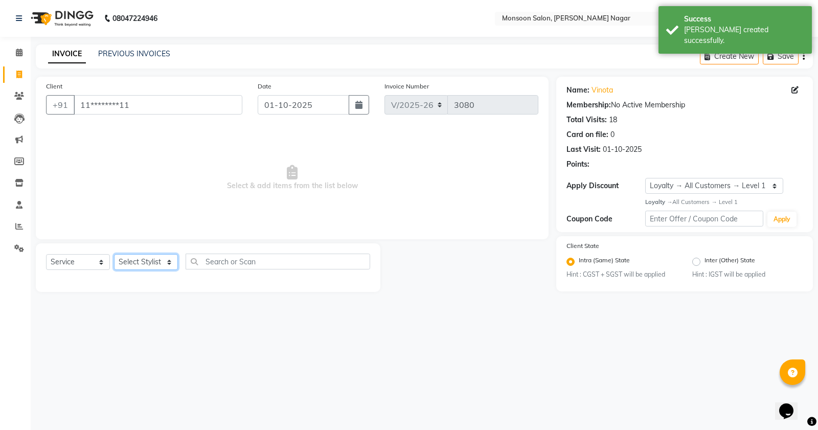
drag, startPoint x: 139, startPoint y: 265, endPoint x: 145, endPoint y: 254, distance: 12.4
click at [139, 265] on select "Select Stylist [PERSON_NAME] [PERSON_NAME] [PERSON_NAME] [PERSON_NAME] [PERSON_…" at bounding box center [146, 262] width 64 height 16
select select "85326"
click at [114, 254] on select "Select Stylist [PERSON_NAME] [PERSON_NAME] [PERSON_NAME] [PERSON_NAME] [PERSON_…" at bounding box center [146, 262] width 64 height 16
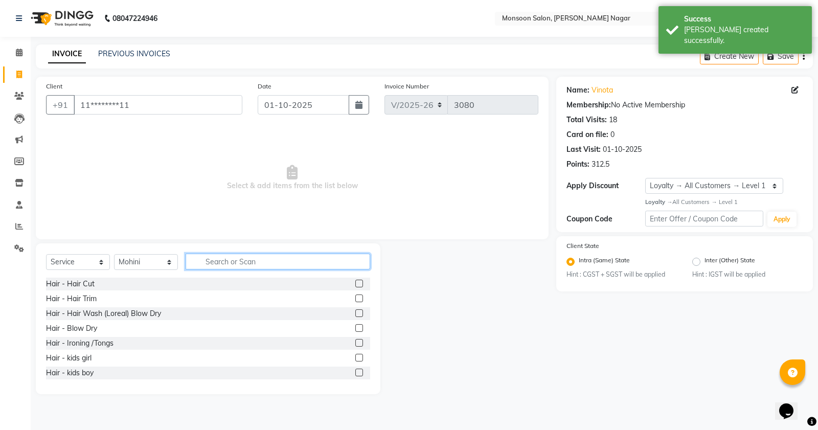
click at [221, 260] on input "text" at bounding box center [278, 262] width 185 height 16
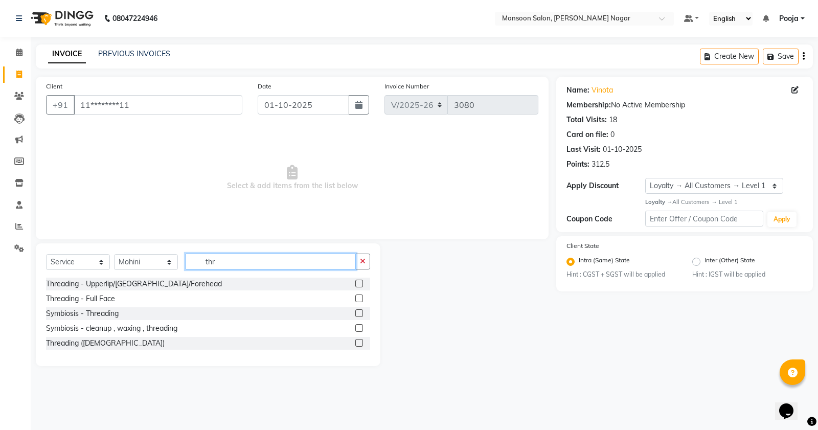
type input "thr"
click at [359, 311] on label at bounding box center [359, 313] width 8 height 8
click at [359, 311] on input "checkbox" at bounding box center [358, 313] width 7 height 7
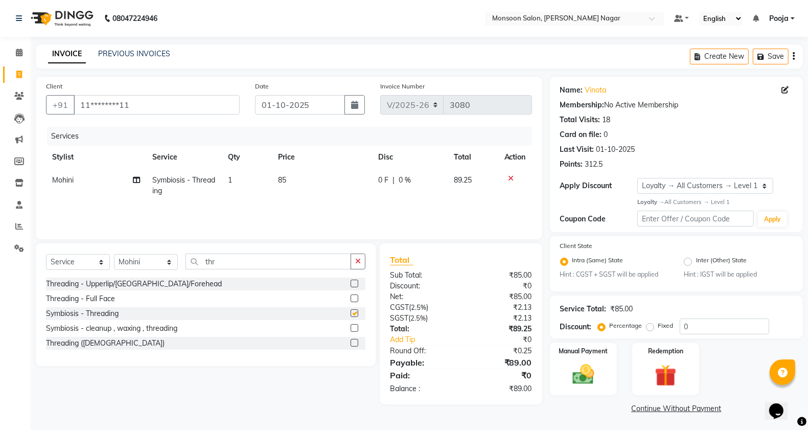
checkbox input "false"
click at [791, 57] on div "Create New Save" at bounding box center [746, 56] width 113 height 24
click at [794, 56] on icon "button" at bounding box center [794, 56] width 2 height 1
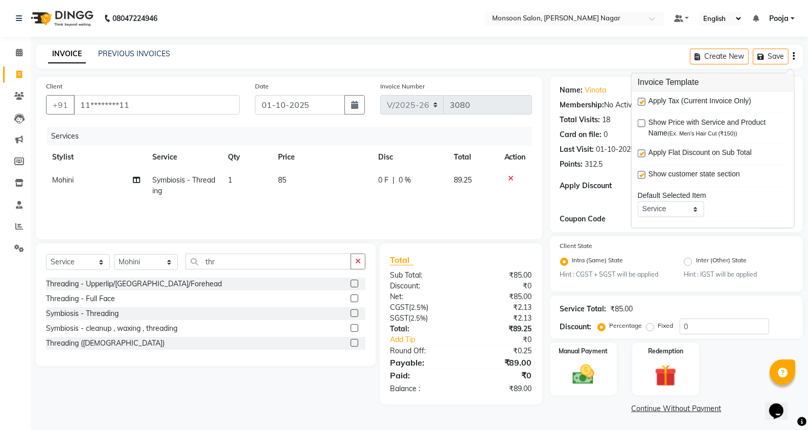
click at [643, 100] on label at bounding box center [642, 102] width 8 height 8
click at [643, 100] on input "checkbox" at bounding box center [641, 102] width 7 height 7
checkbox input "false"
click at [586, 377] on img at bounding box center [583, 375] width 36 height 26
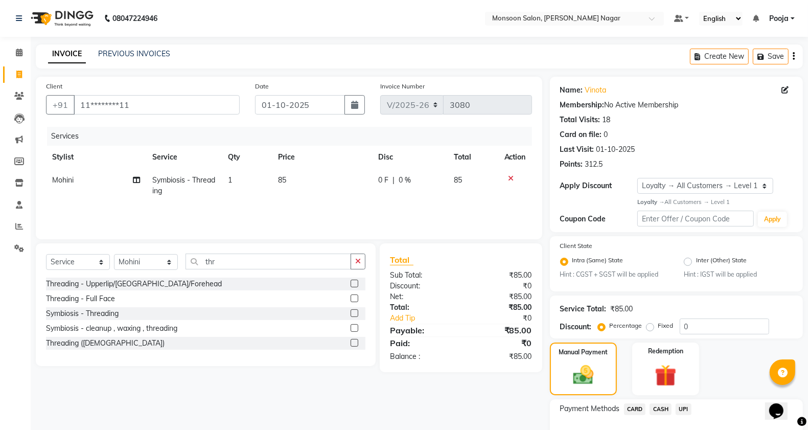
click at [692, 407] on div "Payment Methods CARD CASH UPI" at bounding box center [676, 410] width 233 height 14
click at [686, 407] on span "UPI" at bounding box center [684, 409] width 16 height 12
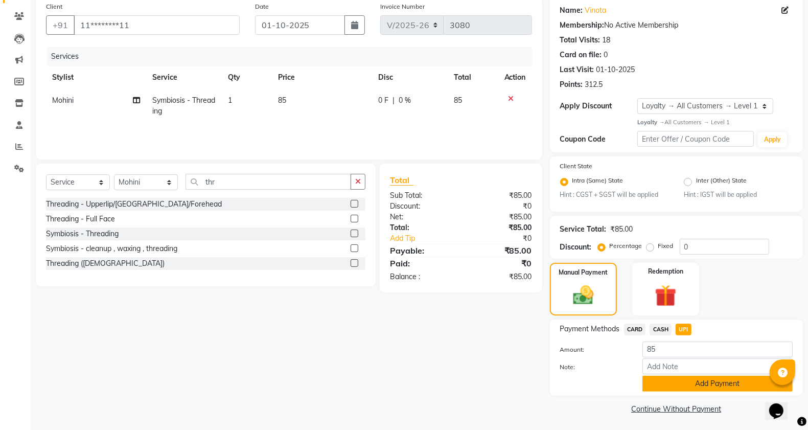
click at [684, 384] on button "Add Payment" at bounding box center [718, 384] width 150 height 16
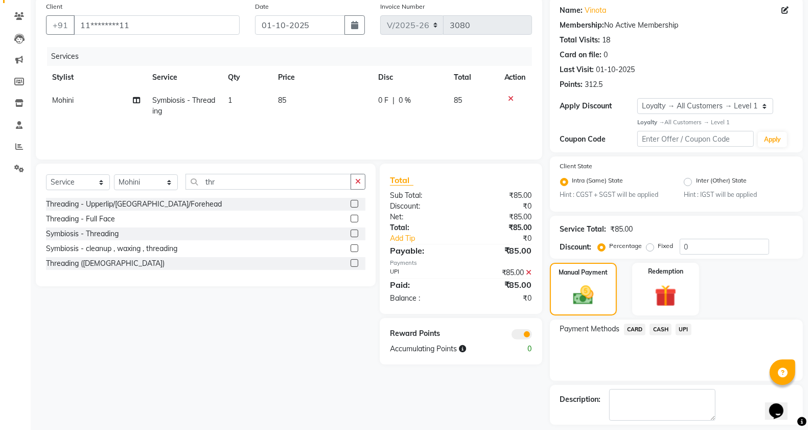
scroll to position [124, 0]
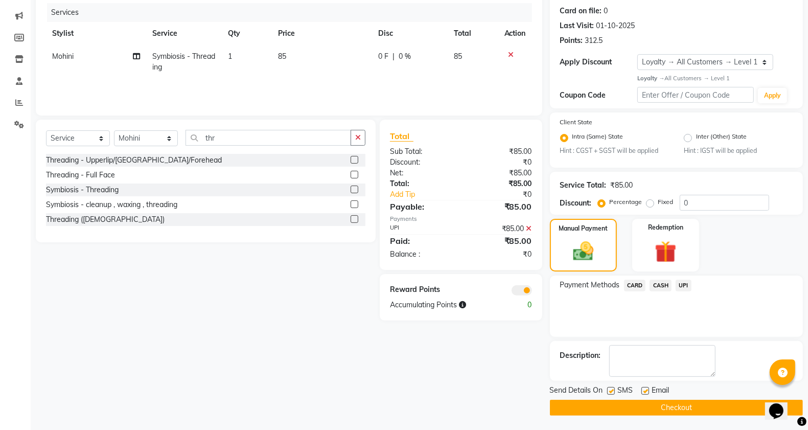
click at [610, 389] on label at bounding box center [611, 391] width 8 height 8
click at [610, 389] on input "checkbox" at bounding box center [610, 391] width 7 height 7
checkbox input "false"
click at [646, 389] on label at bounding box center [646, 391] width 8 height 8
click at [646, 389] on input "checkbox" at bounding box center [645, 391] width 7 height 7
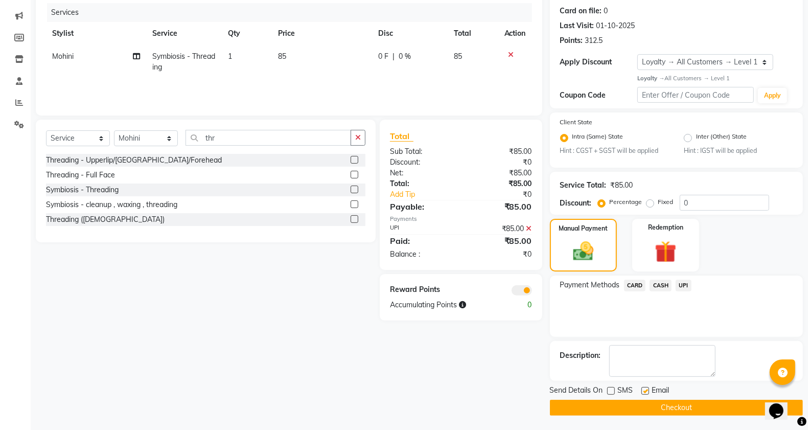
checkbox input "false"
click at [645, 410] on button "Checkout" at bounding box center [676, 408] width 253 height 16
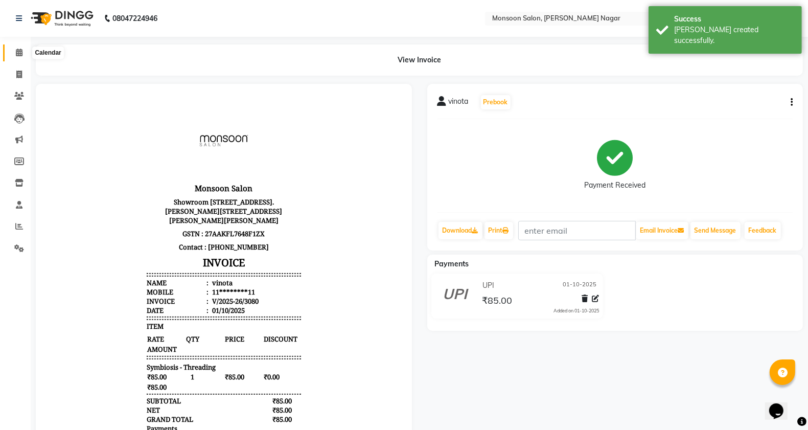
click at [22, 52] on span at bounding box center [19, 53] width 18 height 12
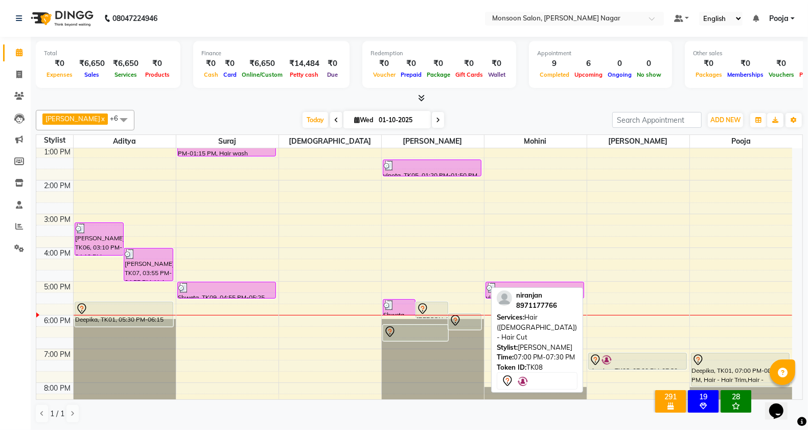
scroll to position [261, 0]
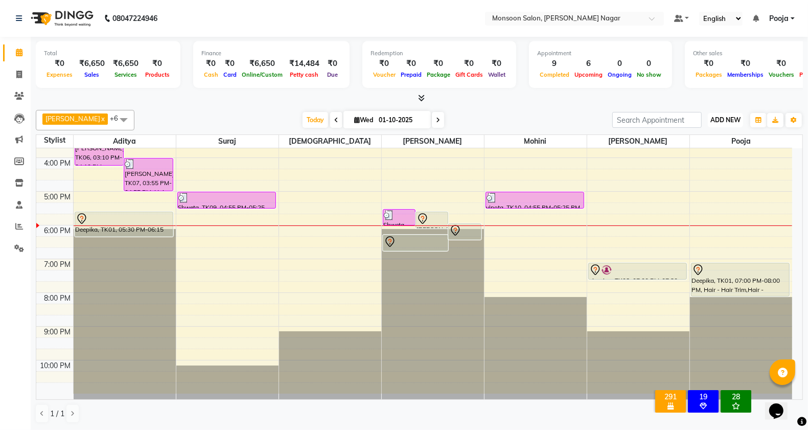
click at [725, 121] on span "ADD NEW" at bounding box center [726, 120] width 30 height 8
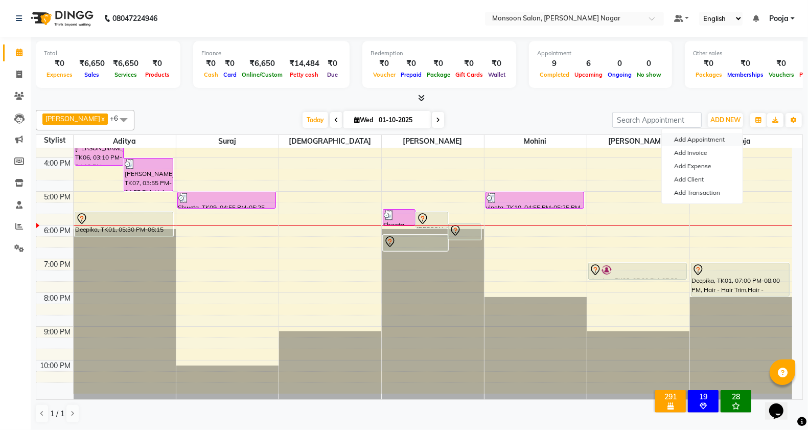
click at [699, 140] on button "Add Appointment" at bounding box center [702, 139] width 81 height 13
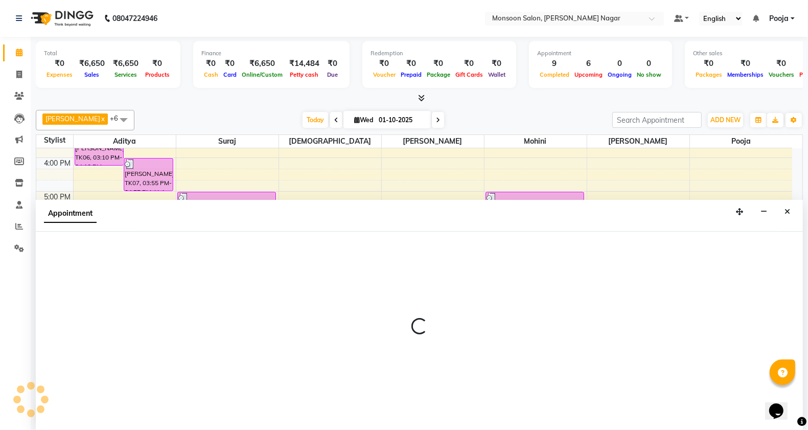
select select "540"
select select "tentative"
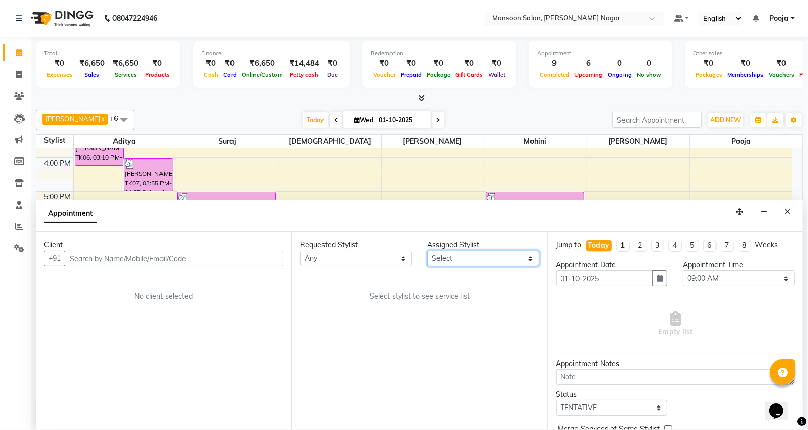
click at [466, 262] on select "Select [PERSON_NAME] [PERSON_NAME] [PERSON_NAME] [PERSON_NAME] [PERSON_NAME] Po…" at bounding box center [483, 259] width 112 height 16
select select "89609"
click at [427, 251] on select "Select [PERSON_NAME] [PERSON_NAME] [PERSON_NAME] [PERSON_NAME] [PERSON_NAME] Po…" at bounding box center [483, 259] width 112 height 16
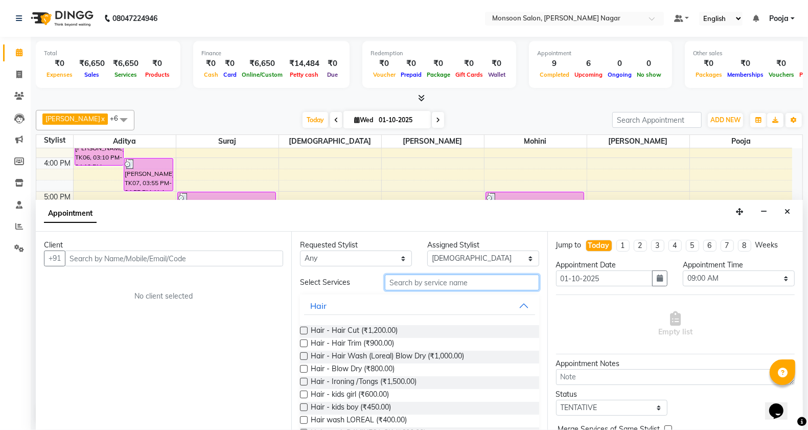
click at [402, 284] on input "text" at bounding box center [462, 283] width 154 height 16
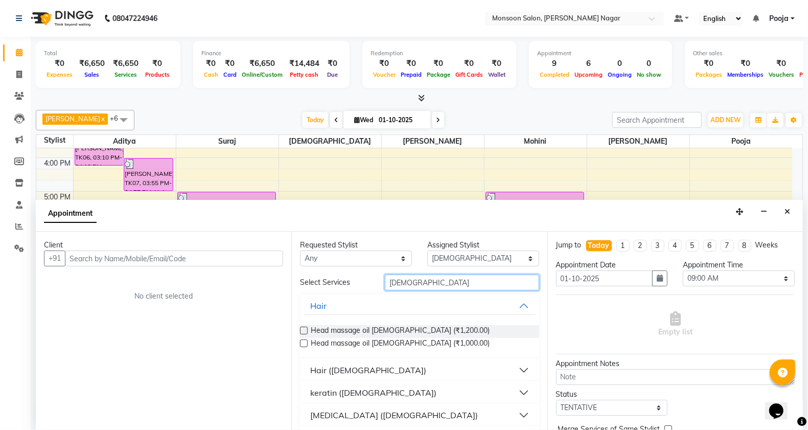
type input "[DEMOGRAPHIC_DATA]"
click at [344, 365] on div "Hair ([DEMOGRAPHIC_DATA])" at bounding box center [368, 370] width 116 height 12
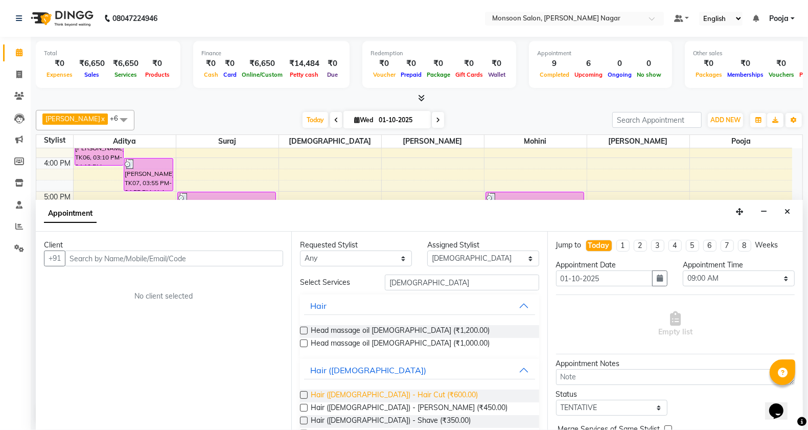
click at [373, 398] on span "Hair ([DEMOGRAPHIC_DATA]) - Hair Cut (₹600.00)" at bounding box center [394, 396] width 167 height 13
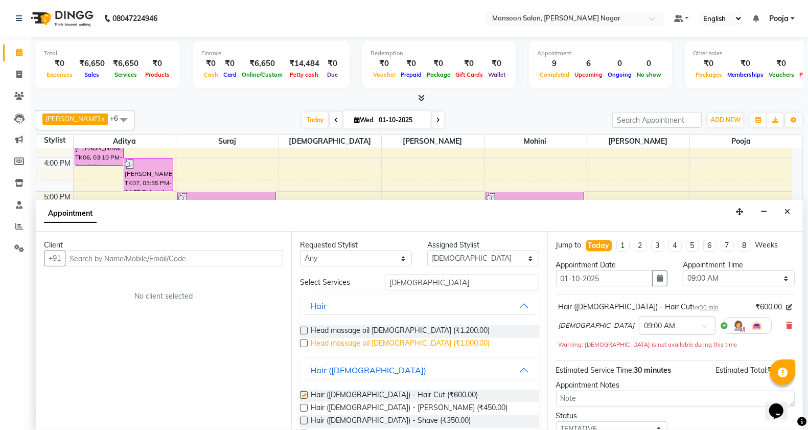
checkbox input "false"
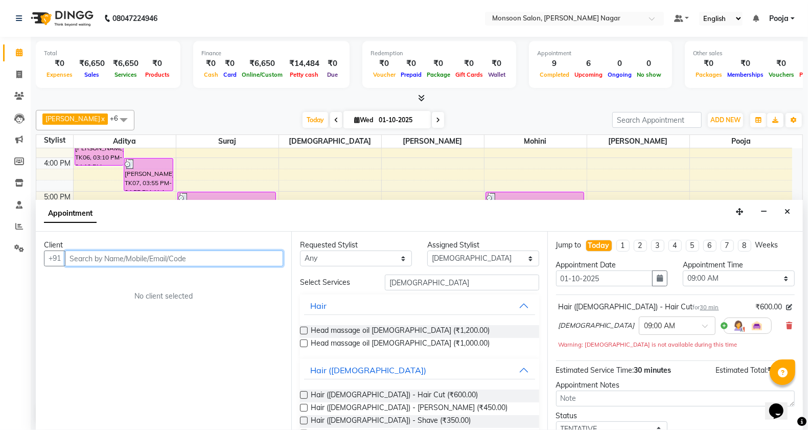
drag, startPoint x: 224, startPoint y: 252, endPoint x: 226, endPoint y: 258, distance: 7.1
click at [224, 253] on input "text" at bounding box center [174, 259] width 218 height 16
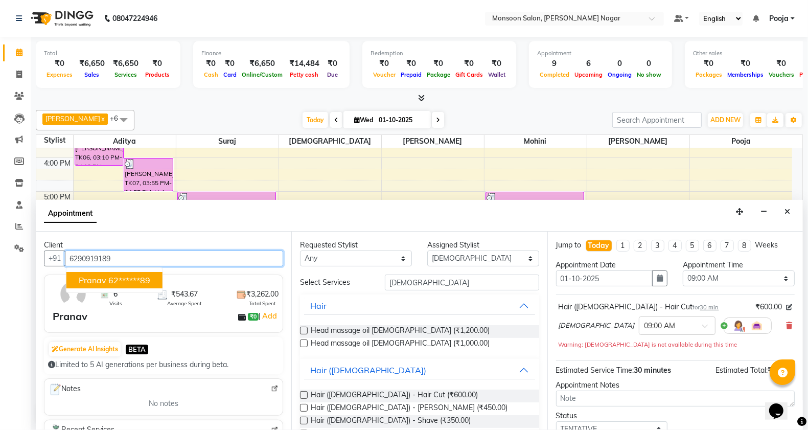
click at [123, 282] on ngb-highlight "62******89" at bounding box center [129, 280] width 42 height 10
type input "62******89"
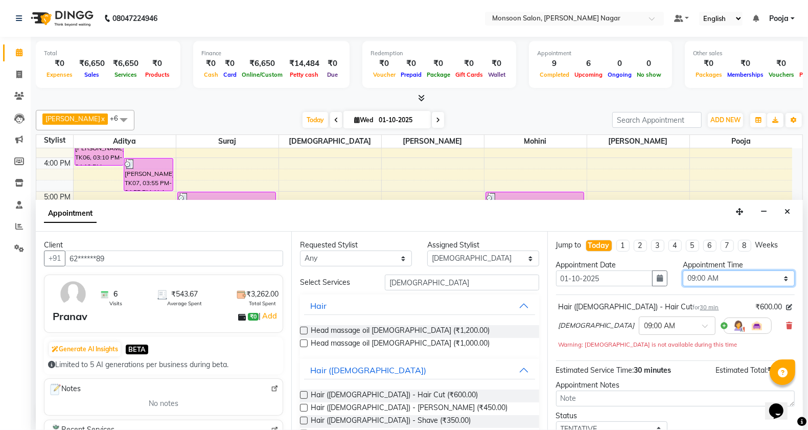
click at [707, 275] on select "Select 09:00 AM 09:15 AM 09:30 AM 09:45 AM 10:00 AM 10:15 AM 10:30 AM 10:45 AM …" at bounding box center [739, 278] width 112 height 16
click at [727, 275] on select "Select 09:00 AM 09:15 AM 09:30 AM 09:45 AM 10:00 AM 10:15 AM 10:30 AM 10:45 AM …" at bounding box center [739, 278] width 112 height 16
select select "1200"
click at [683, 270] on select "Select 09:00 AM 09:15 AM 09:30 AM 09:45 AM 10:00 AM 10:15 AM 10:30 AM 10:45 AM …" at bounding box center [739, 278] width 112 height 16
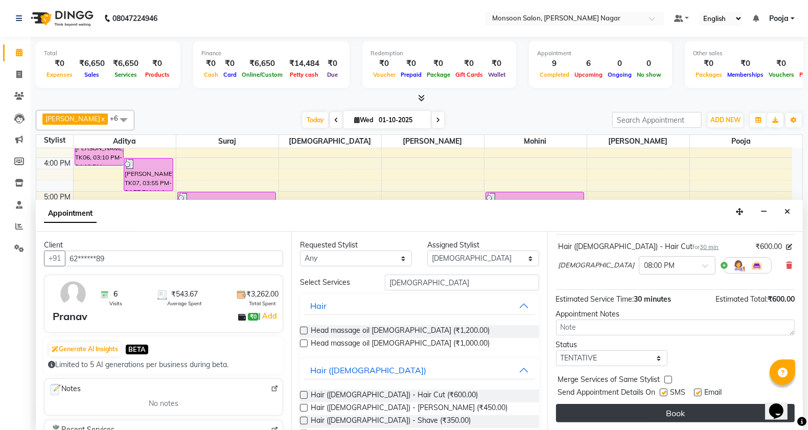
scroll to position [61, 0]
click at [665, 411] on button "Book" at bounding box center [675, 412] width 239 height 18
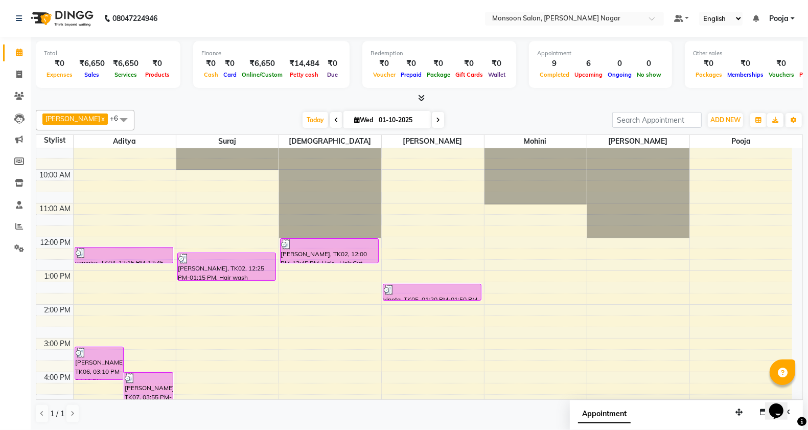
scroll to position [0, 0]
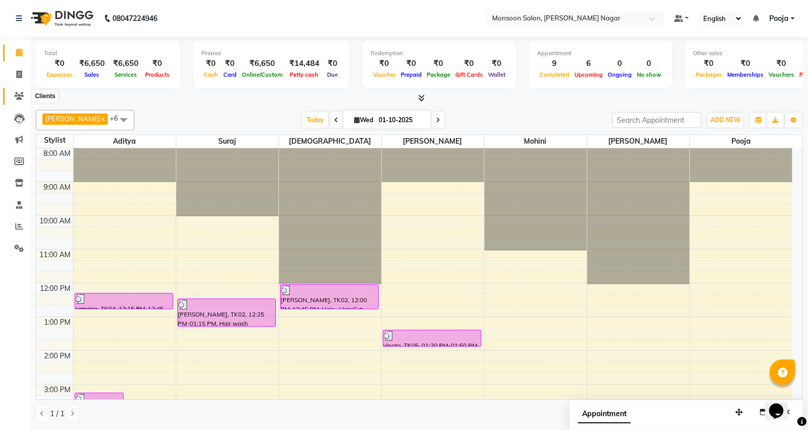
click at [18, 98] on icon at bounding box center [19, 96] width 10 height 8
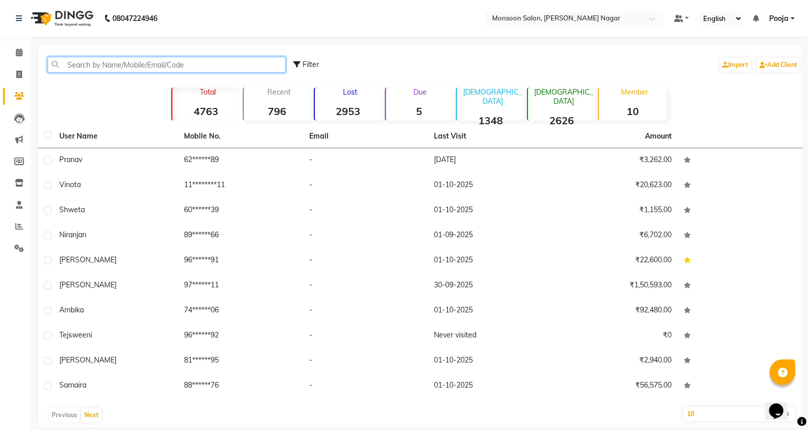
click at [164, 62] on input "text" at bounding box center [167, 65] width 238 height 16
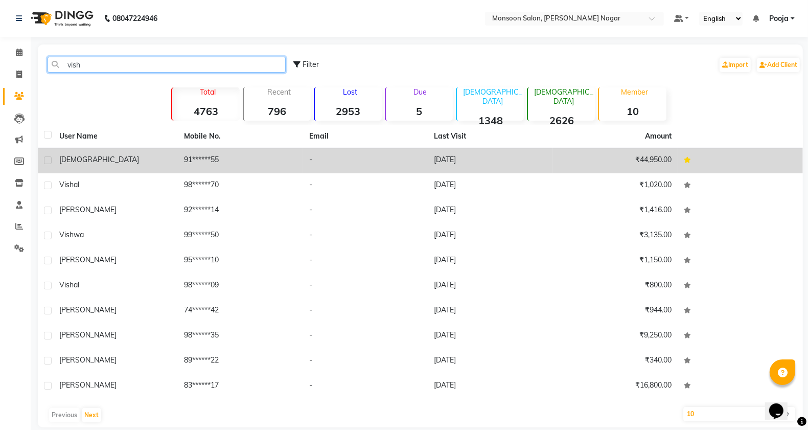
type input "vish"
click at [306, 157] on td "-" at bounding box center [365, 160] width 125 height 25
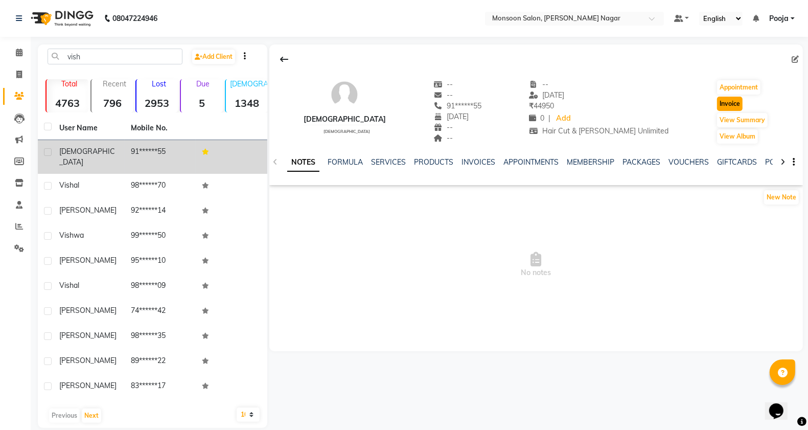
click at [720, 104] on button "Invoice" at bounding box center [730, 104] width 26 height 14
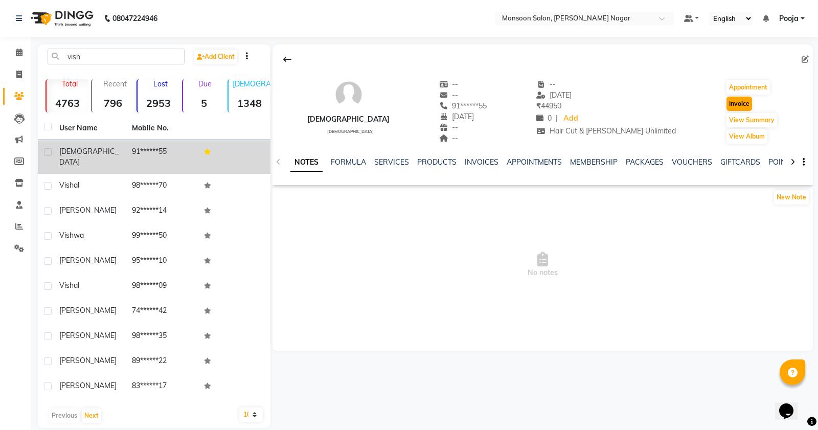
select select "4905"
select select "service"
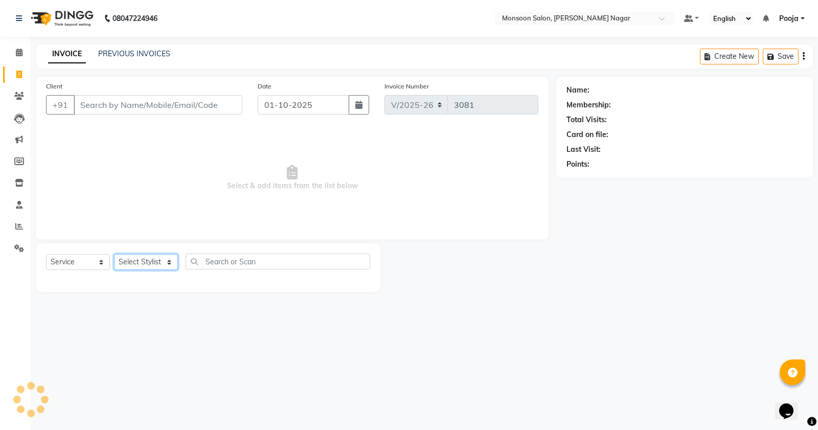
click at [131, 261] on select "Select Stylist" at bounding box center [146, 262] width 64 height 16
type input "91******55"
select select "2: Object"
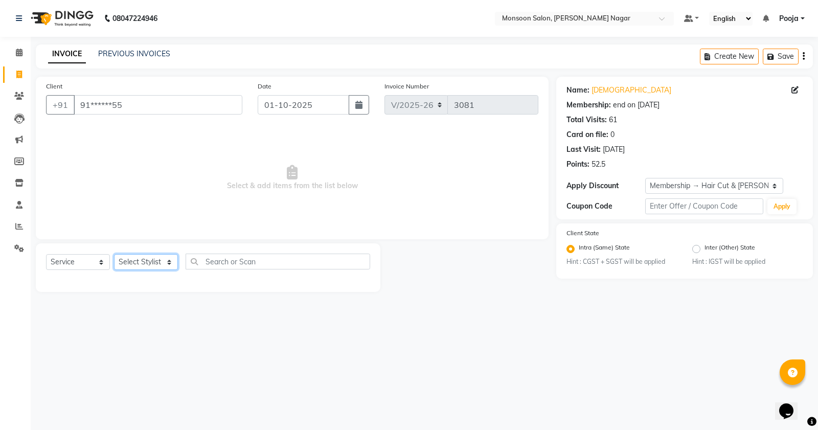
select select "51999"
click at [114, 254] on select "Select Stylist [PERSON_NAME] [PERSON_NAME] [PERSON_NAME] [PERSON_NAME] [PERSON_…" at bounding box center [146, 262] width 64 height 16
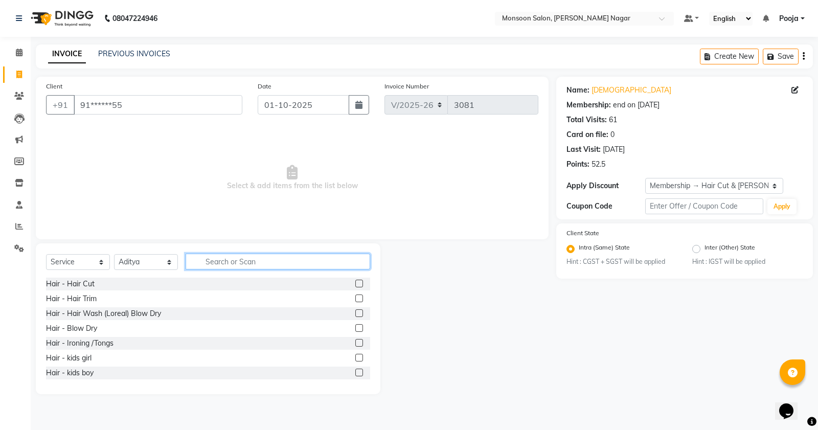
click at [231, 265] on input "text" at bounding box center [278, 262] width 185 height 16
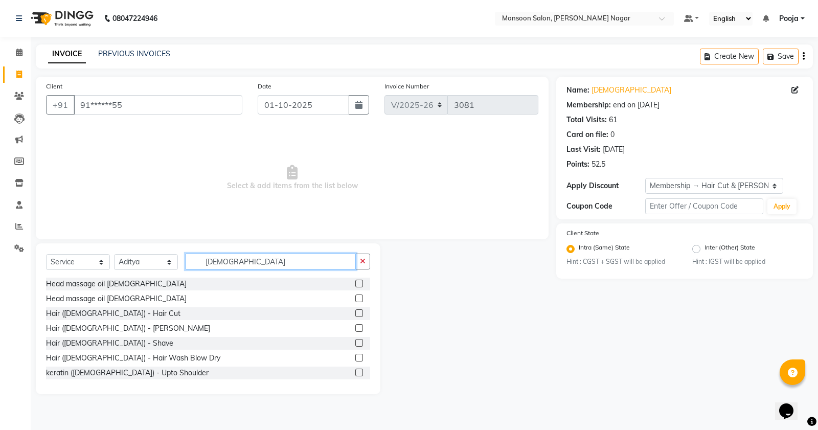
type input "[DEMOGRAPHIC_DATA]"
click at [355, 311] on label at bounding box center [359, 313] width 8 height 8
click at [355, 311] on input "checkbox" at bounding box center [358, 313] width 7 height 7
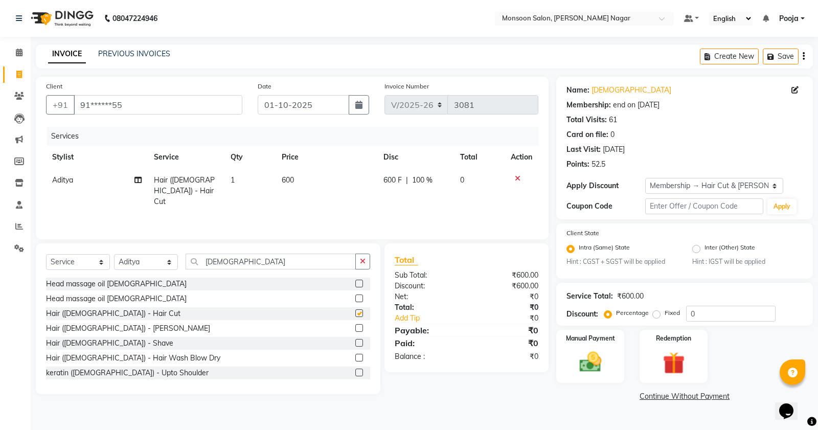
checkbox input "false"
click at [355, 329] on label at bounding box center [359, 328] width 8 height 8
click at [355, 329] on input "checkbox" at bounding box center [358, 328] width 7 height 7
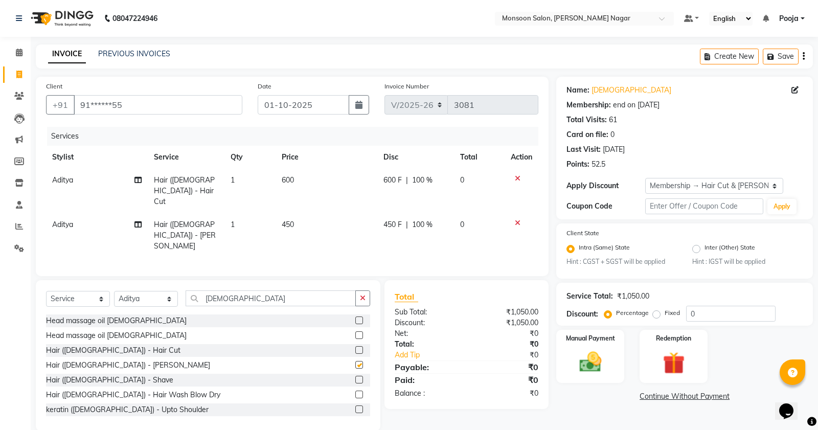
checkbox input "false"
click at [261, 290] on input "[DEMOGRAPHIC_DATA]" at bounding box center [271, 298] width 170 height 16
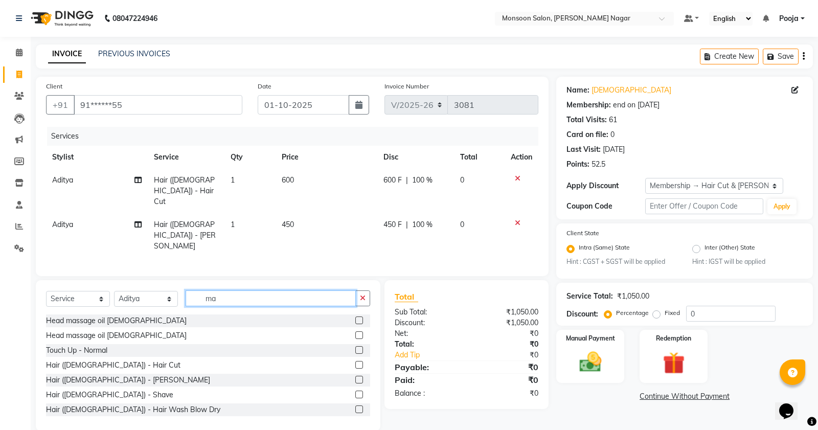
type input "m"
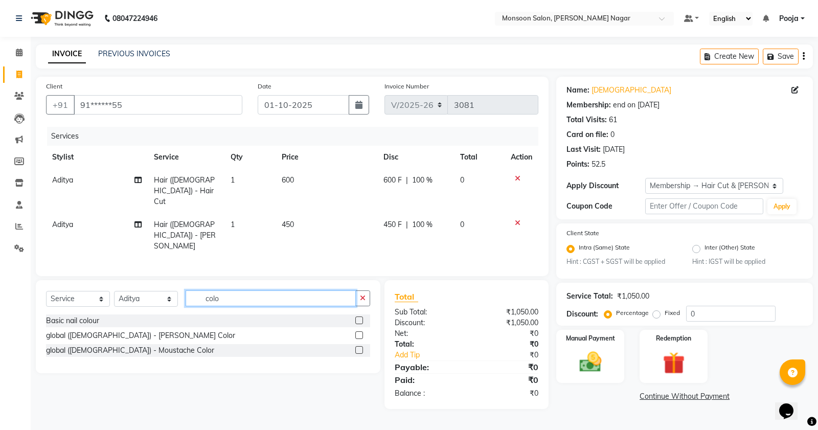
type input "colo"
click at [361, 331] on label at bounding box center [359, 335] width 8 height 8
click at [361, 332] on input "checkbox" at bounding box center [358, 335] width 7 height 7
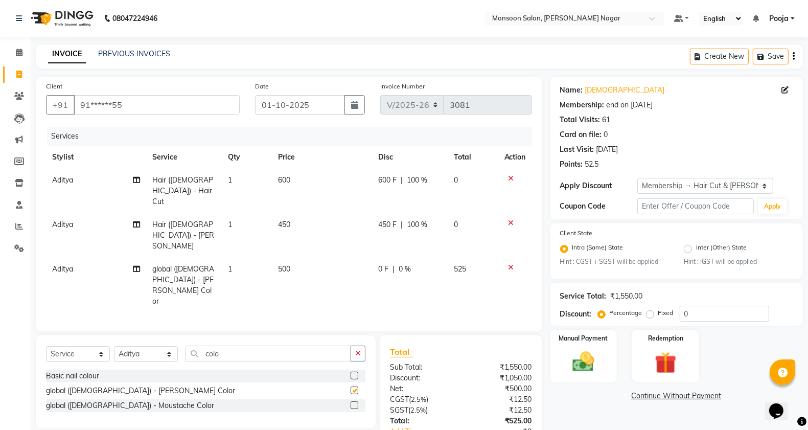
checkbox input "false"
click at [314, 258] on td "500" at bounding box center [322, 285] width 100 height 55
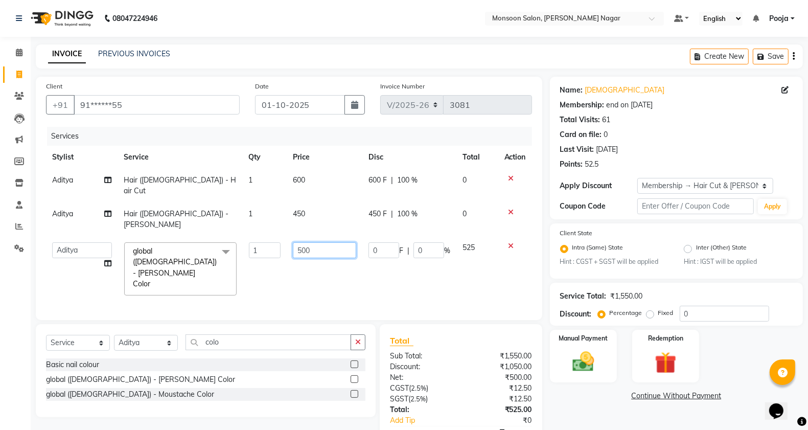
click at [327, 242] on input "500" at bounding box center [325, 250] width 64 height 16
type input "525"
click at [400, 52] on div "INVOICE PREVIOUS INVOICES Create New Save" at bounding box center [419, 56] width 767 height 24
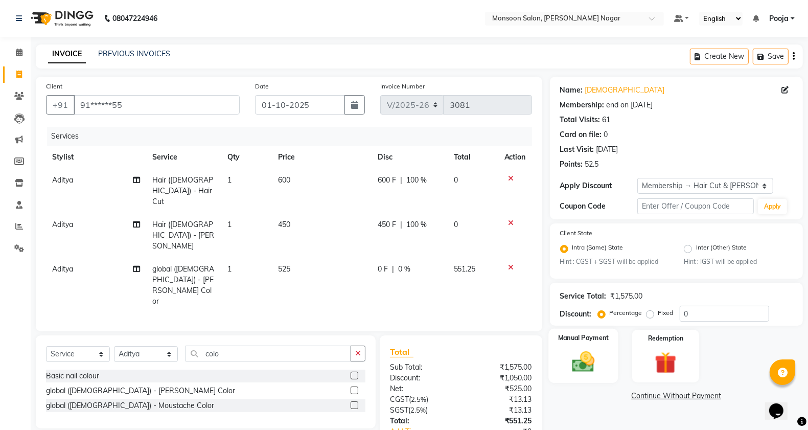
click at [595, 345] on div "Manual Payment" at bounding box center [584, 356] width 70 height 54
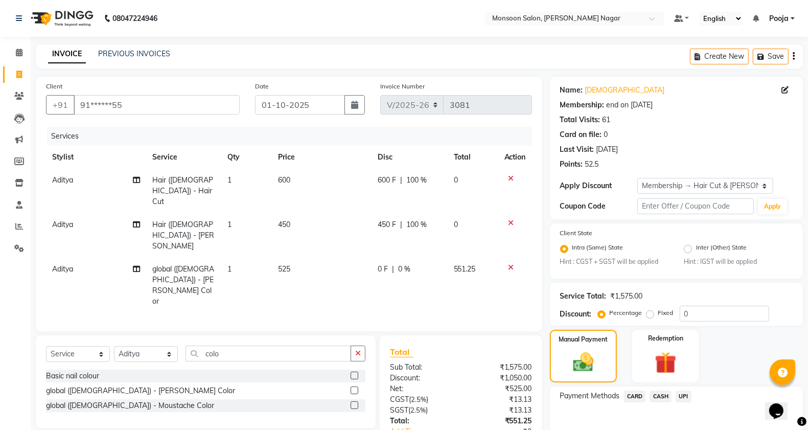
click at [685, 396] on span "UPI" at bounding box center [684, 397] width 16 height 12
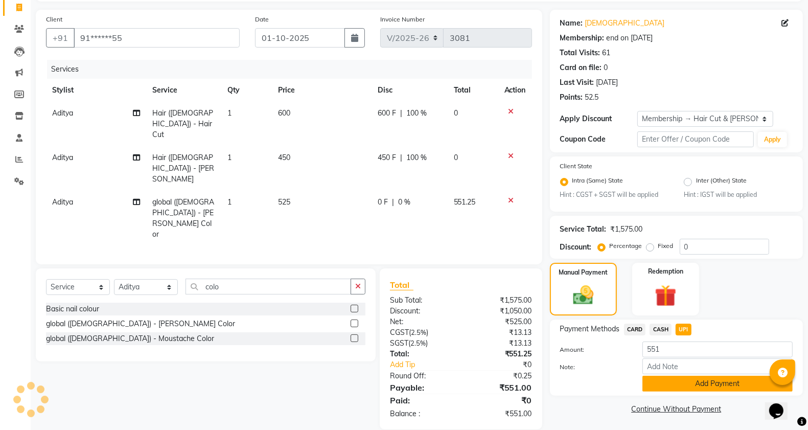
click at [685, 379] on button "Add Payment" at bounding box center [718, 384] width 150 height 16
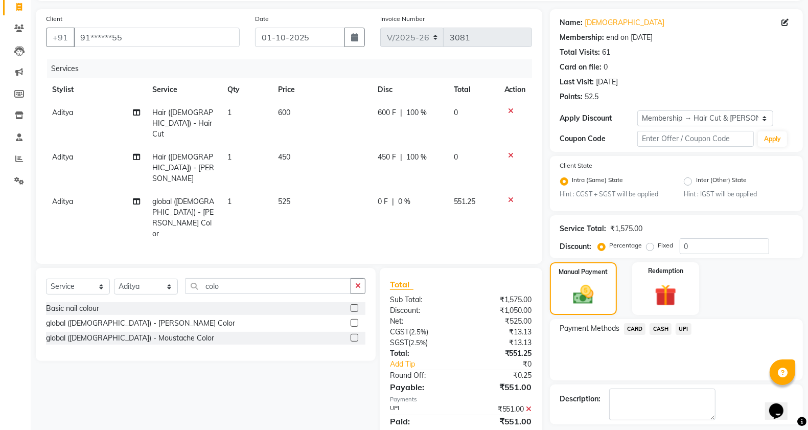
scroll to position [111, 0]
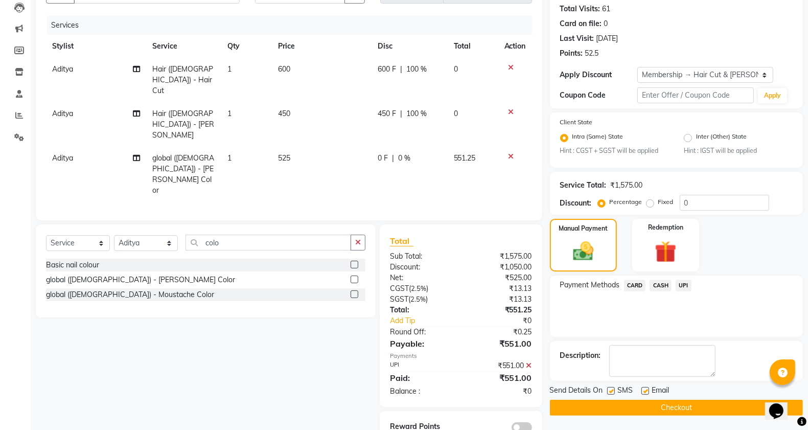
click at [609, 391] on label at bounding box center [611, 391] width 8 height 8
click at [609, 391] on input "checkbox" at bounding box center [610, 391] width 7 height 7
checkbox input "false"
drag, startPoint x: 645, startPoint y: 390, endPoint x: 642, endPoint y: 402, distance: 12.8
click at [646, 390] on label at bounding box center [646, 391] width 8 height 8
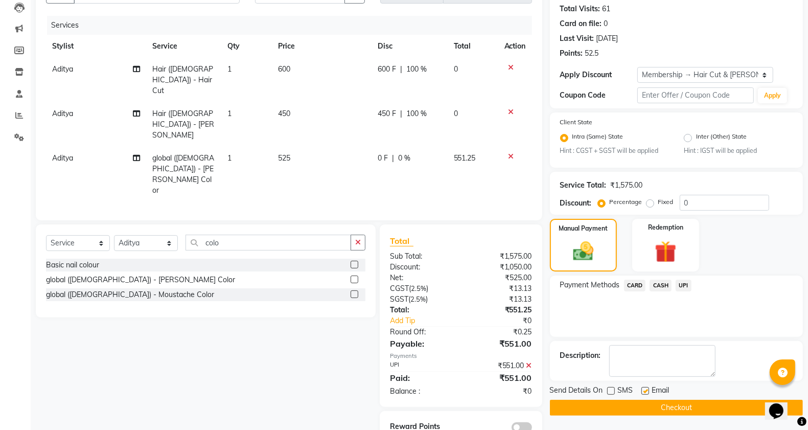
click at [646, 390] on input "checkbox" at bounding box center [645, 391] width 7 height 7
checkbox input "false"
click at [642, 405] on button "Checkout" at bounding box center [676, 408] width 253 height 16
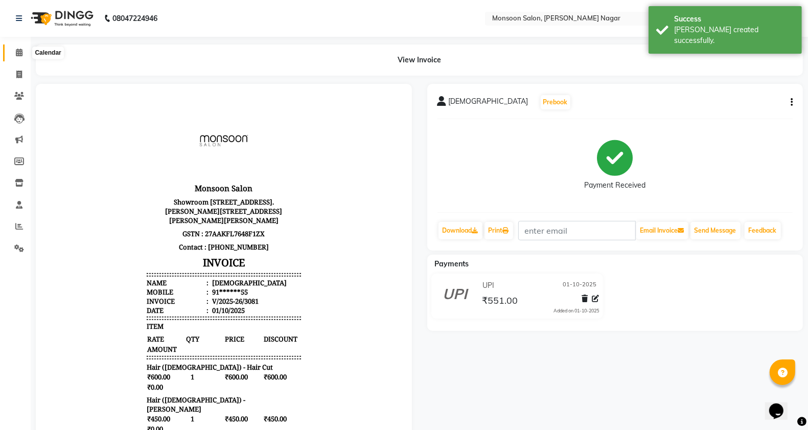
click at [16, 54] on icon at bounding box center [19, 53] width 7 height 8
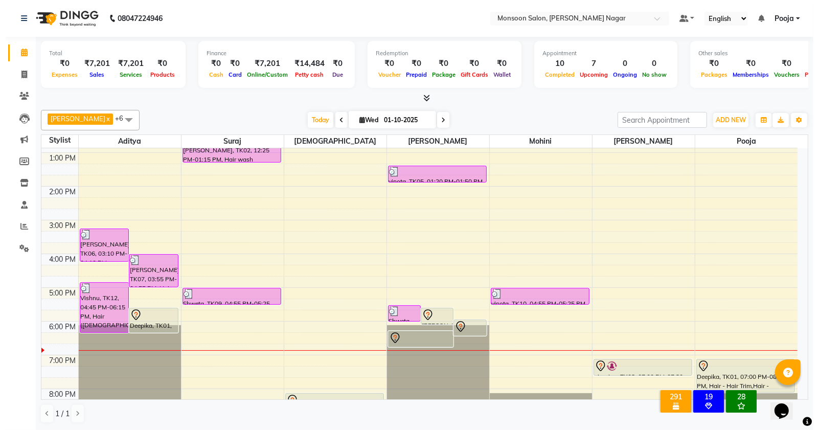
scroll to position [261, 0]
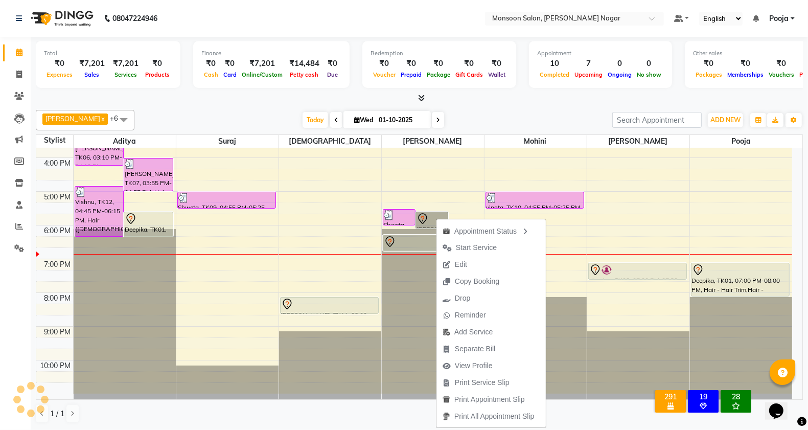
click at [459, 174] on div "8:00 AM 9:00 AM 10:00 AM 11:00 AM 12:00 PM 1:00 PM 2:00 PM 3:00 PM 4:00 PM 5:00…" at bounding box center [414, 141] width 756 height 506
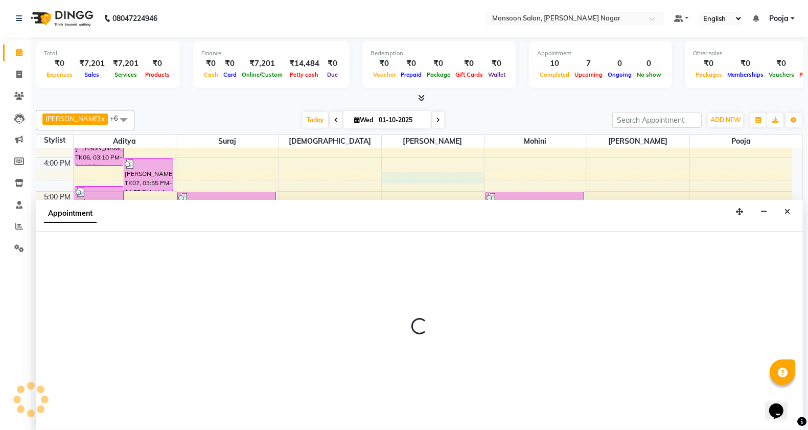
select select "58969"
select select "975"
select select "tentative"
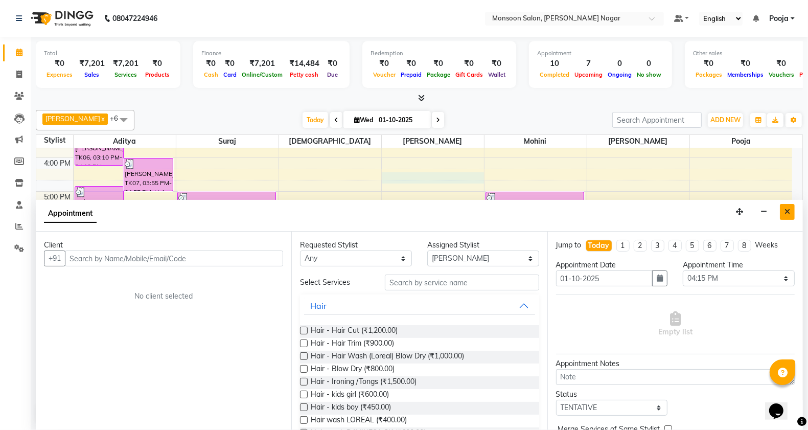
click at [791, 211] on button "Close" at bounding box center [787, 212] width 15 height 16
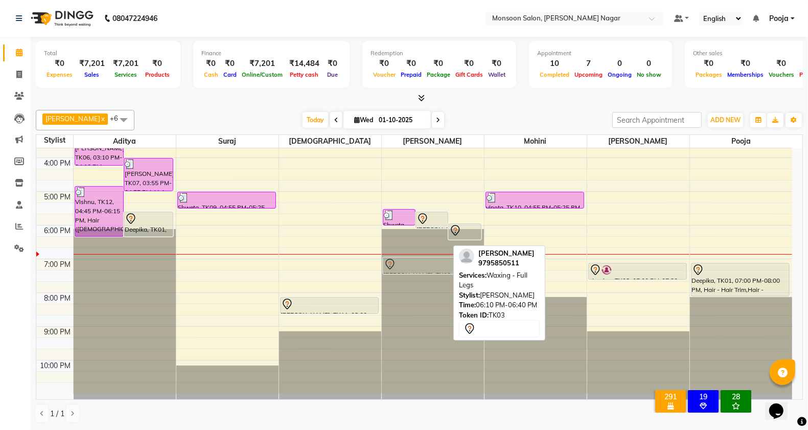
drag, startPoint x: 428, startPoint y: 239, endPoint x: 433, endPoint y: 258, distance: 19.5
click at [433, 258] on div "Shweta, TK09, 05:25 PM-05:55 PM, Threading - Upperlip/[GEOGRAPHIC_DATA]/Forehea…" at bounding box center [433, 141] width 102 height 506
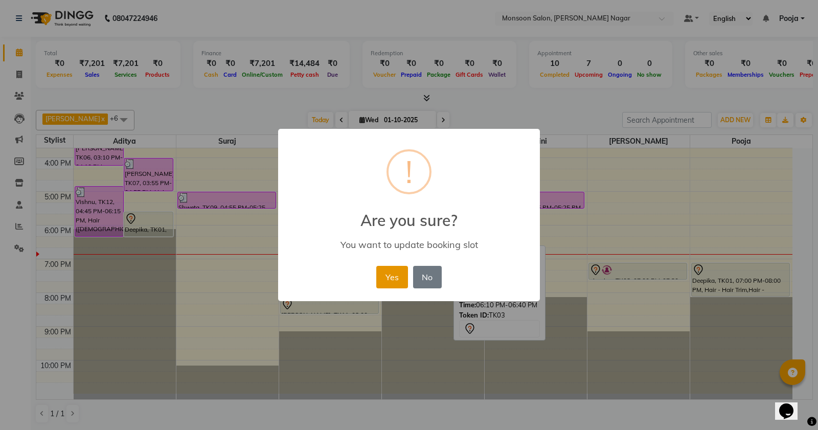
click at [398, 267] on button "Yes" at bounding box center [391, 277] width 31 height 22
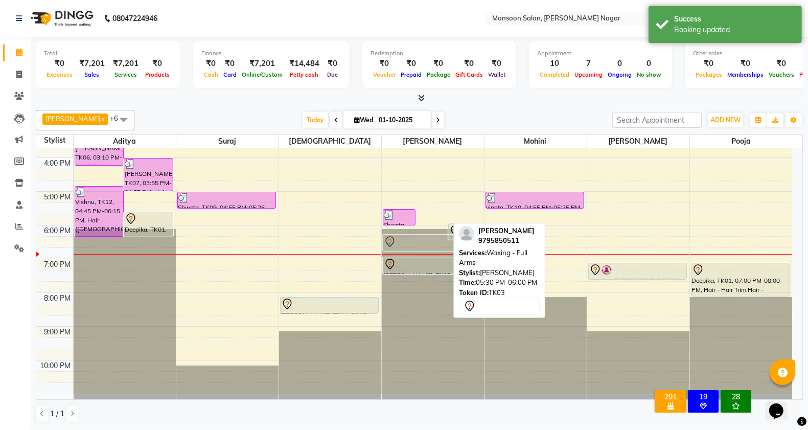
drag, startPoint x: 435, startPoint y: 215, endPoint x: 434, endPoint y: 221, distance: 6.2
click at [434, 240] on div "Shweta, TK09, 05:25 PM-05:55 PM, Threading - Upperlip/[GEOGRAPHIC_DATA]/Forehea…" at bounding box center [433, 141] width 102 height 506
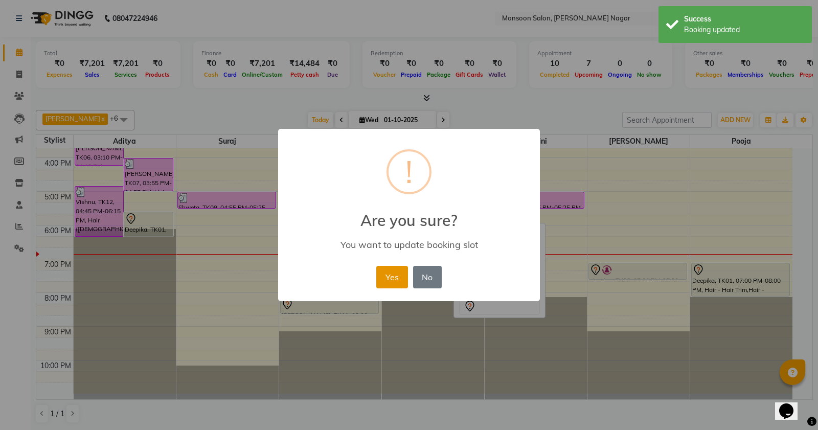
click at [399, 277] on button "Yes" at bounding box center [391, 277] width 31 height 22
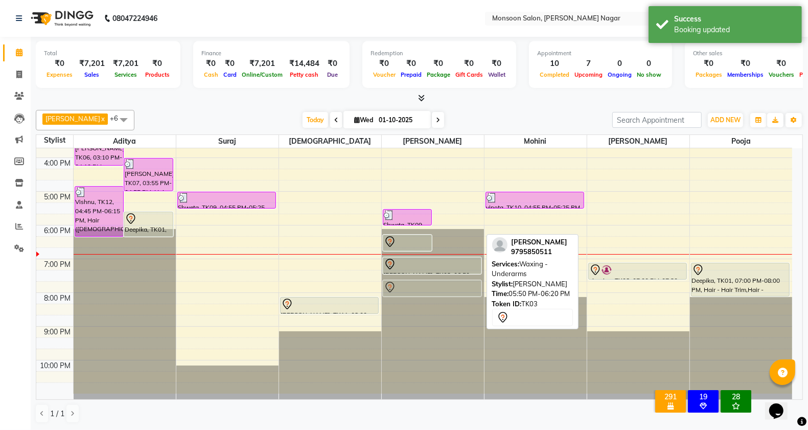
drag, startPoint x: 460, startPoint y: 229, endPoint x: 459, endPoint y: 280, distance: 51.7
click at [459, 280] on div "Shweta, TK09, 05:25 PM-05:55 PM, Threading - Upperlip/[GEOGRAPHIC_DATA]/Forehea…" at bounding box center [433, 141] width 102 height 506
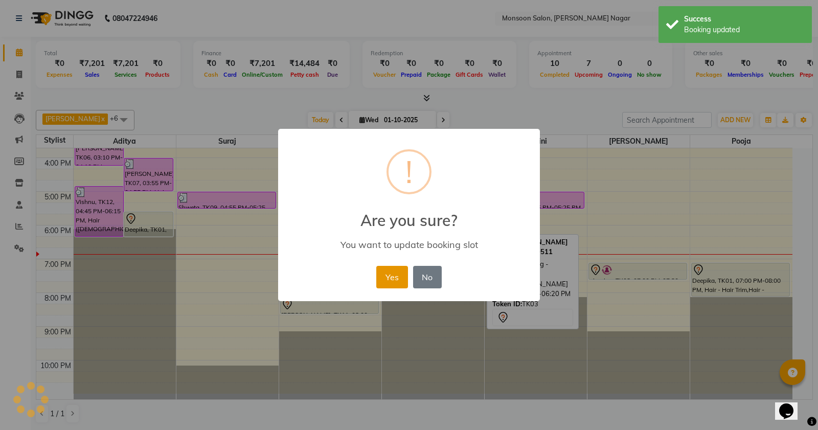
click at [394, 281] on button "Yes" at bounding box center [391, 277] width 31 height 22
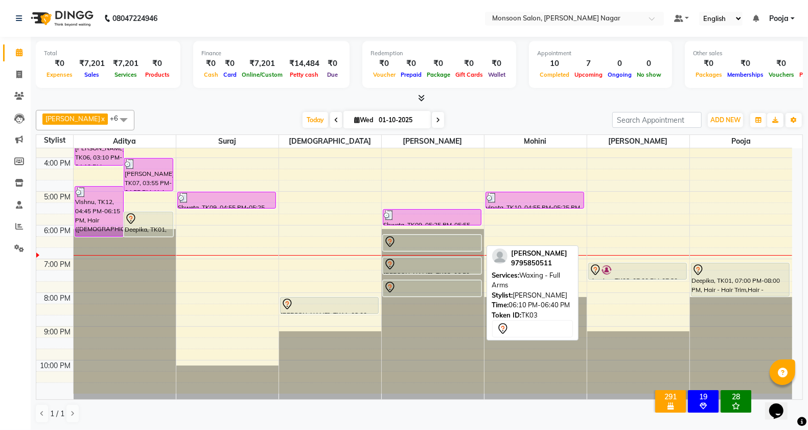
click at [447, 241] on div at bounding box center [432, 242] width 97 height 12
click at [454, 245] on div at bounding box center [432, 242] width 97 height 12
select select "7"
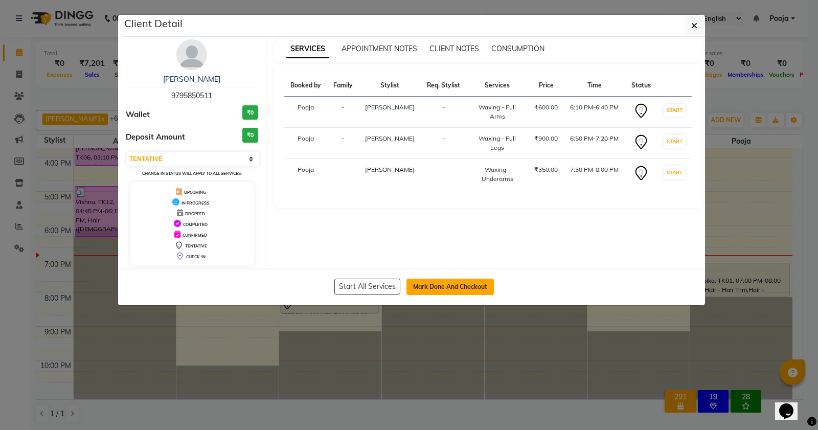
click at [436, 290] on button "Mark Done And Checkout" at bounding box center [449, 287] width 87 height 16
select select "4905"
select select "service"
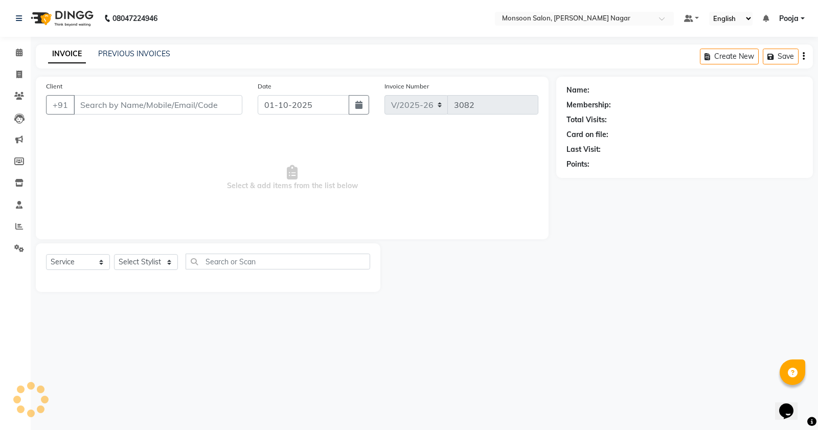
type input "97******11"
select select "58969"
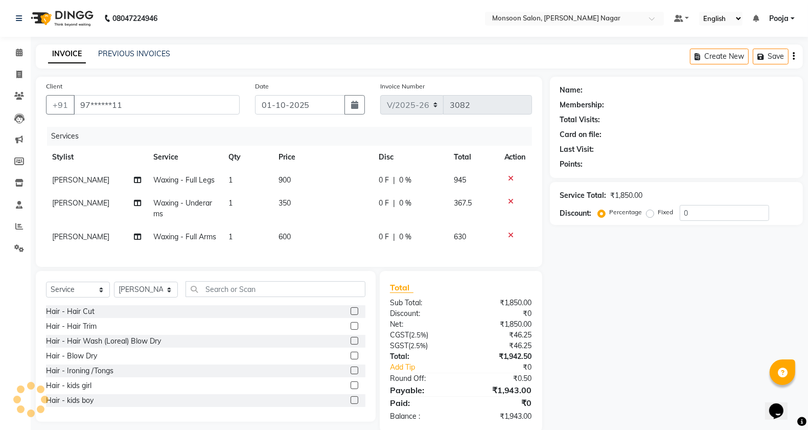
select select "1: Object"
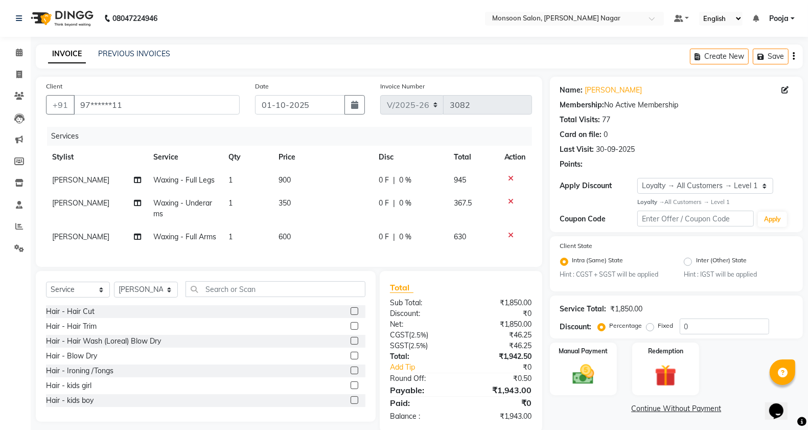
click at [299, 208] on td "350" at bounding box center [323, 209] width 100 height 34
select select "58969"
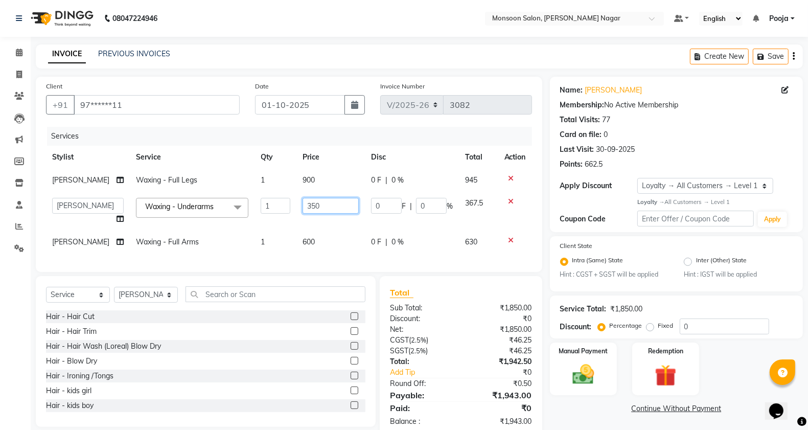
click at [313, 205] on input "350" at bounding box center [331, 206] width 56 height 16
type input "3"
type input "450"
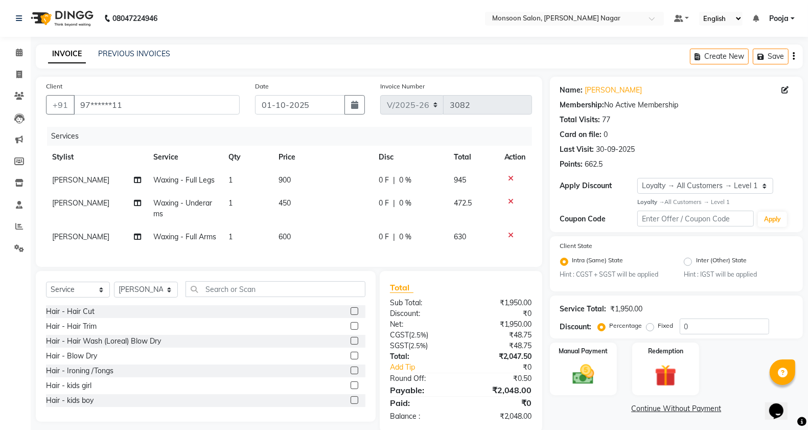
click at [423, 54] on div "INVOICE PREVIOUS INVOICES Create New Save" at bounding box center [419, 56] width 767 height 24
click at [607, 369] on div "Manual Payment" at bounding box center [584, 369] width 70 height 54
click at [633, 409] on span "CARD" at bounding box center [635, 409] width 22 height 12
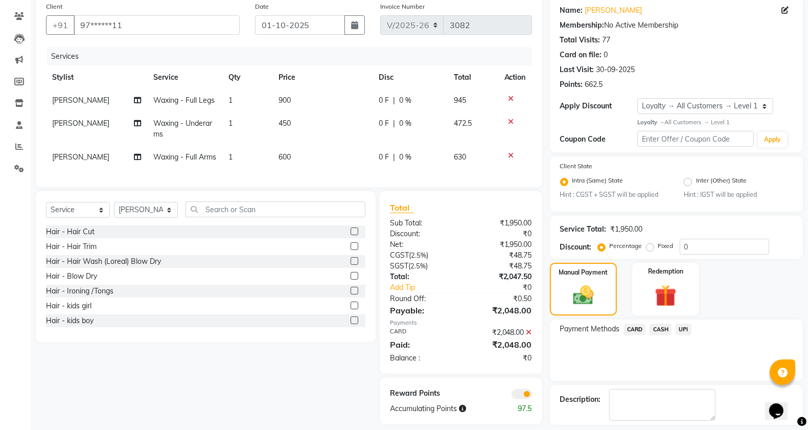
scroll to position [124, 0]
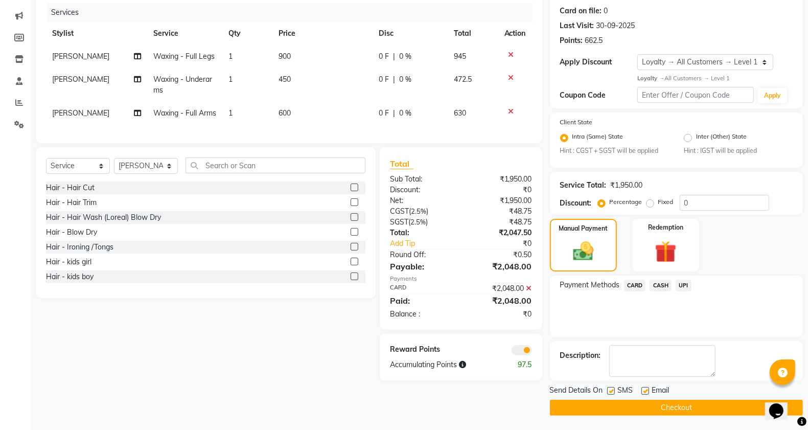
click at [638, 410] on button "Checkout" at bounding box center [676, 408] width 253 height 16
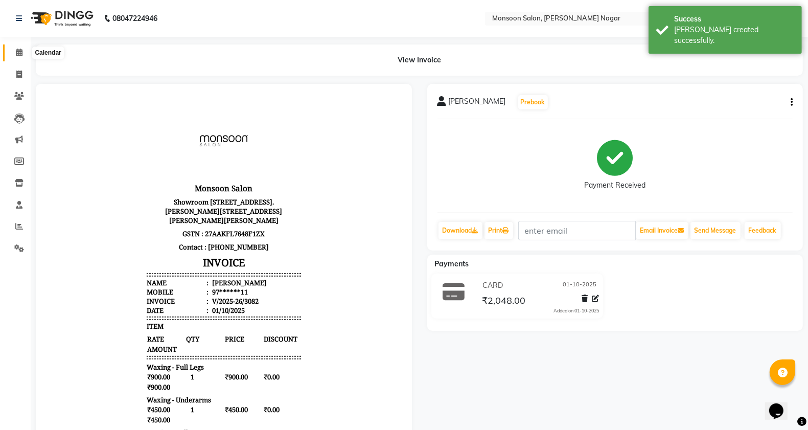
click at [17, 55] on icon at bounding box center [19, 53] width 7 height 8
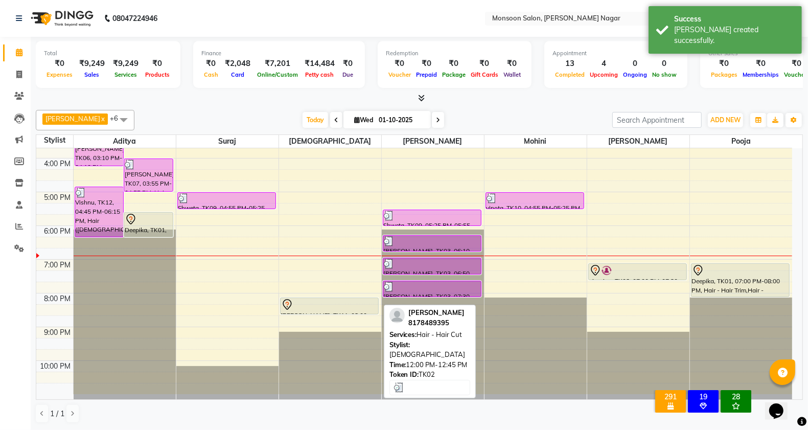
scroll to position [261, 0]
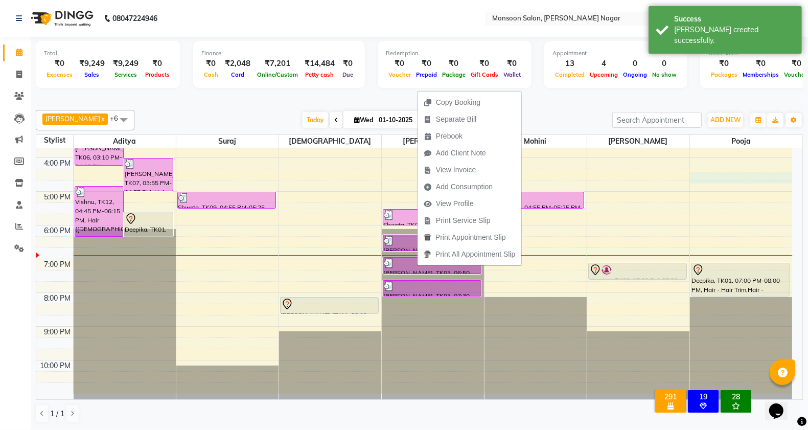
click at [693, 177] on div "8:00 AM 9:00 AM 10:00 AM 11:00 AM 12:00 PM 1:00 PM 2:00 PM 3:00 PM 4:00 PM 5:00…" at bounding box center [414, 141] width 756 height 506
select select "30038"
select select "tentative"
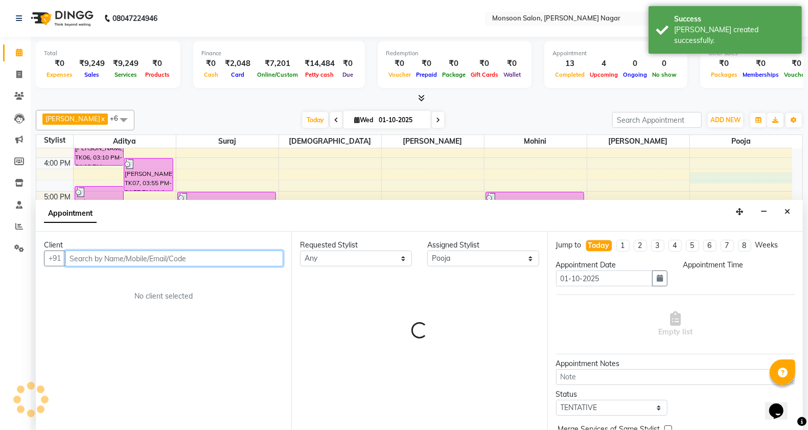
scroll to position [1, 0]
select select "975"
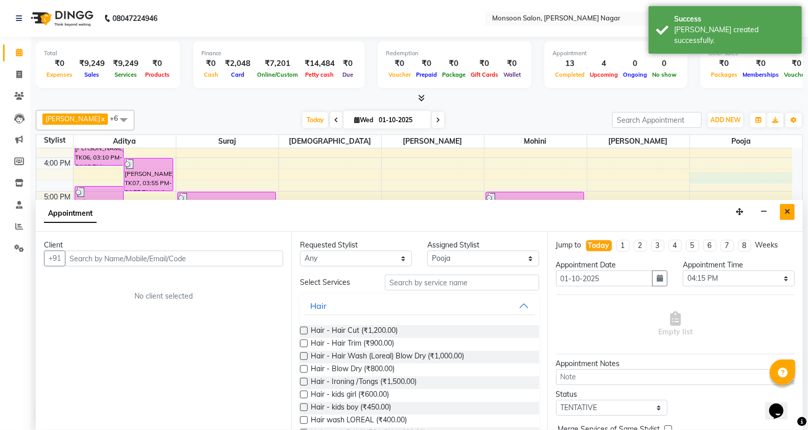
click at [789, 213] on icon "Close" at bounding box center [788, 211] width 6 height 7
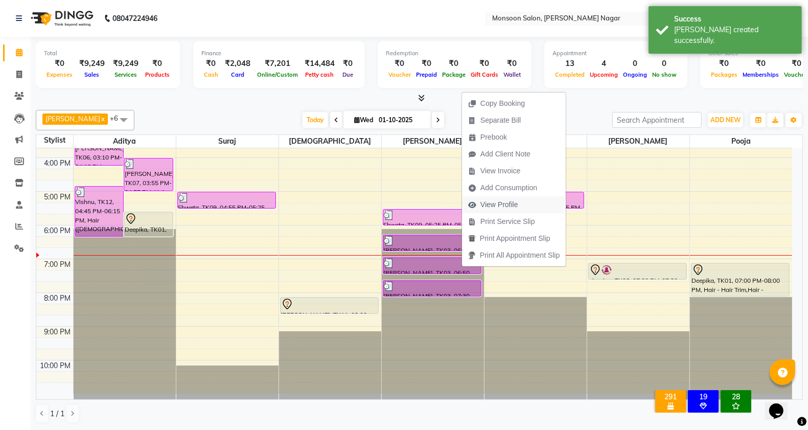
click at [490, 206] on span "View Profile" at bounding box center [500, 204] width 38 height 11
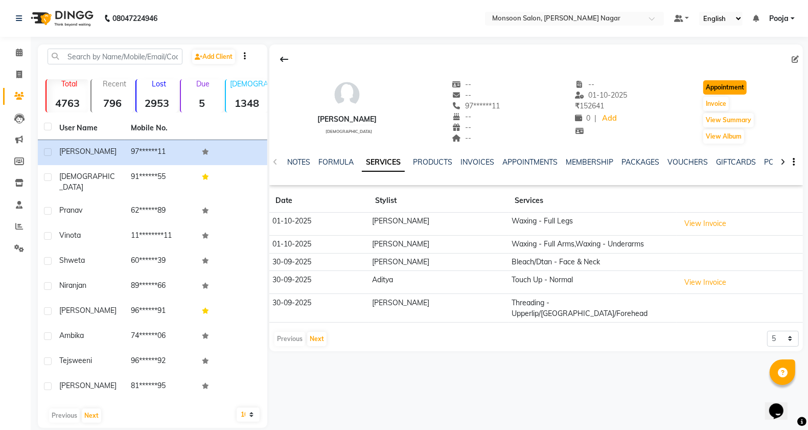
click at [718, 87] on button "Appointment" at bounding box center [725, 87] width 43 height 14
select select "tentative"
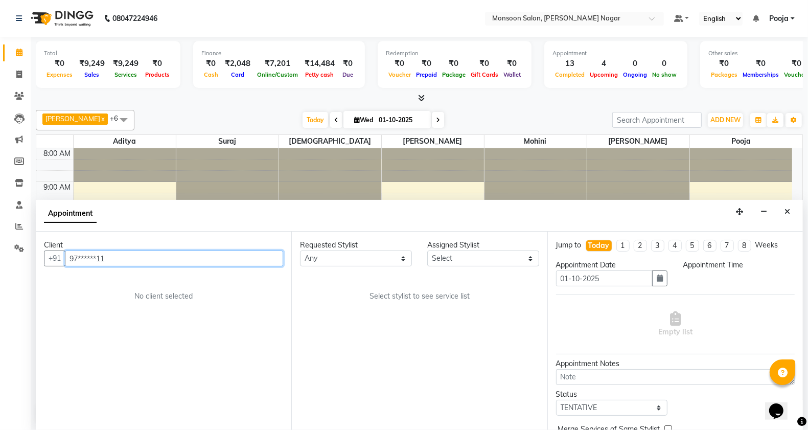
select select "540"
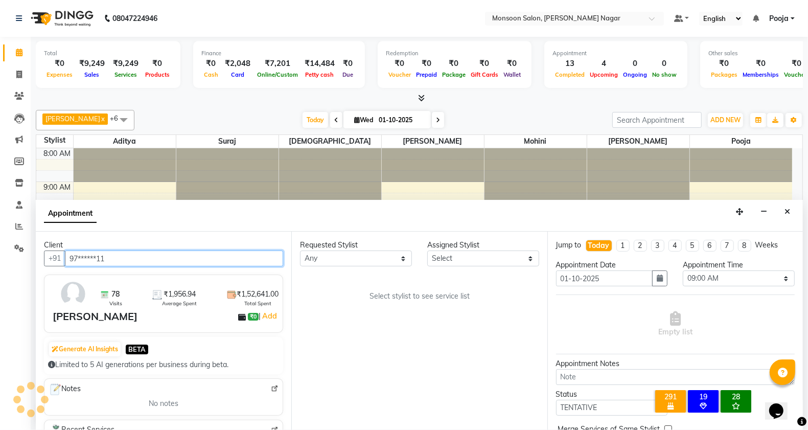
scroll to position [261, 0]
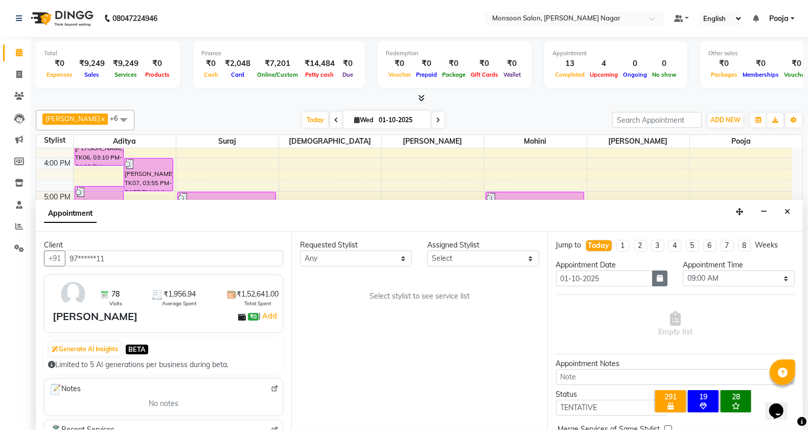
click at [657, 280] on icon "button" at bounding box center [660, 278] width 6 height 7
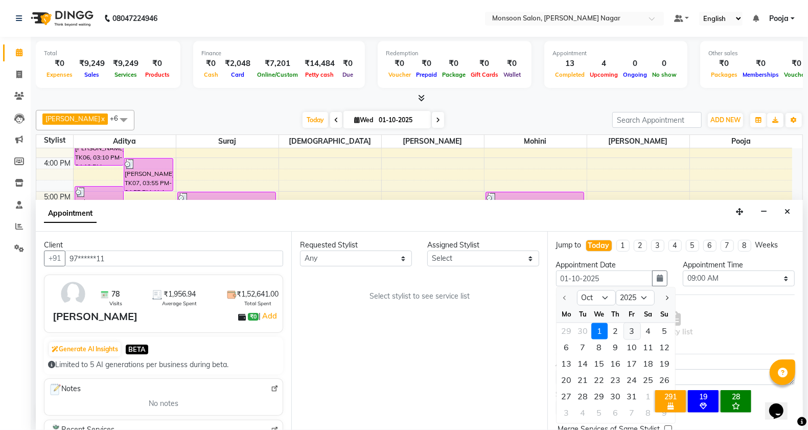
click at [630, 331] on div "3" at bounding box center [632, 331] width 16 height 16
type input "03-10-2025"
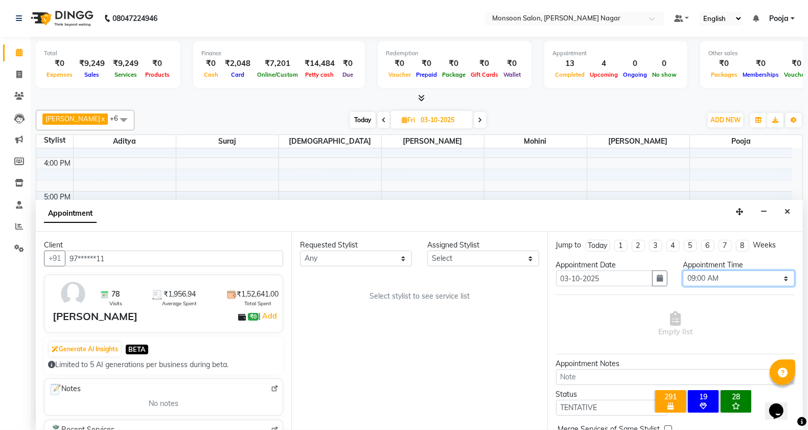
click at [699, 276] on select "Select 09:00 AM 09:15 AM 09:30 AM 09:45 AM 10:00 AM 10:15 AM 10:30 AM 10:45 AM …" at bounding box center [739, 278] width 112 height 16
select select "900"
click at [683, 270] on select "Select 09:00 AM 09:15 AM 09:30 AM 09:45 AM 10:00 AM 10:15 AM 10:30 AM 10:45 AM …" at bounding box center [739, 278] width 112 height 16
click at [460, 261] on select "Select [PERSON_NAME] [PERSON_NAME] [PERSON_NAME] [PERSON_NAME] [PERSON_NAME] Po…" at bounding box center [483, 259] width 112 height 16
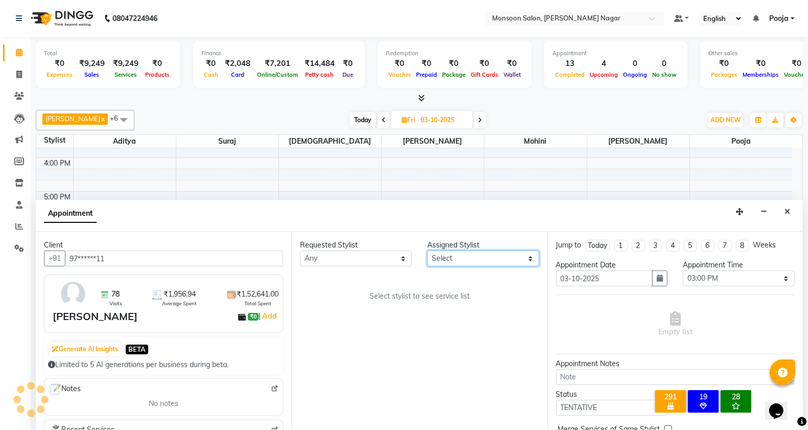
select select "51999"
click at [427, 251] on select "Select [PERSON_NAME] [PERSON_NAME] [PERSON_NAME] [PERSON_NAME] [PERSON_NAME] Po…" at bounding box center [483, 259] width 112 height 16
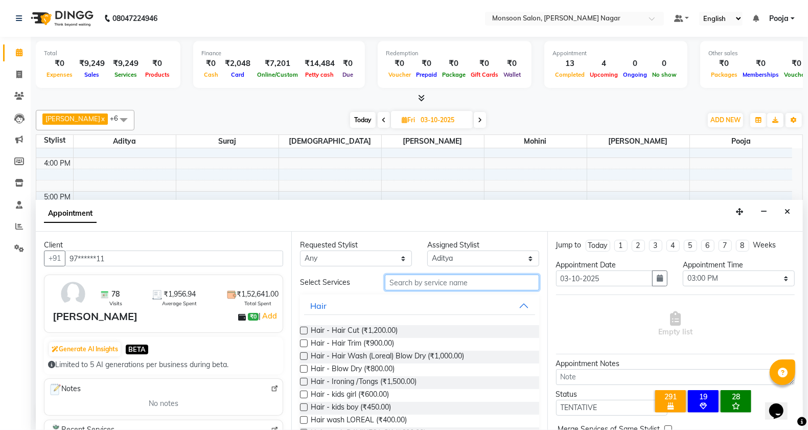
click at [400, 287] on input "text" at bounding box center [462, 283] width 154 height 16
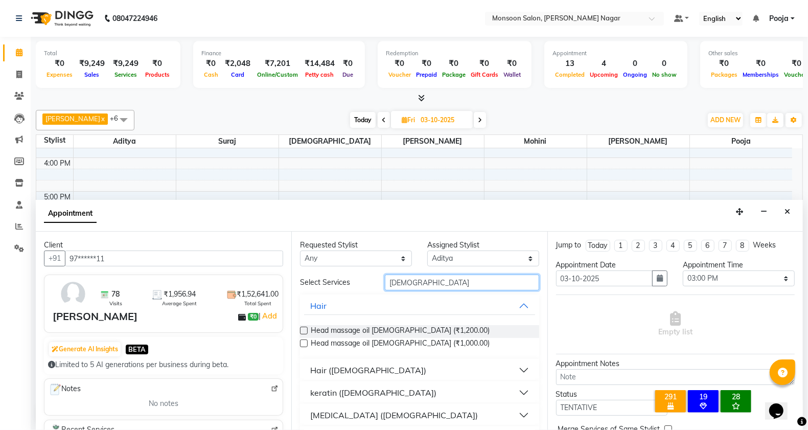
type input "[DEMOGRAPHIC_DATA]"
click at [335, 364] on div "Hair ([DEMOGRAPHIC_DATA])" at bounding box center [368, 370] width 116 height 12
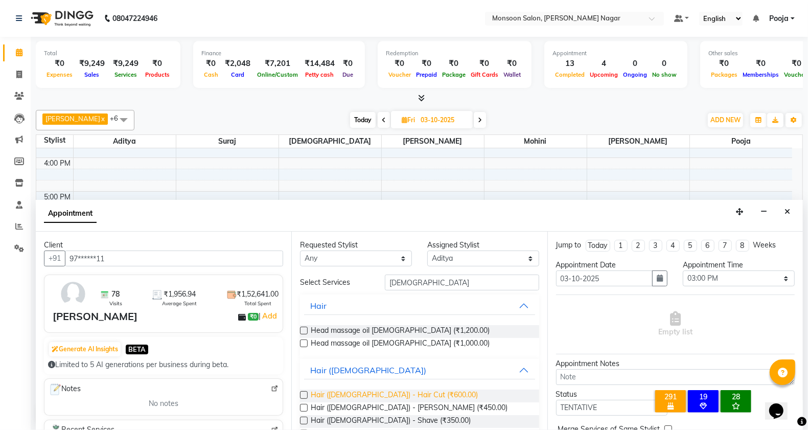
click at [344, 394] on span "Hair ([DEMOGRAPHIC_DATA]) - Hair Cut (₹600.00)" at bounding box center [394, 396] width 167 height 13
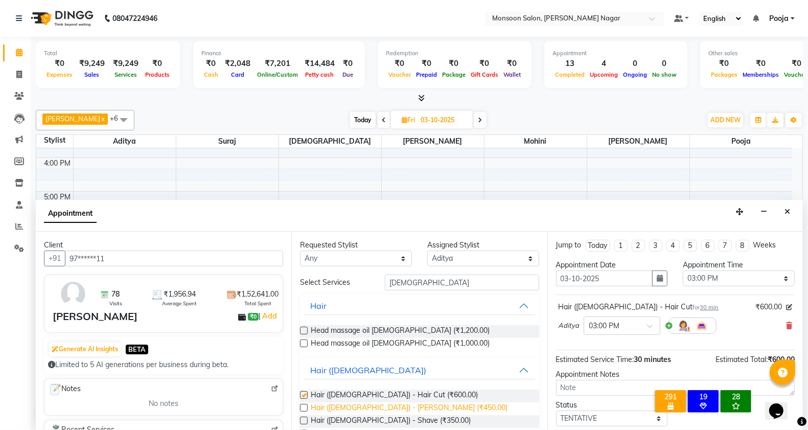
checkbox input "false"
click at [350, 402] on span "Hair ([DEMOGRAPHIC_DATA]) - [PERSON_NAME] (₹450.00)" at bounding box center [409, 408] width 197 height 13
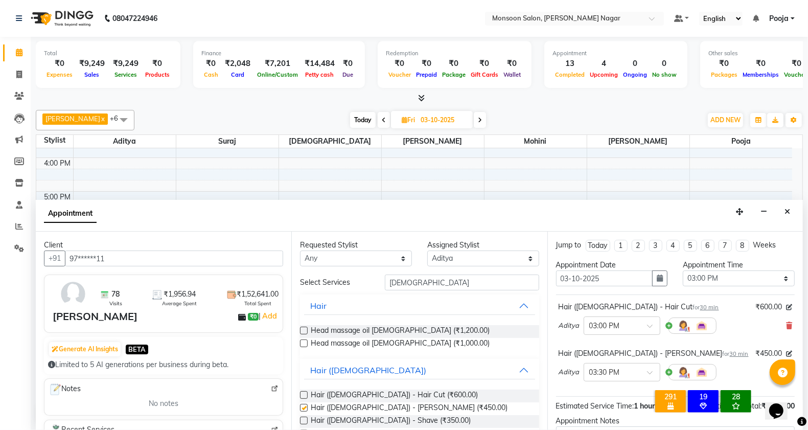
checkbox input "false"
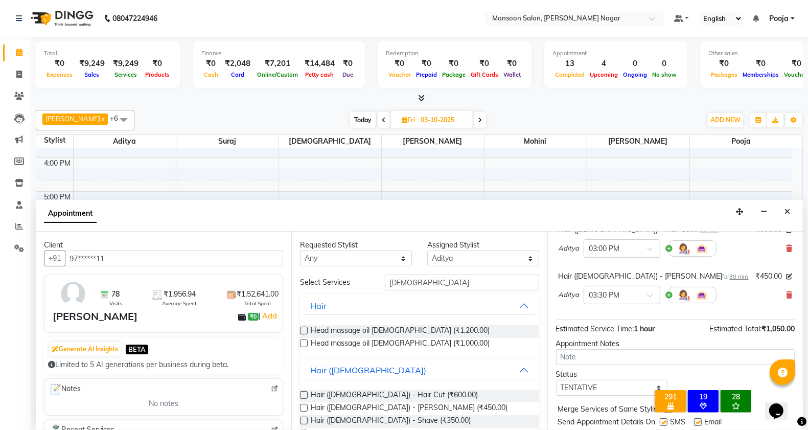
scroll to position [108, 0]
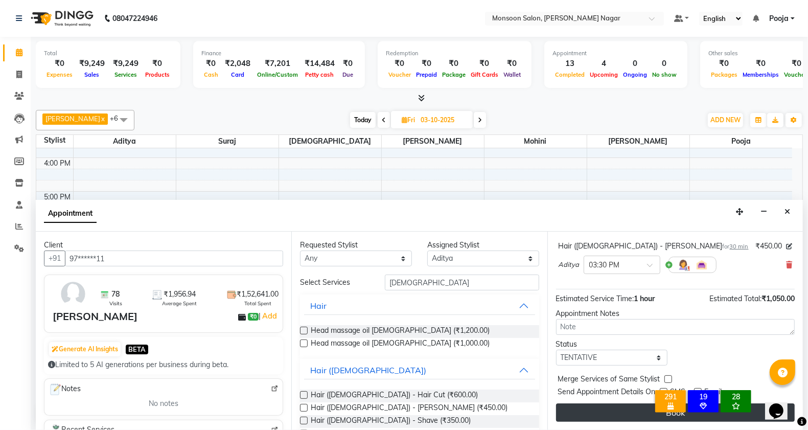
click at [610, 412] on button "Book" at bounding box center [675, 412] width 239 height 18
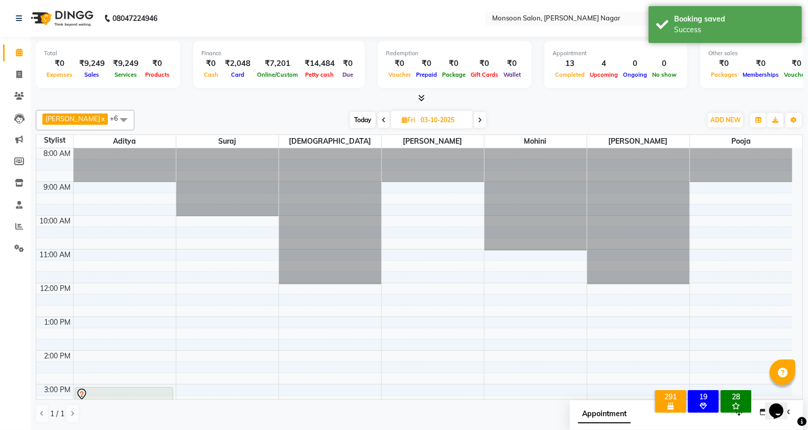
scroll to position [170, 0]
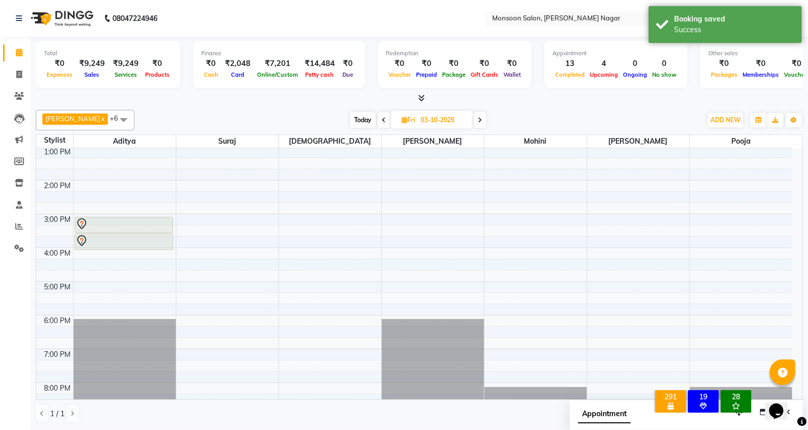
click at [350, 122] on span "Today" at bounding box center [363, 120] width 26 height 16
type input "01-10-2025"
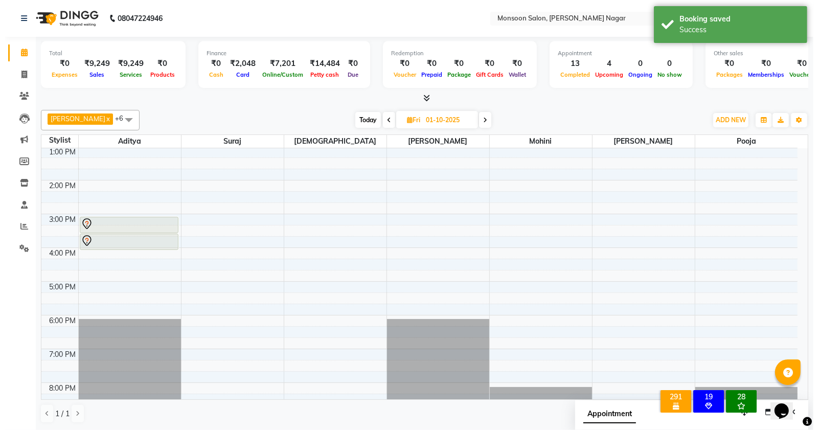
scroll to position [261, 0]
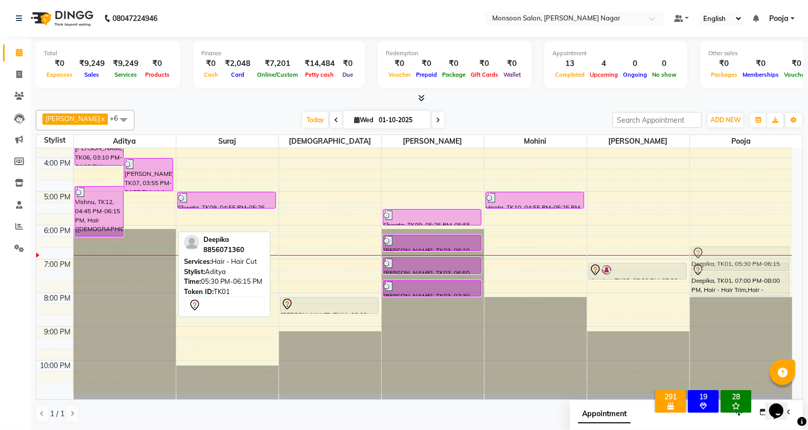
drag, startPoint x: 157, startPoint y: 228, endPoint x: 757, endPoint y: 262, distance: 600.2
click at [757, 262] on tr "[PERSON_NAME], TK06, 03:10 PM-04:10 PM, symbiosis ([DEMOGRAPHIC_DATA]) - Haircu…" at bounding box center [414, 141] width 756 height 506
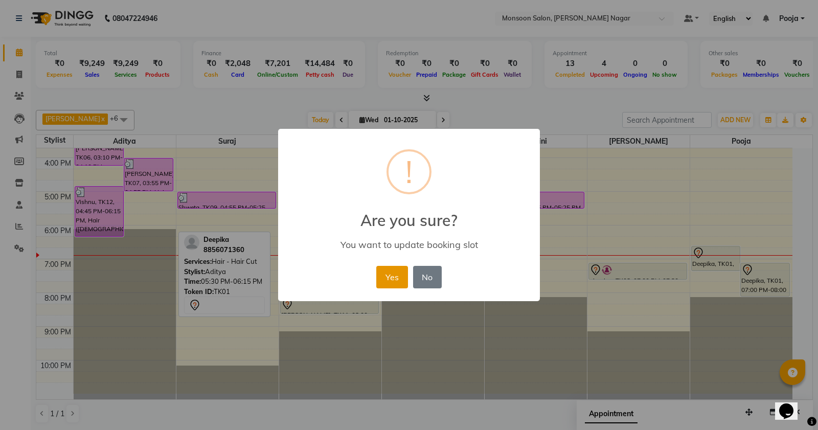
click at [392, 282] on button "Yes" at bounding box center [391, 277] width 31 height 22
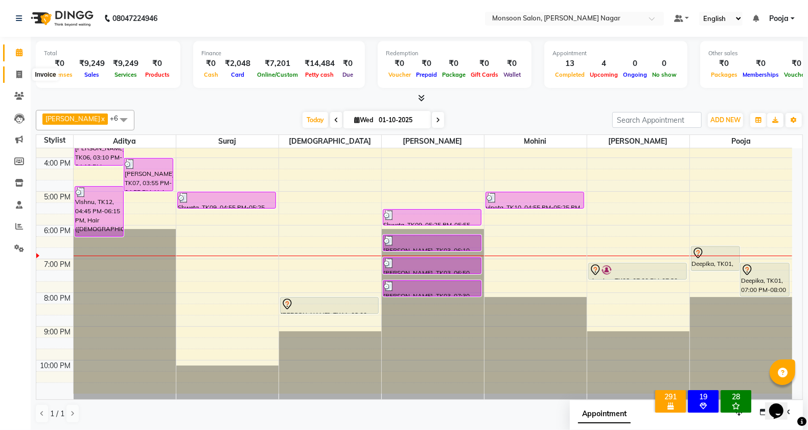
click at [18, 77] on icon at bounding box center [19, 75] width 6 height 8
select select "service"
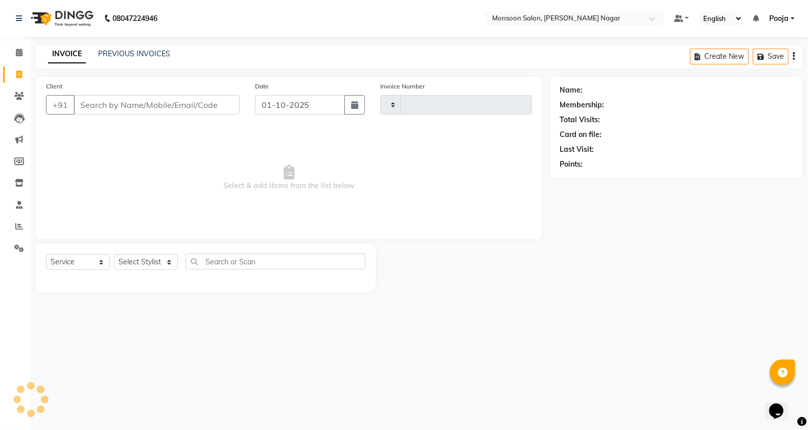
type input "3083"
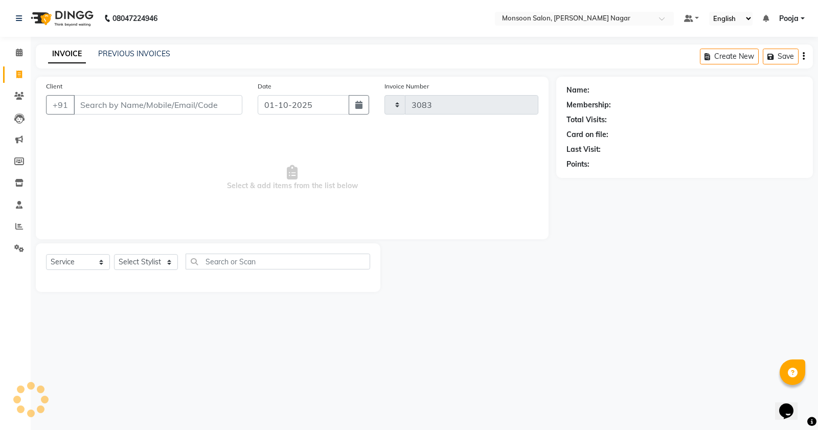
select select "4905"
click at [183, 103] on input "Client" at bounding box center [158, 104] width 169 height 19
type input "9540761112"
click at [221, 105] on span "Add Client" at bounding box center [216, 105] width 40 height 10
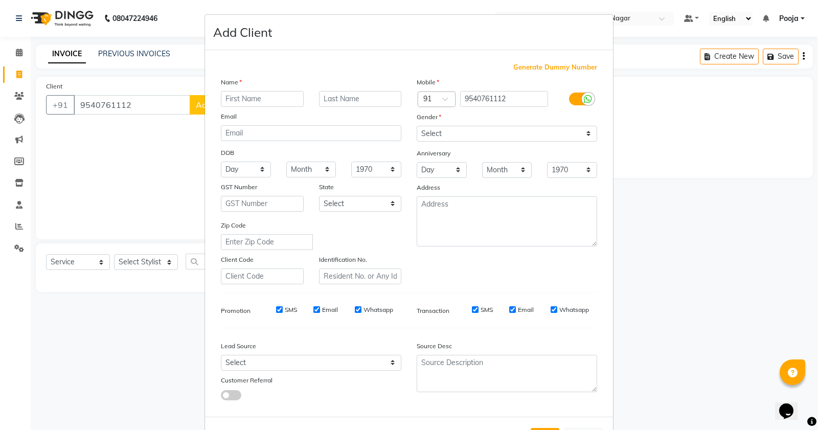
click at [233, 93] on input "text" at bounding box center [262, 99] width 83 height 16
type input "Diya"
click at [435, 135] on select "Select [DEMOGRAPHIC_DATA] [DEMOGRAPHIC_DATA] Other Prefer Not To Say" at bounding box center [507, 134] width 180 height 16
select select "[DEMOGRAPHIC_DATA]"
click at [417, 126] on select "Select [DEMOGRAPHIC_DATA] [DEMOGRAPHIC_DATA] Other Prefer Not To Say" at bounding box center [507, 134] width 180 height 16
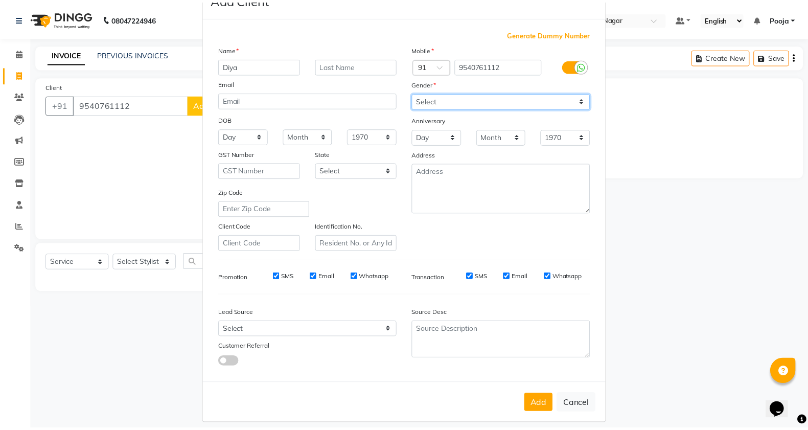
scroll to position [38, 0]
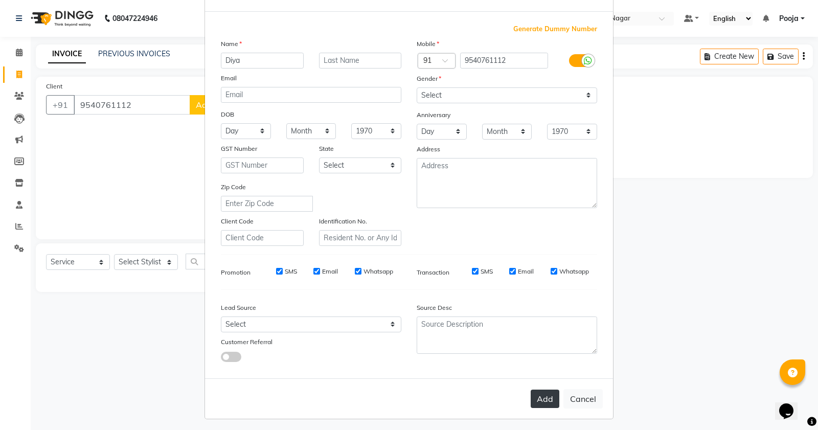
click at [546, 399] on button "Add" at bounding box center [545, 399] width 29 height 18
type input "95******12"
select select
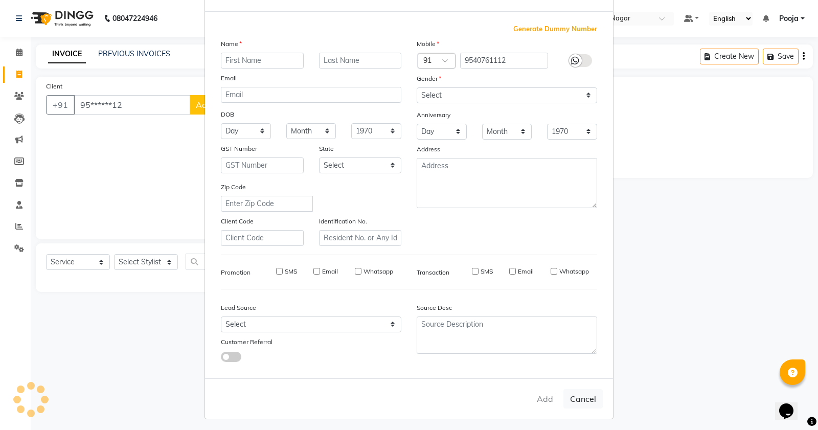
select select
checkbox input "false"
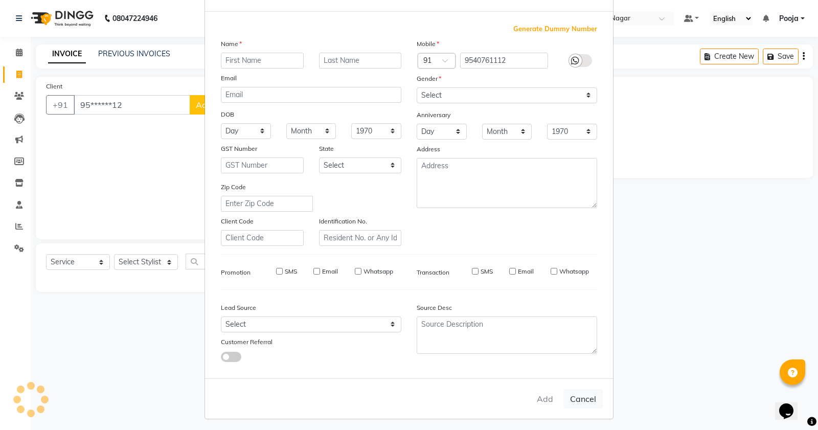
checkbox input "false"
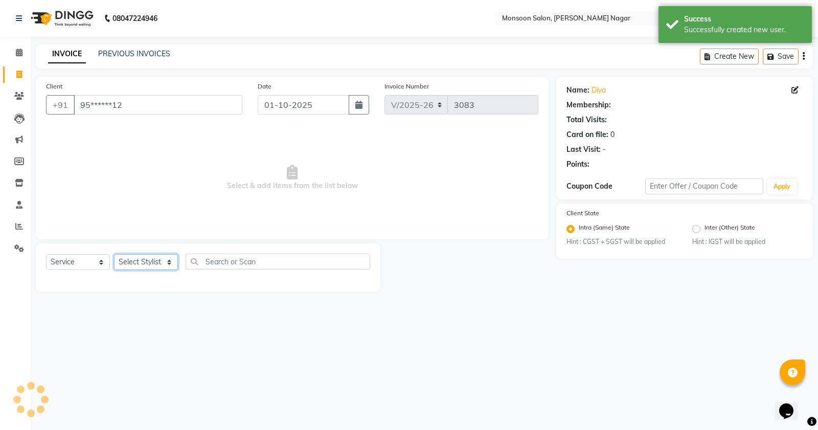
click at [165, 267] on select "Select Stylist [PERSON_NAME] [PERSON_NAME] [PERSON_NAME] [PERSON_NAME] [PERSON_…" at bounding box center [146, 262] width 64 height 16
select select "62989"
click at [114, 254] on select "Select Stylist [PERSON_NAME] [PERSON_NAME] [PERSON_NAME] [PERSON_NAME] [PERSON_…" at bounding box center [146, 262] width 64 height 16
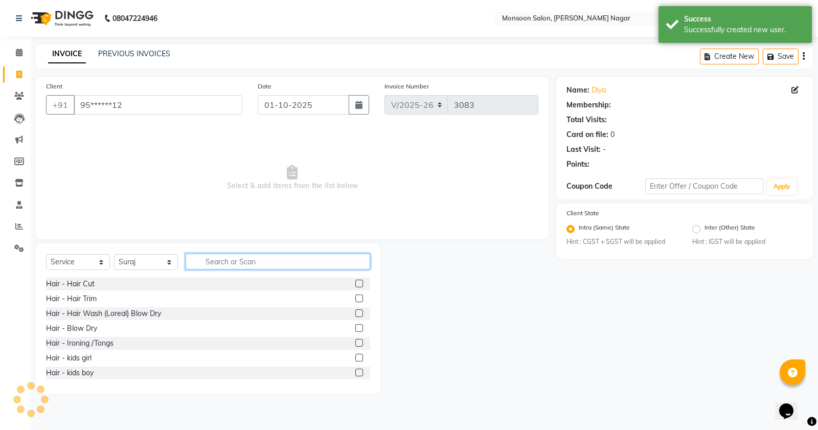
click at [231, 264] on input "text" at bounding box center [278, 262] width 185 height 16
select select "1: Object"
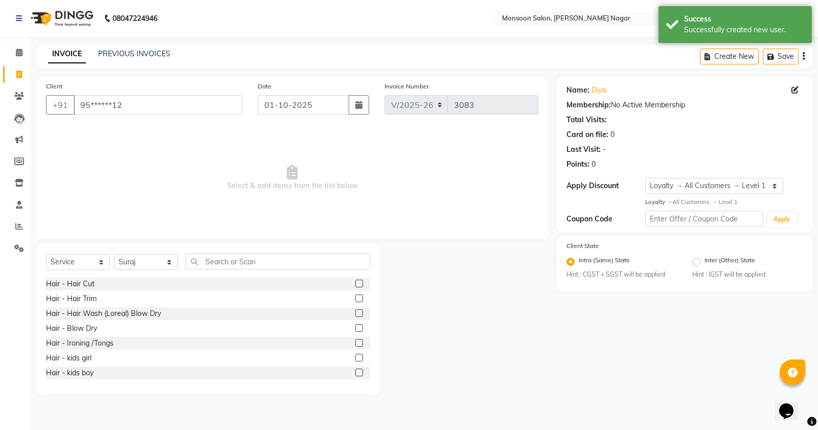
click at [355, 280] on label at bounding box center [359, 284] width 8 height 8
click at [355, 281] on input "checkbox" at bounding box center [358, 284] width 7 height 7
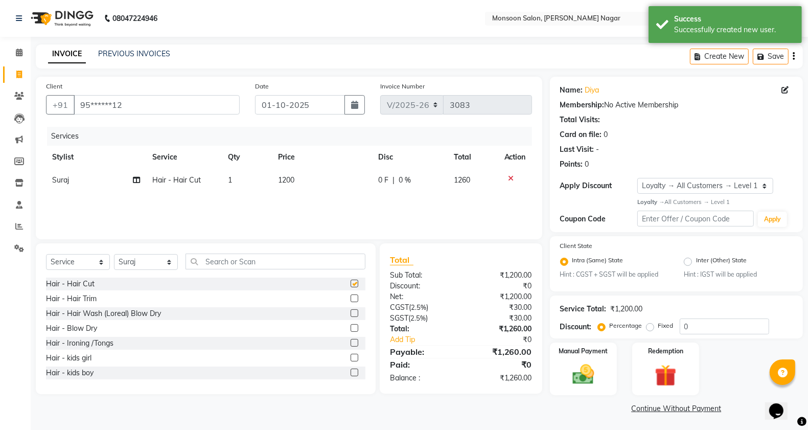
checkbox input "false"
click at [312, 184] on td "1200" at bounding box center [322, 180] width 100 height 23
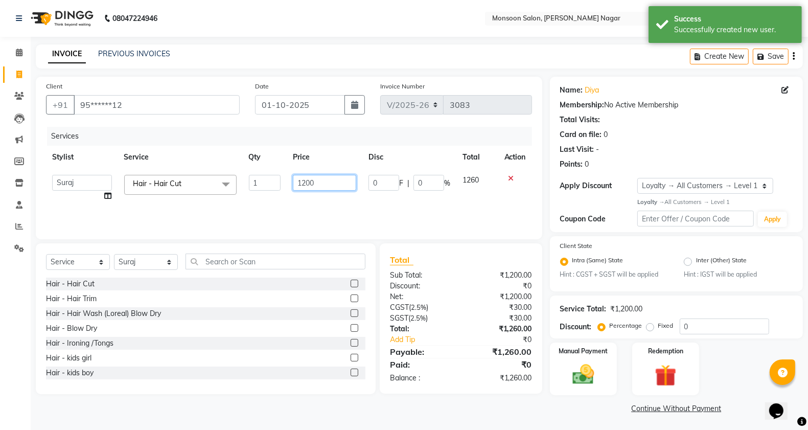
click at [331, 182] on input "1200" at bounding box center [325, 183] width 64 height 16
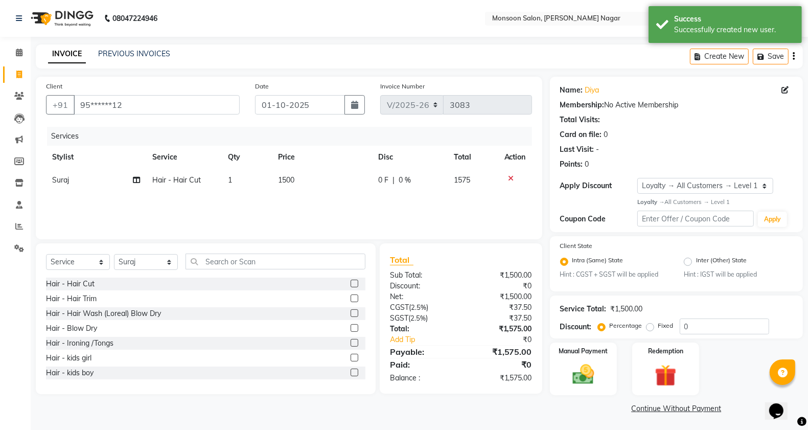
click at [408, 182] on span "0 %" at bounding box center [405, 180] width 12 height 11
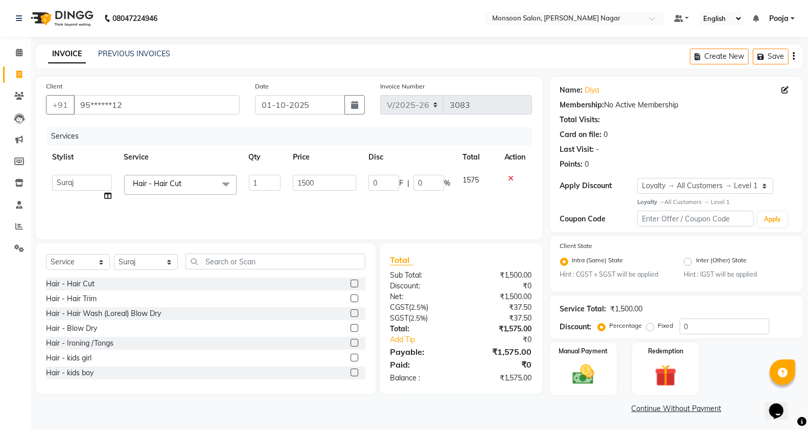
click at [410, 180] on div "0 F | 0 %" at bounding box center [410, 183] width 82 height 16
click at [432, 179] on input "0" at bounding box center [429, 183] width 31 height 16
drag, startPoint x: 441, startPoint y: 71, endPoint x: 449, endPoint y: 101, distance: 31.6
click at [443, 75] on main "INVOICE PREVIOUS INVOICES Create New Save Client +91 95******12 Date [DATE] Inv…" at bounding box center [420, 237] width 778 height 387
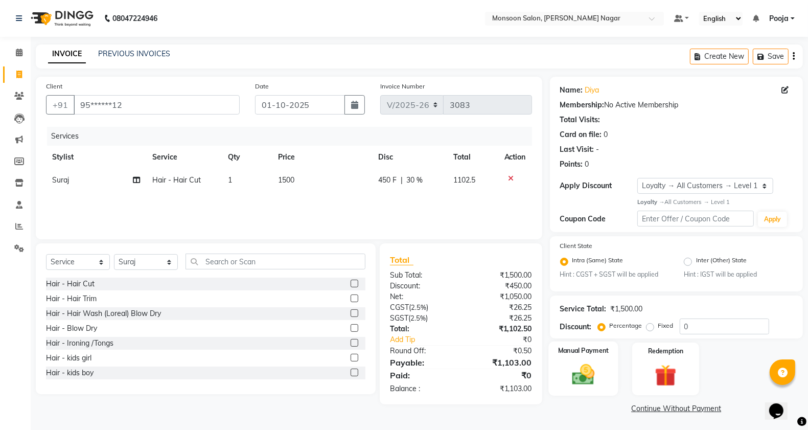
click at [598, 379] on img at bounding box center [583, 375] width 36 height 26
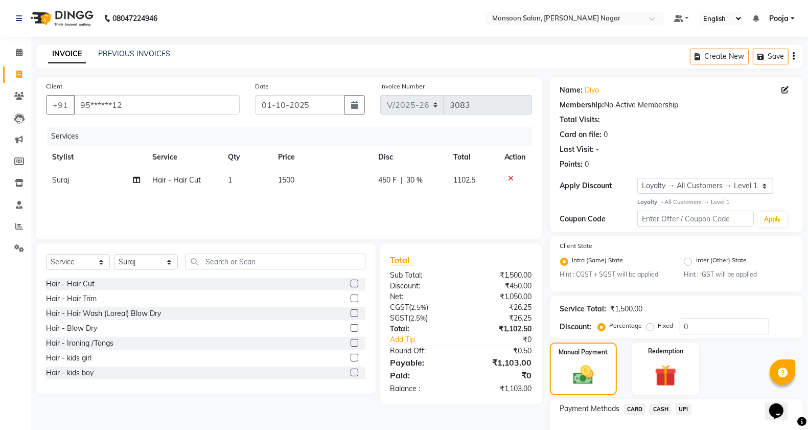
click at [684, 408] on span "UPI" at bounding box center [684, 409] width 16 height 12
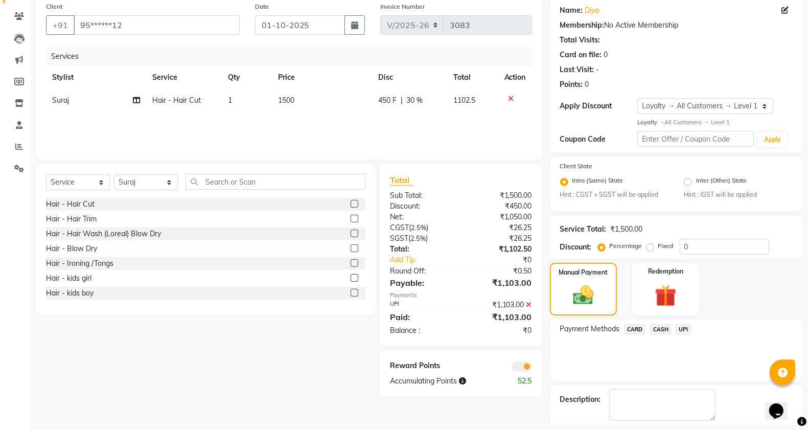
scroll to position [124, 0]
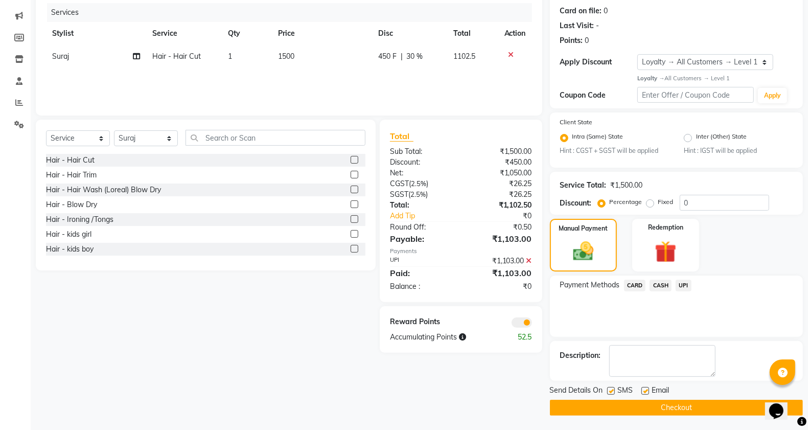
click at [622, 405] on button "Checkout" at bounding box center [676, 408] width 253 height 16
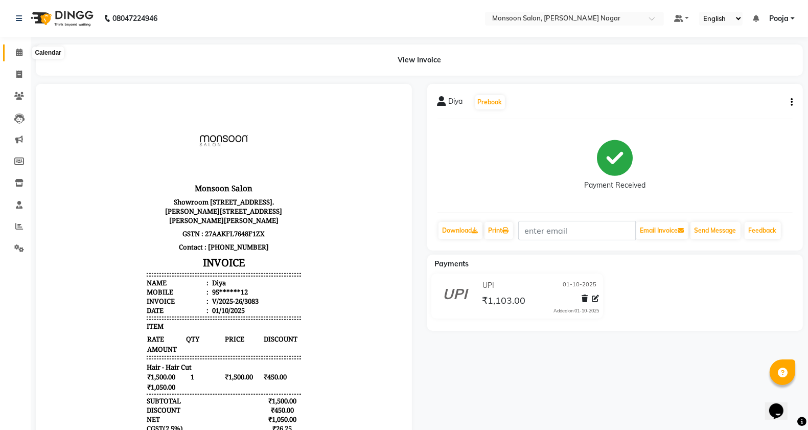
click at [14, 52] on span at bounding box center [19, 53] width 18 height 12
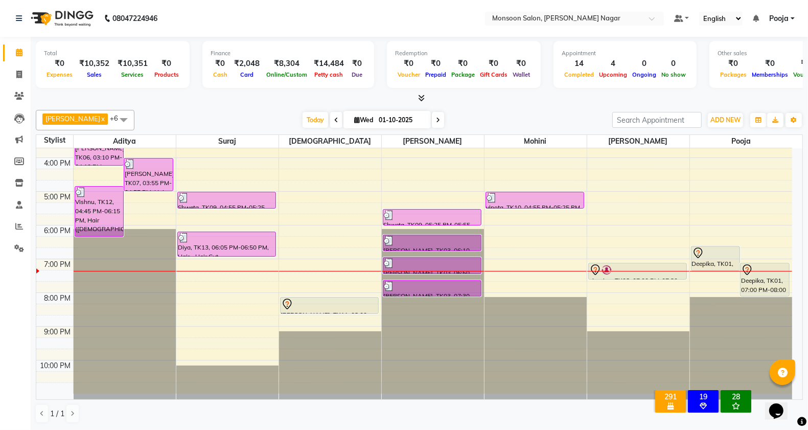
scroll to position [1, 0]
